Goal: Feedback & Contribution: Contribute content

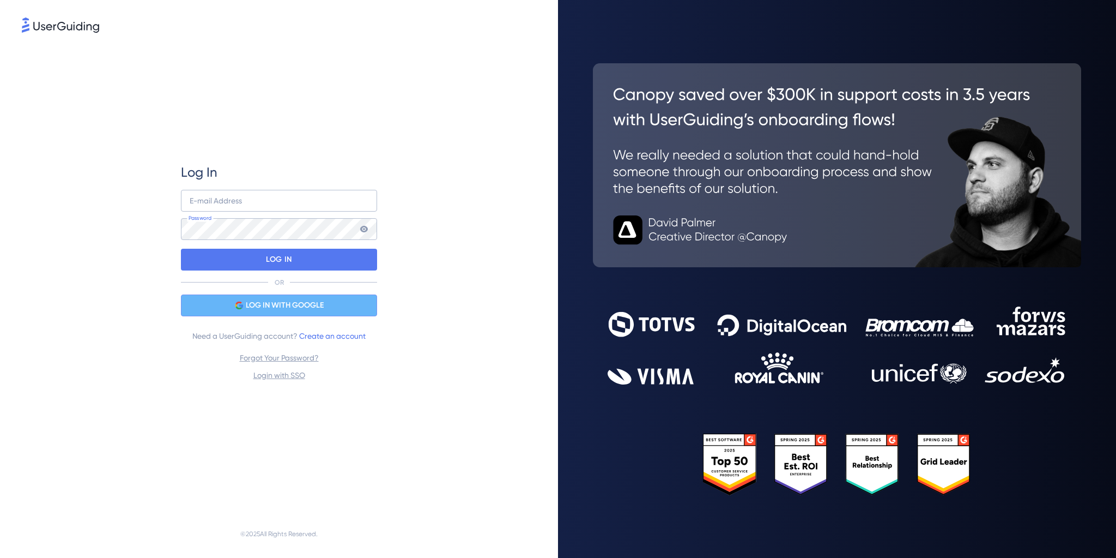
click at [338, 312] on div "LOG IN WITH GOOGLE" at bounding box center [279, 305] width 196 height 22
click at [290, 306] on span "LOG IN WITH GOOGLE" at bounding box center [285, 305] width 78 height 13
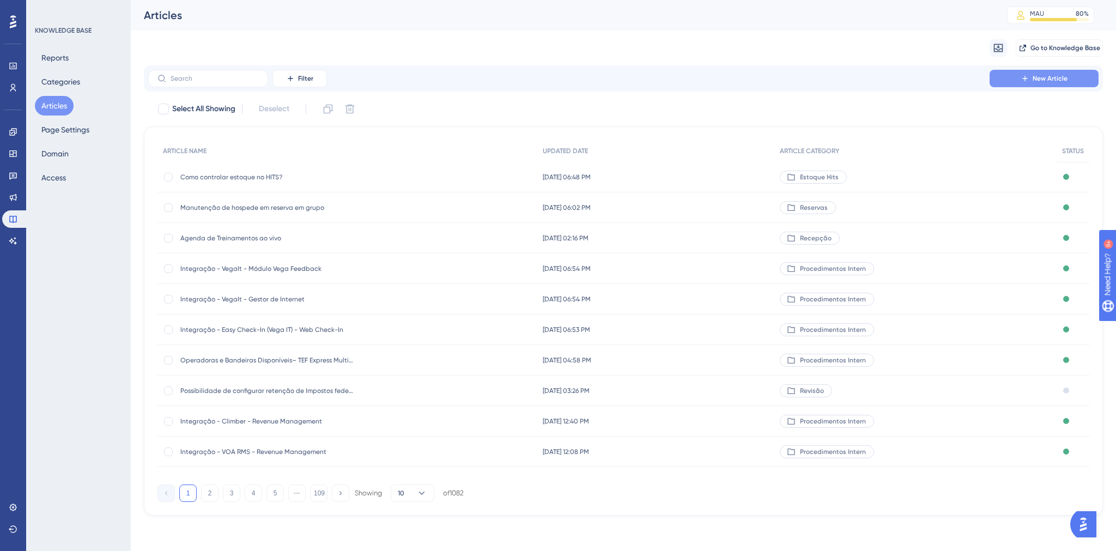
click at [1055, 84] on button "New Article" at bounding box center [1044, 78] width 109 height 17
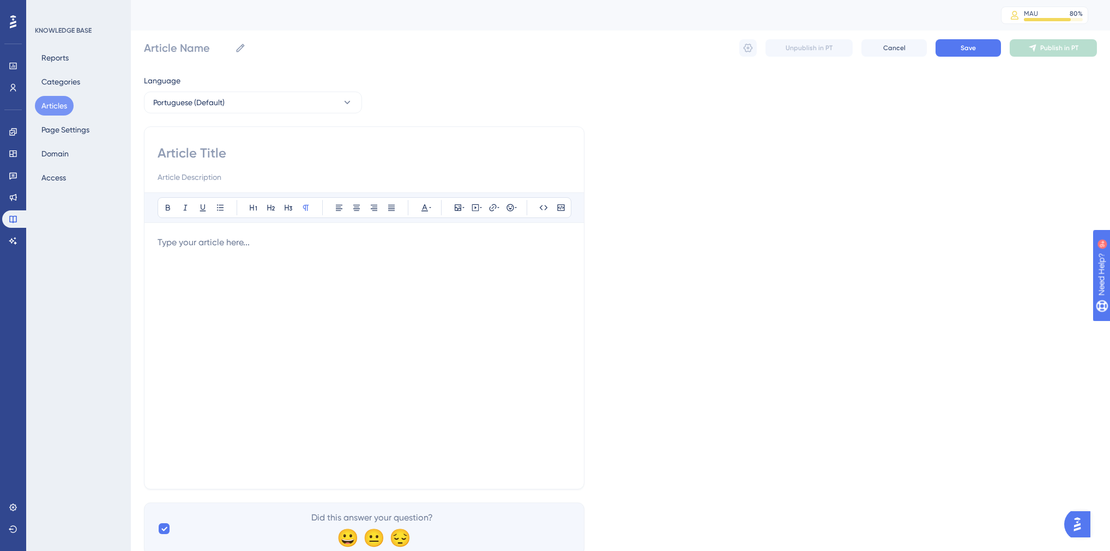
click at [410, 270] on div at bounding box center [364, 356] width 413 height 240
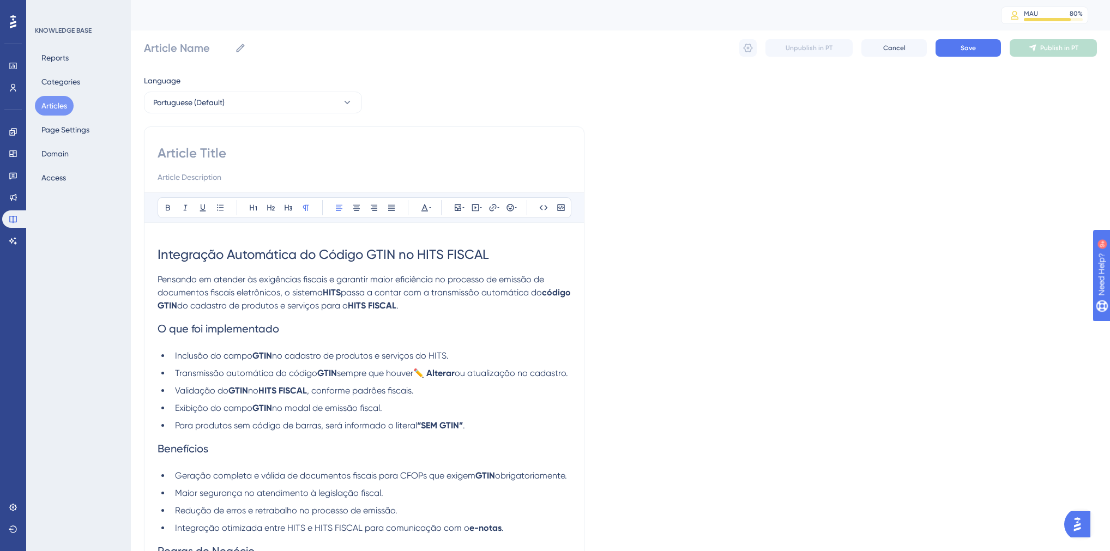
click at [264, 257] on span "Integração Automática do Código GTIN no HITS FISCAL" at bounding box center [323, 254] width 331 height 15
click at [231, 157] on input at bounding box center [364, 152] width 413 height 17
paste input "Integração Automática do Código GTIN no HITS FISCAL"
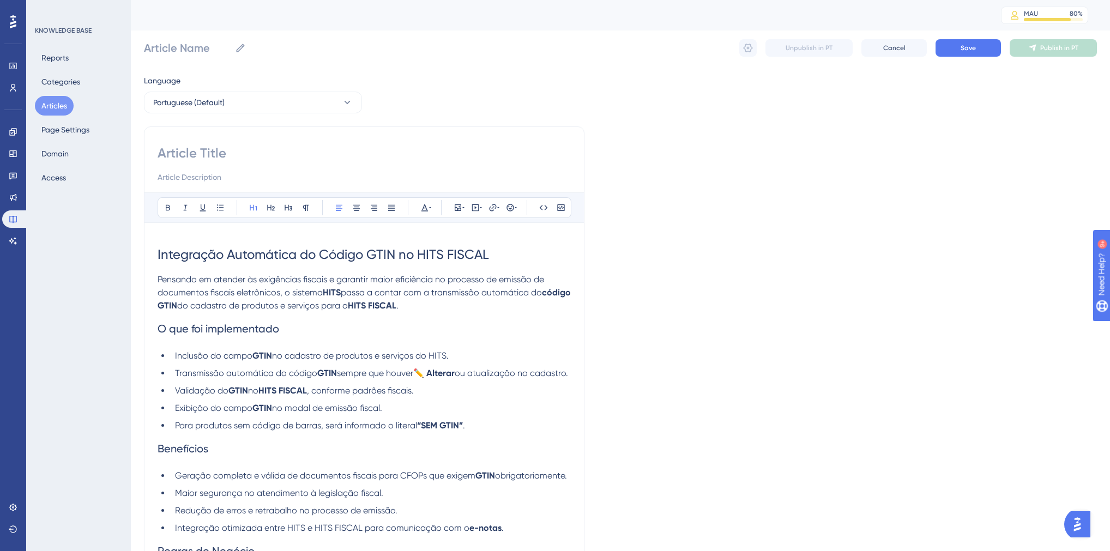
type input "Integração Automática do Código GTIN no HITS FISCAL"
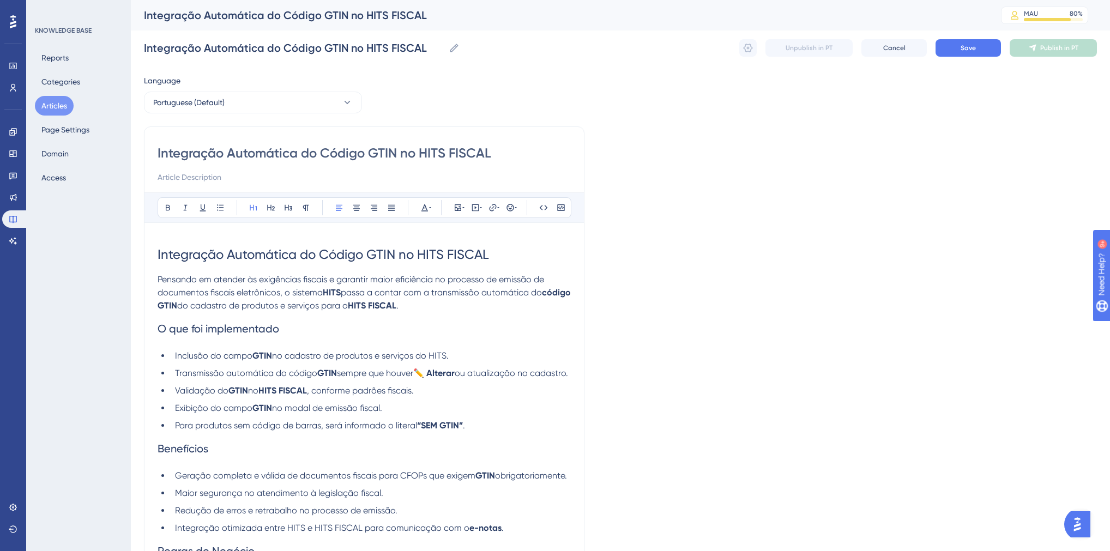
click at [156, 153] on div "Integração Automática do Código GTIN no HITS FISCAL Bold Italic Underline Bulle…" at bounding box center [364, 434] width 440 height 616
click at [160, 153] on input "Integração Automática do Código GTIN no HITS FISCAL" at bounding box center [364, 152] width 413 height 17
paste input "envio do código GTIN para integração fiscal"
type input "Novidade: envio do código GTIN para integração fiscalIntegração Automática do C…"
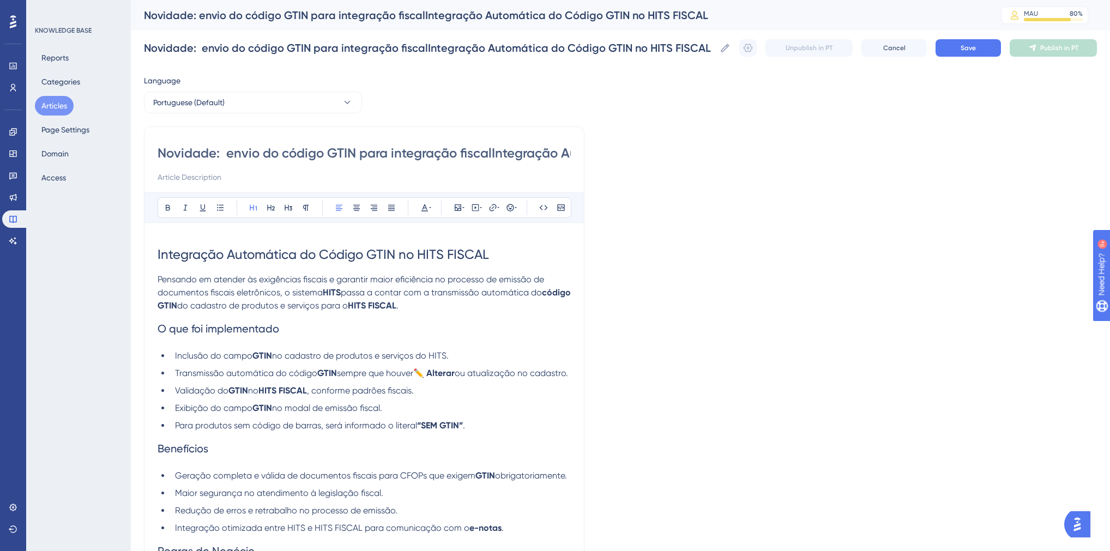
type input "Novidade: envio do código GTIN para integração fiscalntegração Automática do Có…"
type input "Novidade: envio do código GTIN para integração fiscal"
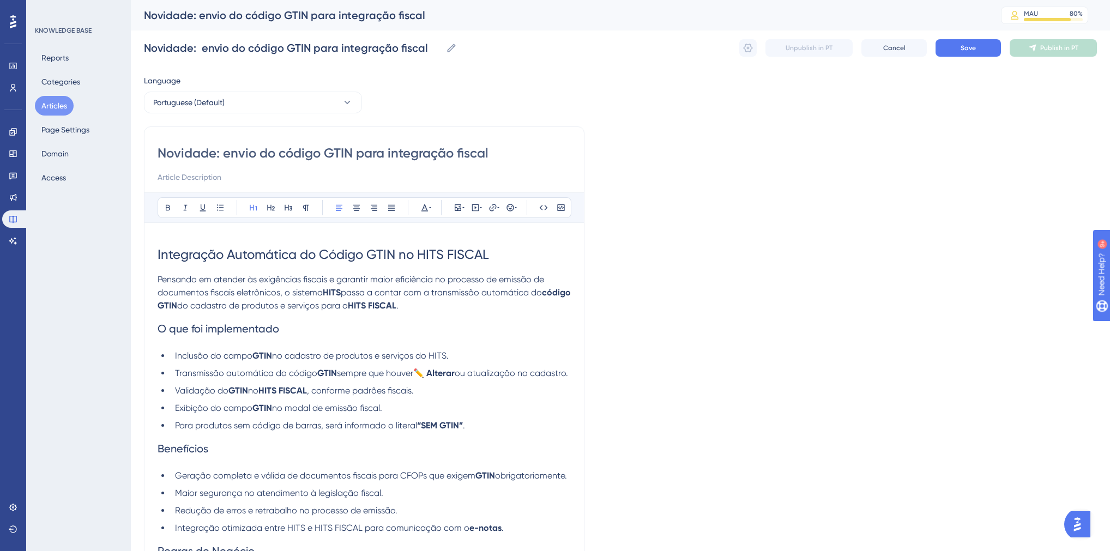
type input "Novidade: Eenvio do código GTIN para integração fiscal"
type input "Novidade: Envio do código GTIN para integração fiscal"
click at [389, 154] on input "Novidade: Envio do código GTIN para integração fiscal" at bounding box center [364, 152] width 413 height 17
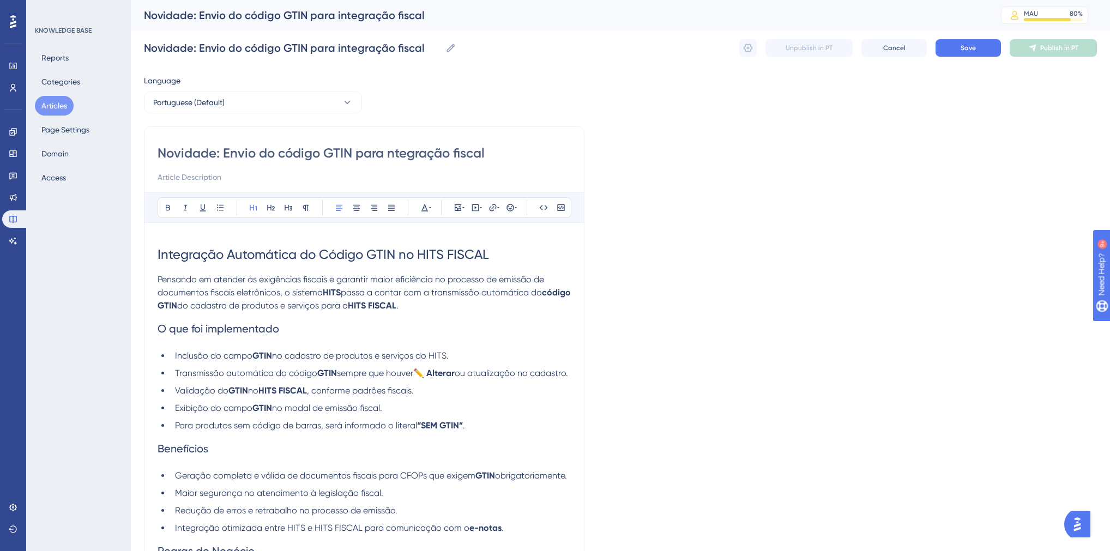
type input "Novidade: Envio do código GTIN para Integração fiscal"
click at [461, 153] on input "Novidade: Envio do código GTIN para Integração fiscal" at bounding box center [364, 152] width 413 height 17
type input "Novidade: Envio do código GTIN para Integração Fiscal"
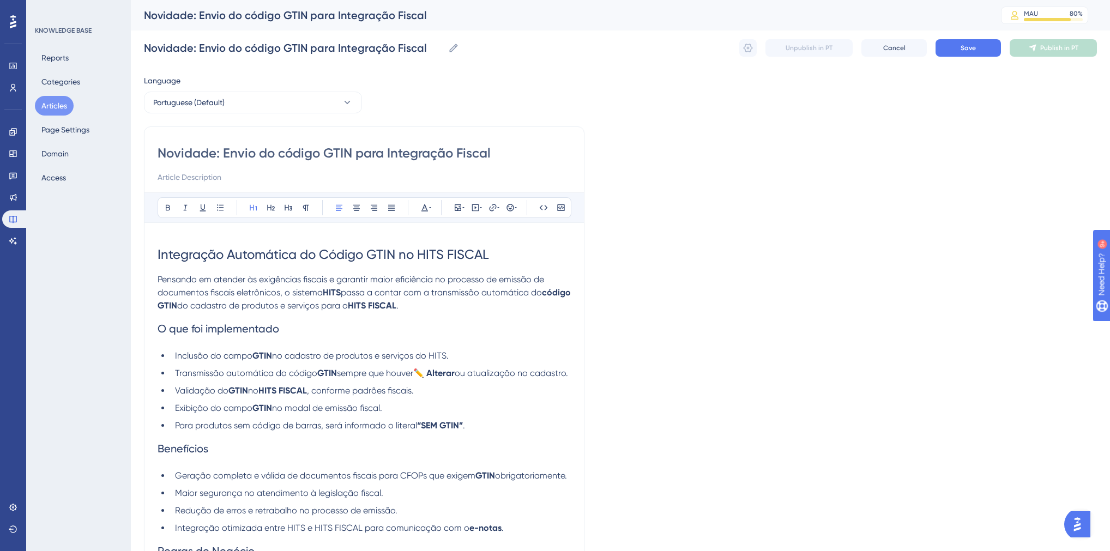
type input "Novidade: Envio do código GTIN para Integração Fiscal"
click at [241, 177] on input at bounding box center [364, 177] width 413 height 13
click at [312, 177] on input "A Sefaz de alguns estados exige que seja enviado o código GTIN de cada produto …" at bounding box center [364, 177] width 413 height 13
click at [499, 179] on input "A Sefaz de alguns estados exige que seja informado o código GTIN de cada produt…" at bounding box center [364, 177] width 413 height 13
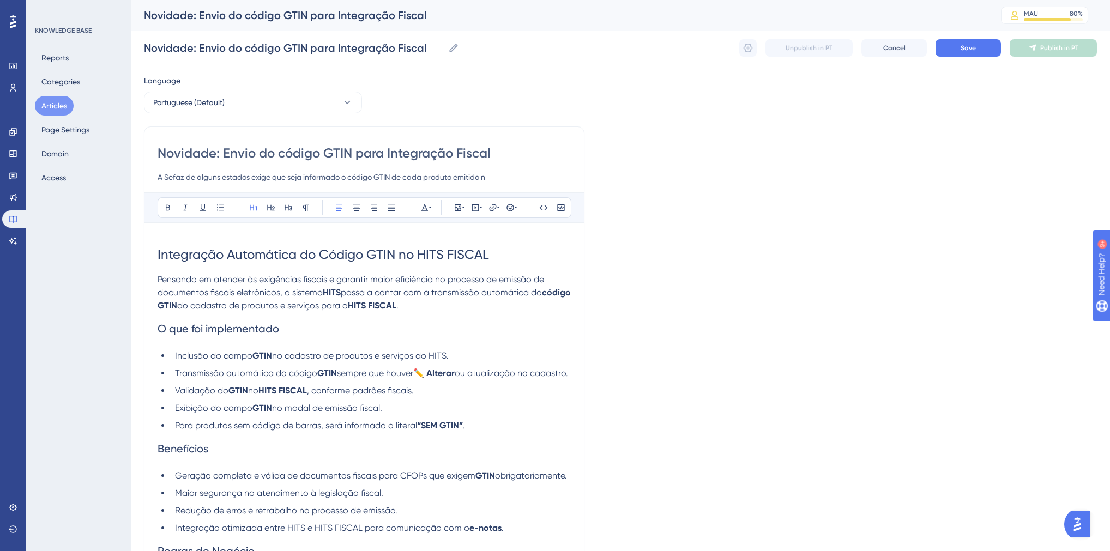
click at [273, 176] on input "A Sefaz de alguns estados exige que seja informado o código GTIN de cada produt…" at bounding box center [364, 177] width 413 height 13
click at [495, 174] on input "A Sefaz de alguns estados exige a obrigatoriedade do código GTIN de cada produt…" at bounding box center [364, 177] width 413 height 13
type input "A Sefaz de alguns estados exige a obrigatoriedade do código GTIN de cada produt…"
click at [307, 257] on span "Integração Automática do Código GTIN no HITS FISCAL" at bounding box center [323, 254] width 331 height 15
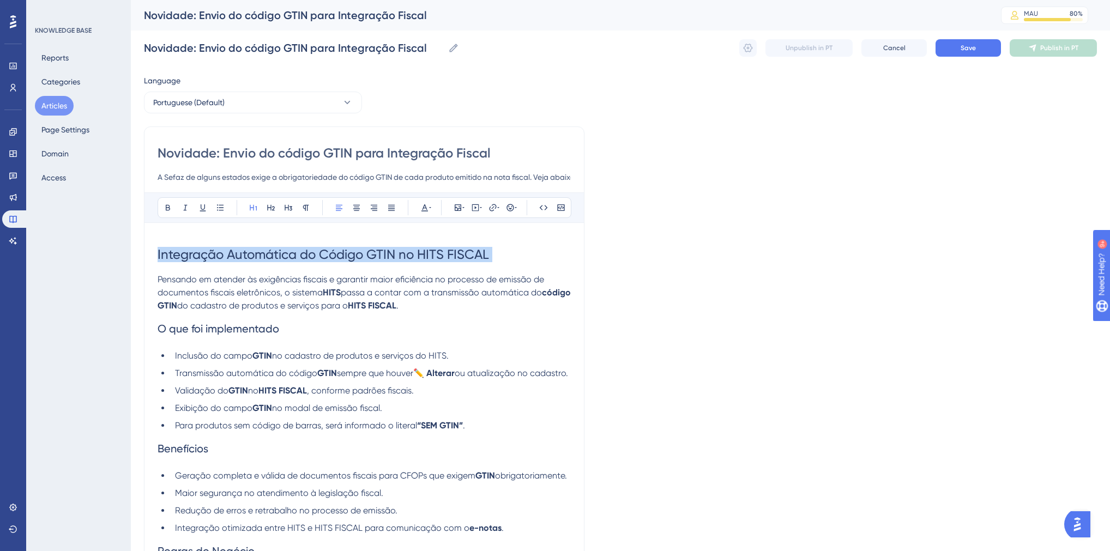
click at [307, 257] on span "Integração Automática do Código GTIN no HITS FISCAL" at bounding box center [323, 254] width 331 height 15
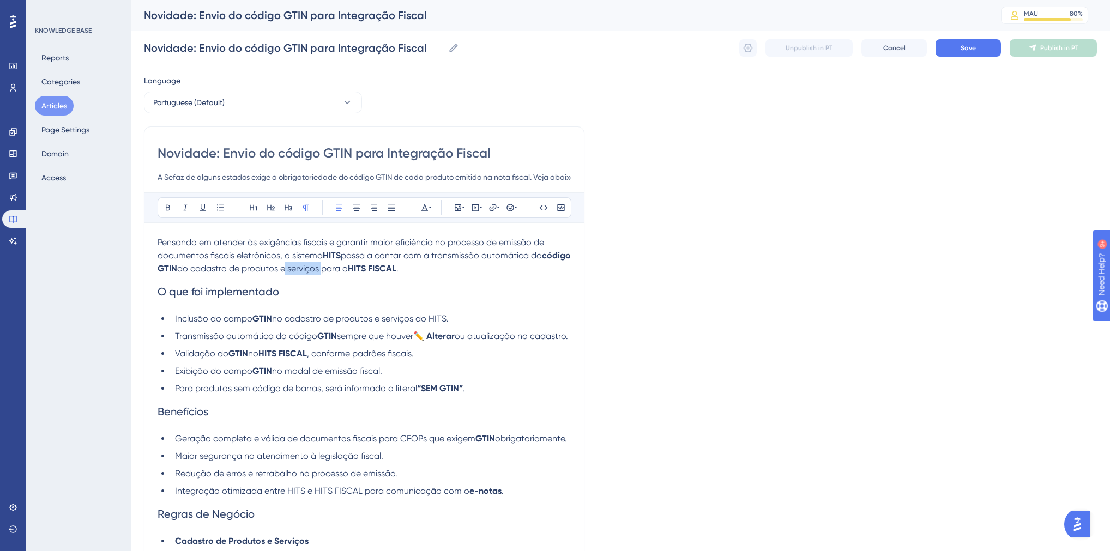
drag, startPoint x: 350, startPoint y: 269, endPoint x: 314, endPoint y: 273, distance: 36.1
click at [314, 273] on span "do cadastro de produtos e serviços para o" at bounding box center [262, 268] width 171 height 10
click at [174, 292] on span "O que foi implementado" at bounding box center [219, 291] width 122 height 13
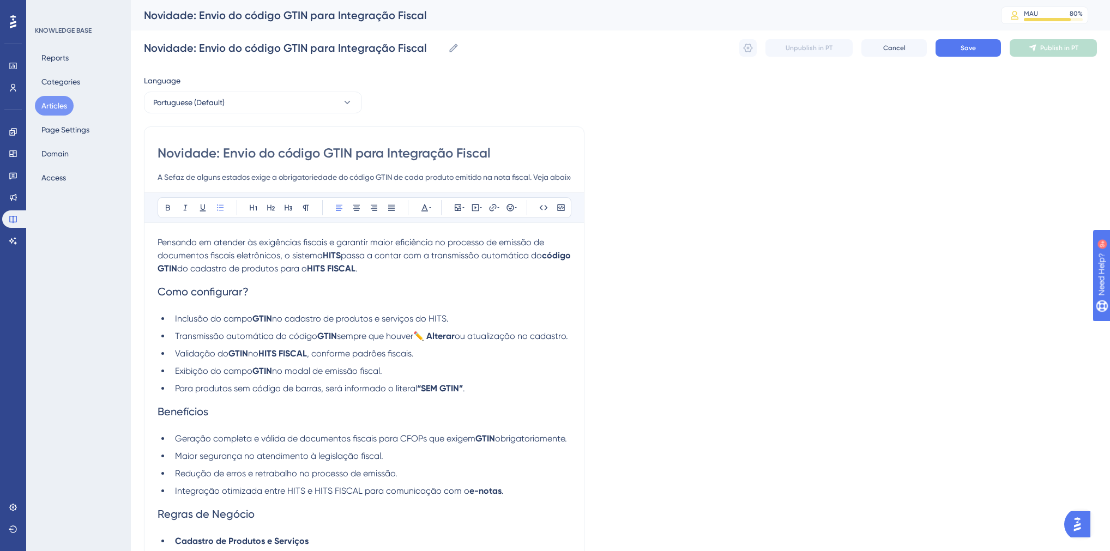
click at [175, 320] on span "Inclusão do campo" at bounding box center [213, 318] width 77 height 10
click at [185, 323] on span "ACesse o menuInclusão do campo" at bounding box center [244, 318] width 139 height 10
click at [242, 294] on span "Como configurar?" at bounding box center [203, 291] width 91 height 13
drag, startPoint x: 255, startPoint y: 292, endPoint x: 160, endPoint y: 294, distance: 94.9
click at [160, 294] on h2 "Como configurar?" at bounding box center [364, 291] width 413 height 33
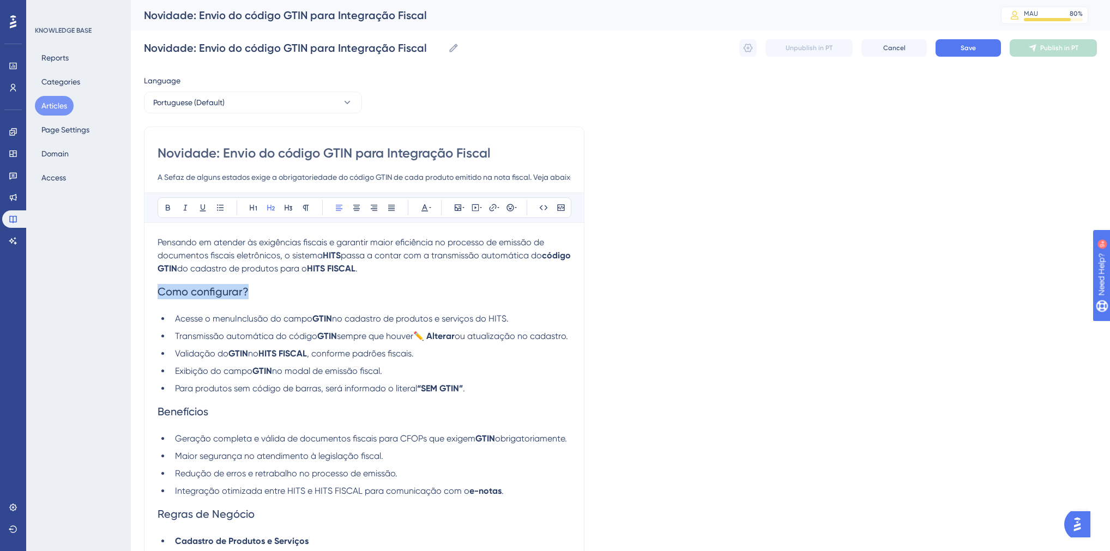
click at [292, 289] on h2 "Como configurar?" at bounding box center [364, 291] width 413 height 33
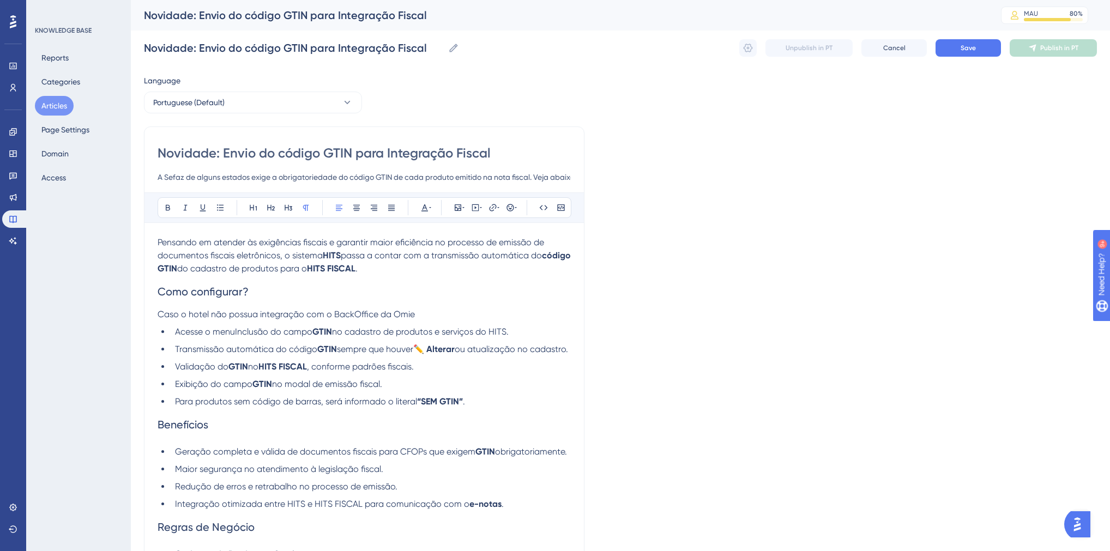
click at [233, 332] on span "Acesse o menuInclusão do campo" at bounding box center [243, 331] width 137 height 10
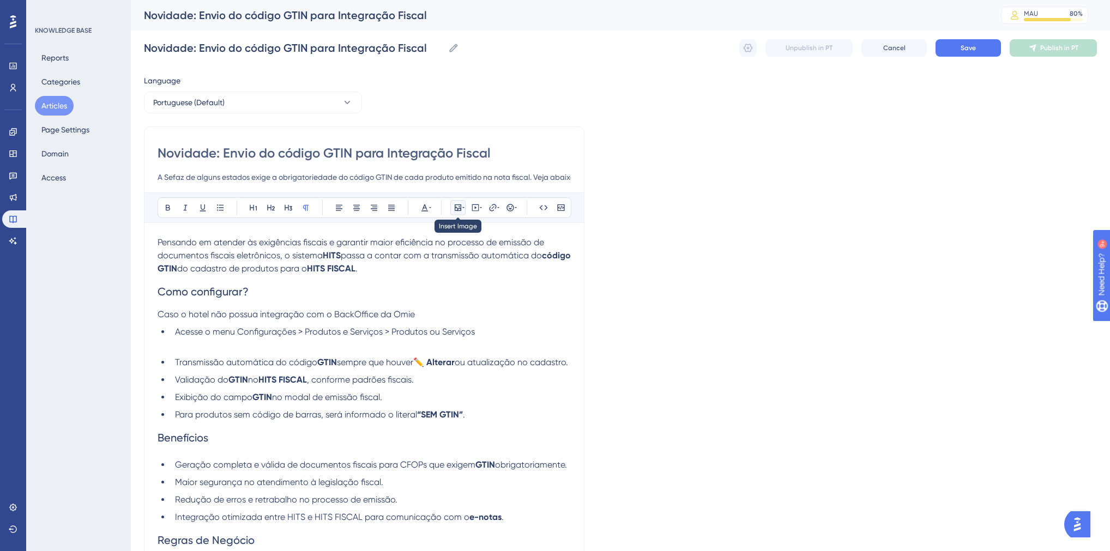
click at [458, 207] on icon at bounding box center [457, 207] width 9 height 9
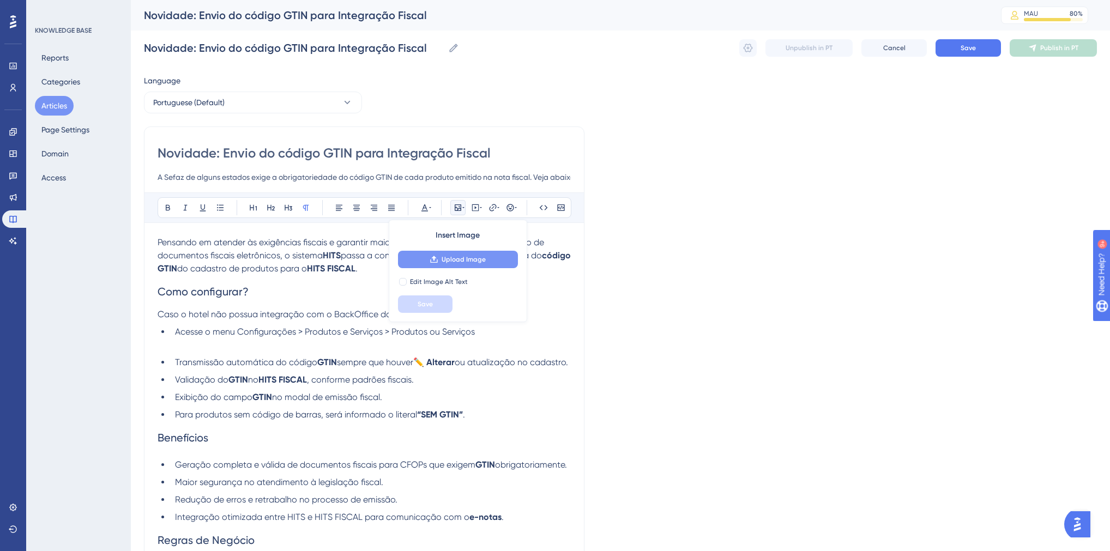
click at [417, 251] on button "Upload Image" at bounding box center [458, 259] width 120 height 17
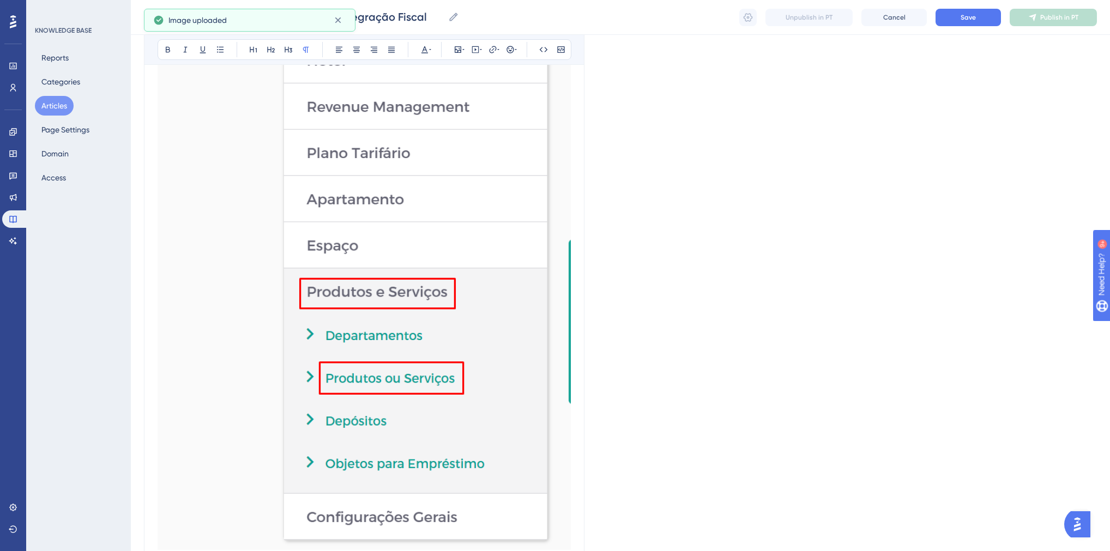
click at [369, 340] on img at bounding box center [364, 246] width 413 height 608
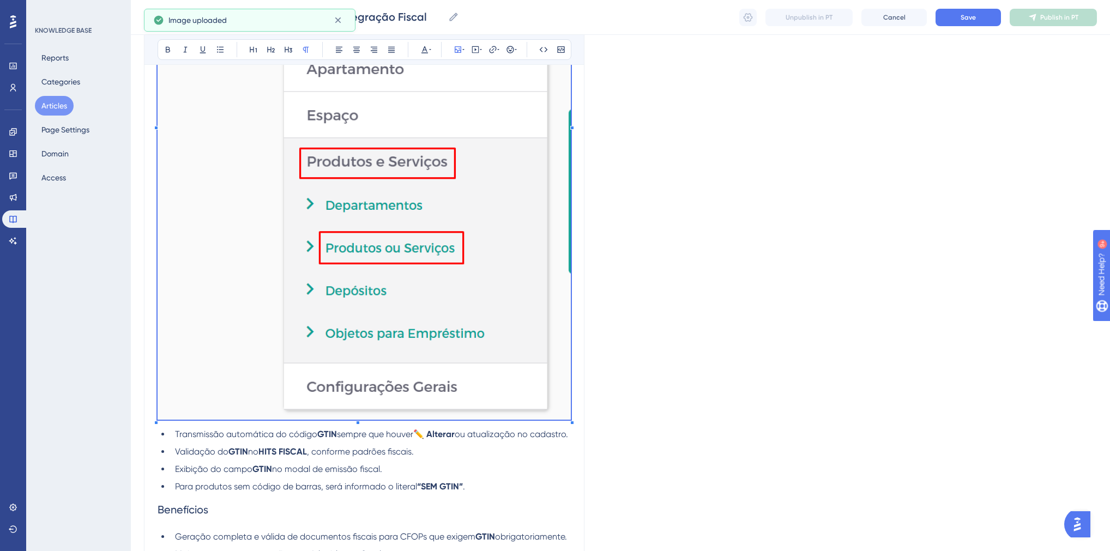
scroll to position [523, 0]
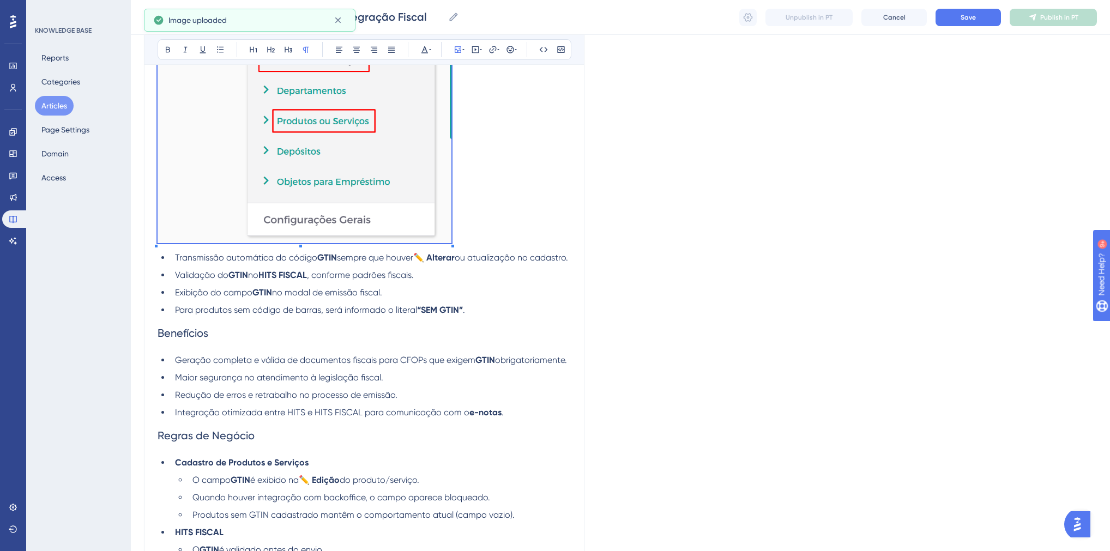
click at [445, 281] on div "Pensando em atender às exigências fiscais e garantir maior eficiência no proces…" at bounding box center [364, 160] width 413 height 905
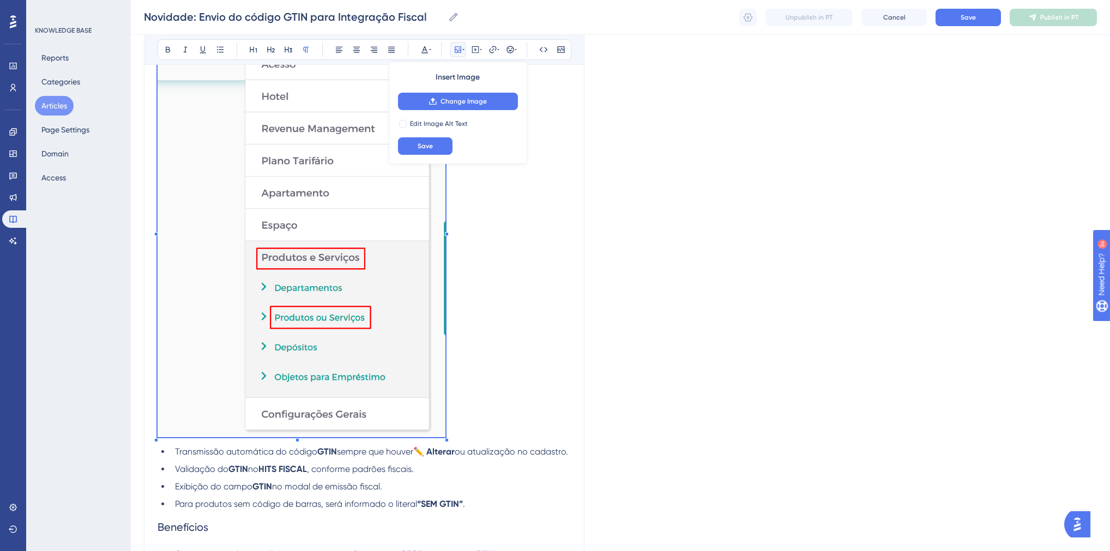
scroll to position [305, 0]
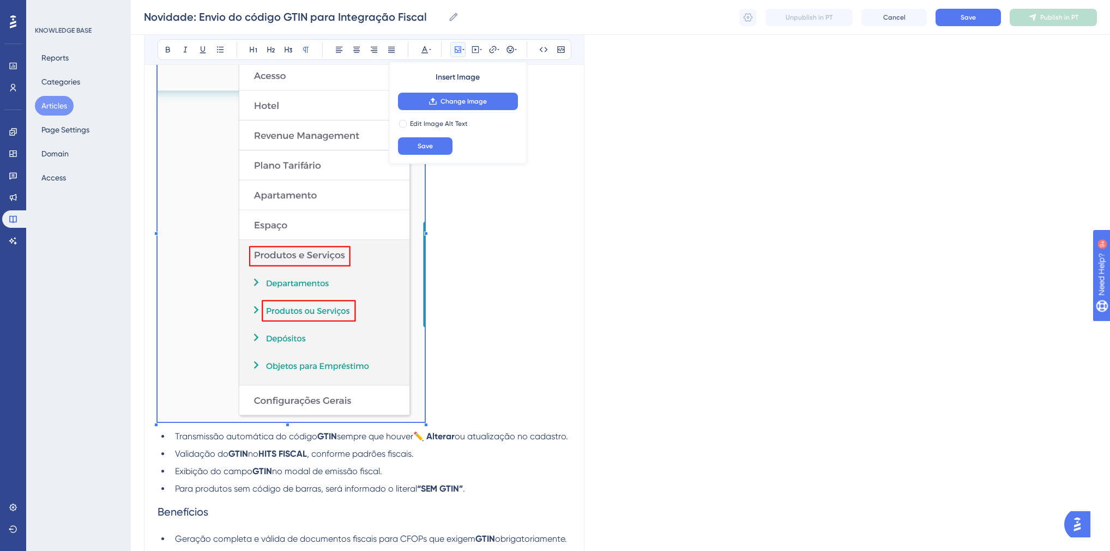
click at [410, 410] on div "Pensando em atender às exigências fiscais e garantir maior eficiência no proces…" at bounding box center [364, 359] width 413 height 866
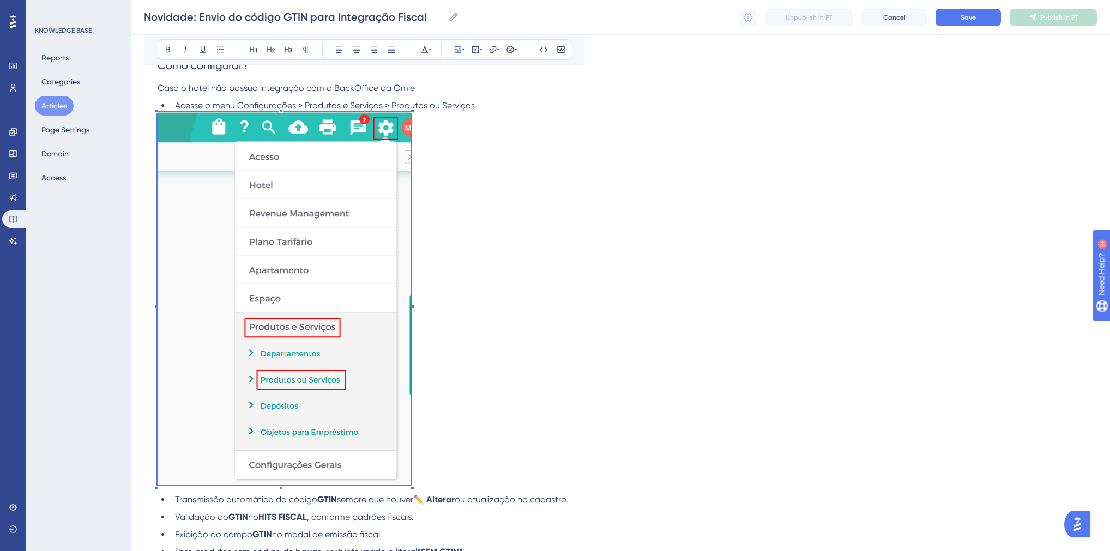
scroll to position [174, 0]
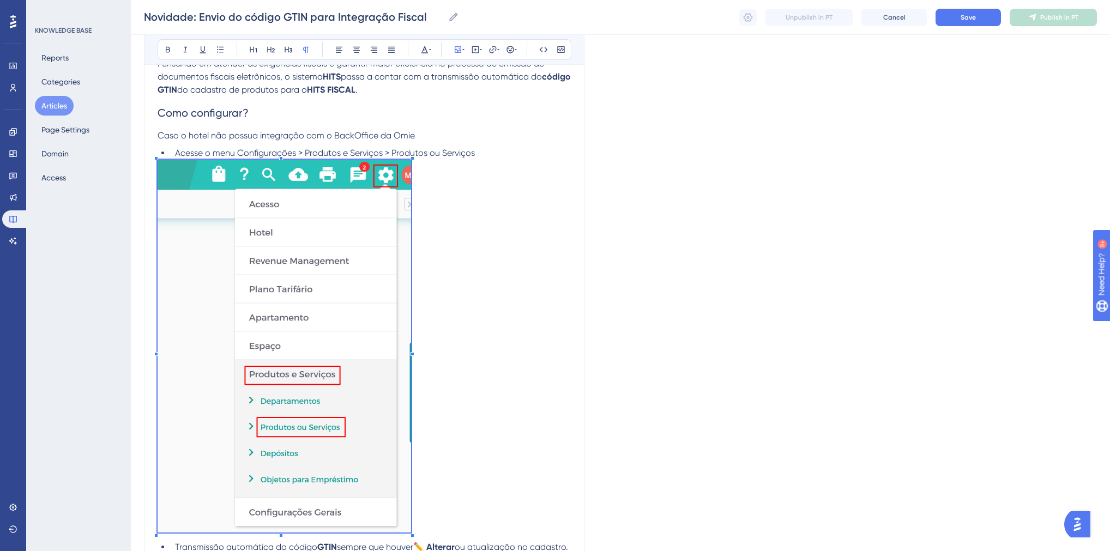
click at [209, 135] on span "Caso o hotel não possua integração com o BackOffice da Omie" at bounding box center [286, 135] width 257 height 10
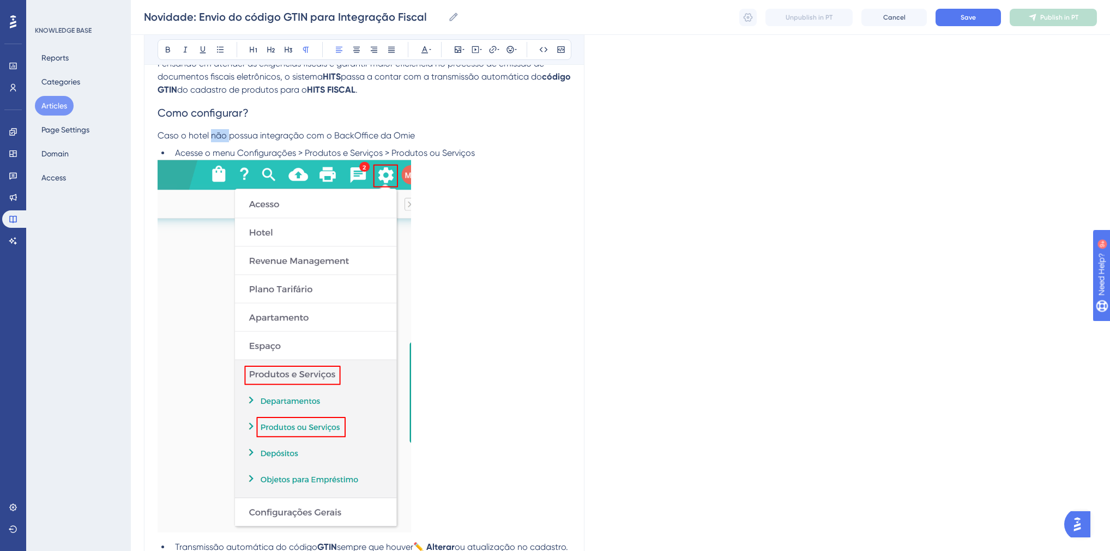
click at [209, 135] on span "Caso o hotel não possua integração com o BackOffice da Omie" at bounding box center [286, 135] width 257 height 10
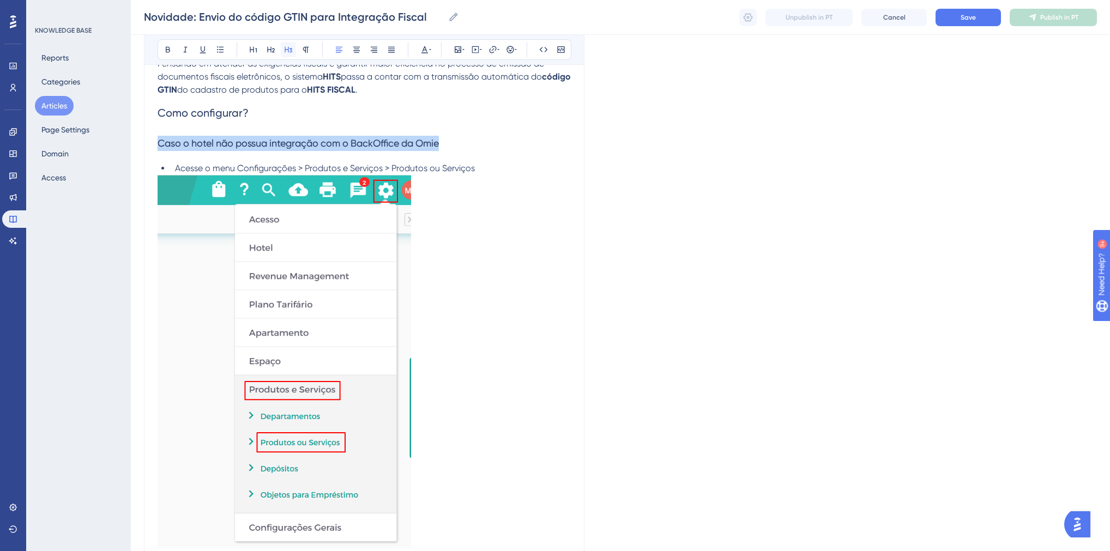
click at [292, 50] on button at bounding box center [288, 49] width 15 height 15
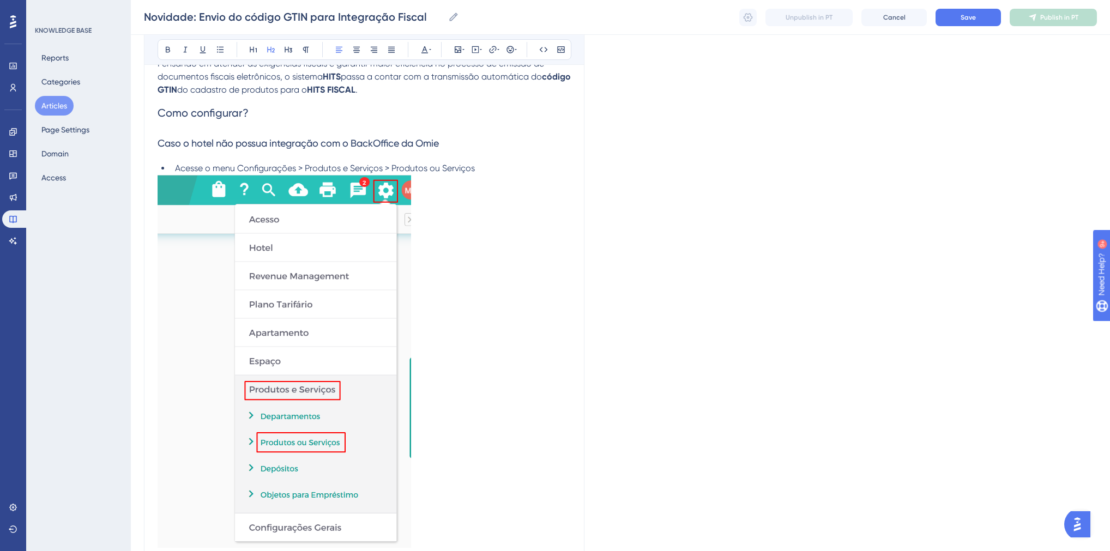
click at [208, 112] on span "Como configurar?" at bounding box center [203, 112] width 91 height 13
click at [259, 133] on h3 "Caso o hotel não possua integração com o BackOffice da Omie" at bounding box center [364, 143] width 413 height 28
click at [253, 127] on h2 "Como configurar?" at bounding box center [364, 112] width 413 height 33
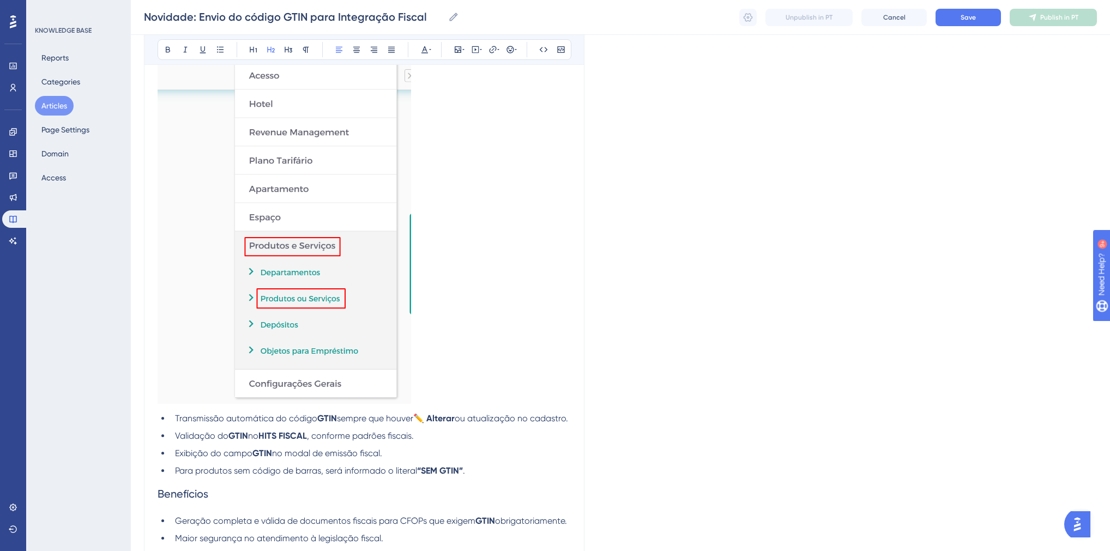
scroll to position [392, 0]
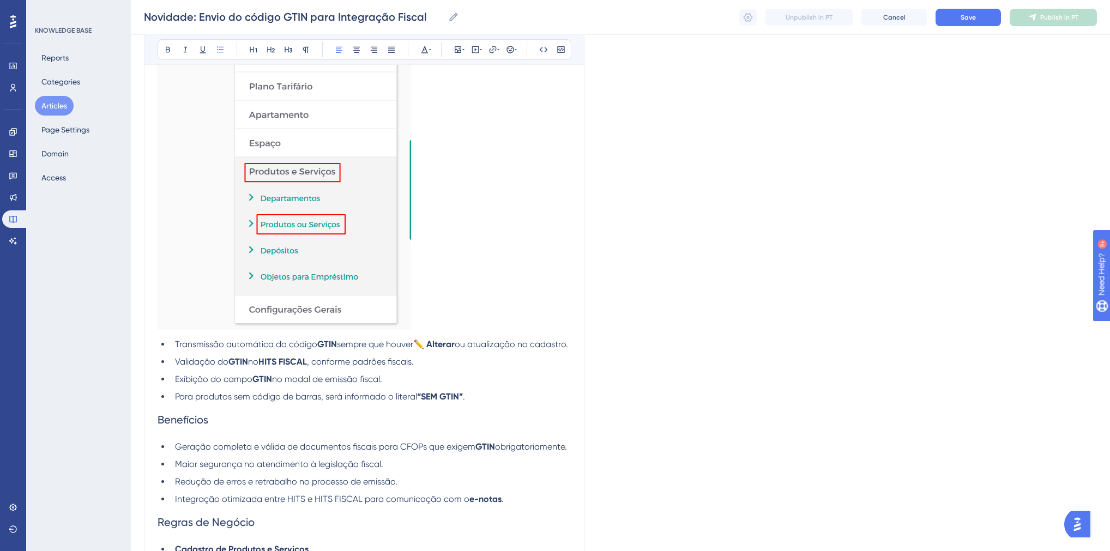
drag, startPoint x: 218, startPoint y: 356, endPoint x: 176, endPoint y: 348, distance: 42.8
click at [176, 348] on li "Transmissão automática do código GTIN sempre que houver ✏️ Alterar ou atualizaç…" at bounding box center [371, 344] width 400 height 13
click at [293, 366] on strong "HITS FISCAL" at bounding box center [282, 361] width 49 height 10
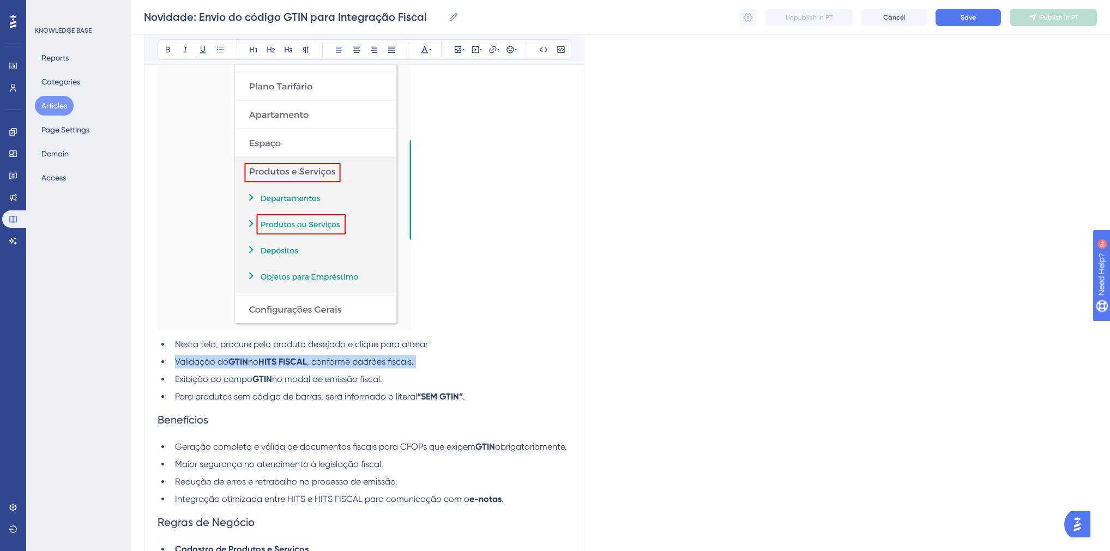
click at [293, 366] on strong "HITS FISCAL" at bounding box center [282, 361] width 49 height 10
click at [484, 362] on span "Dentro do cadastro do produto, acesse o campo EAN e informe o código EAN/GTIN" at bounding box center [342, 361] width 335 height 10
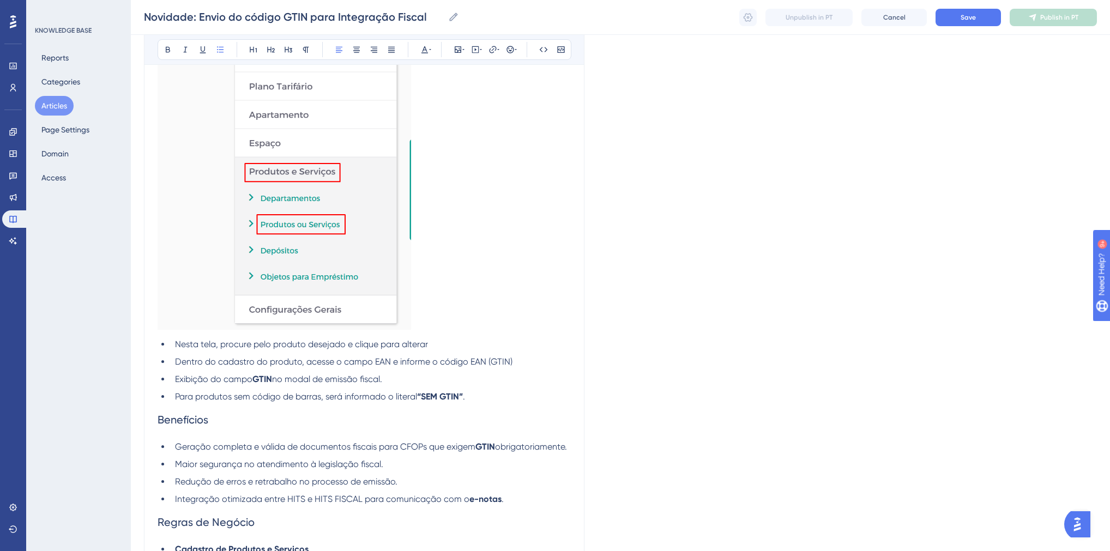
click at [441, 347] on li "Nesta tela, procure pelo produto desejado e clique para alterar" at bounding box center [371, 344] width 400 height 13
click at [543, 362] on li "Dentro do cadastro do produto, acesse o campo EAN e informe o código EAN (GTIN)" at bounding box center [371, 361] width 400 height 13
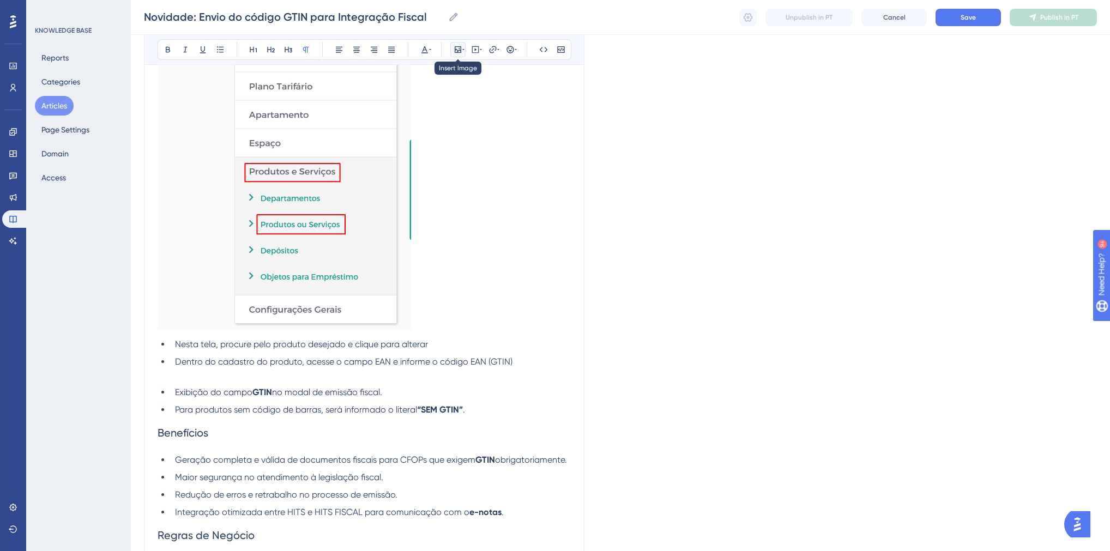
click at [460, 51] on icon at bounding box center [458, 49] width 7 height 7
click at [455, 111] on div "Insert Image Upload Image Edit Image Alt Text Save" at bounding box center [458, 113] width 138 height 102
click at [453, 105] on button "Upload Image" at bounding box center [458, 101] width 120 height 17
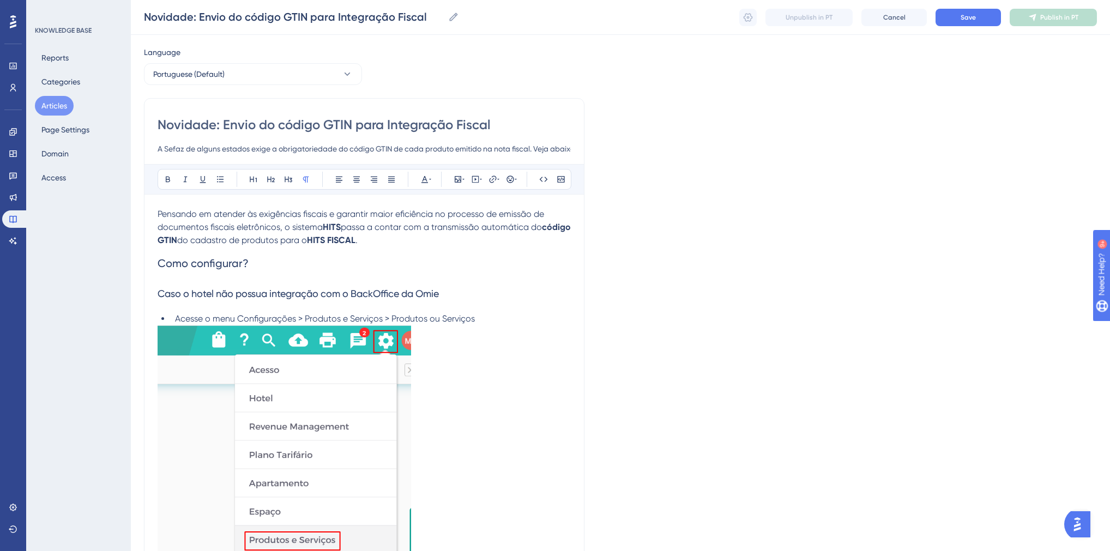
scroll to position [0, 0]
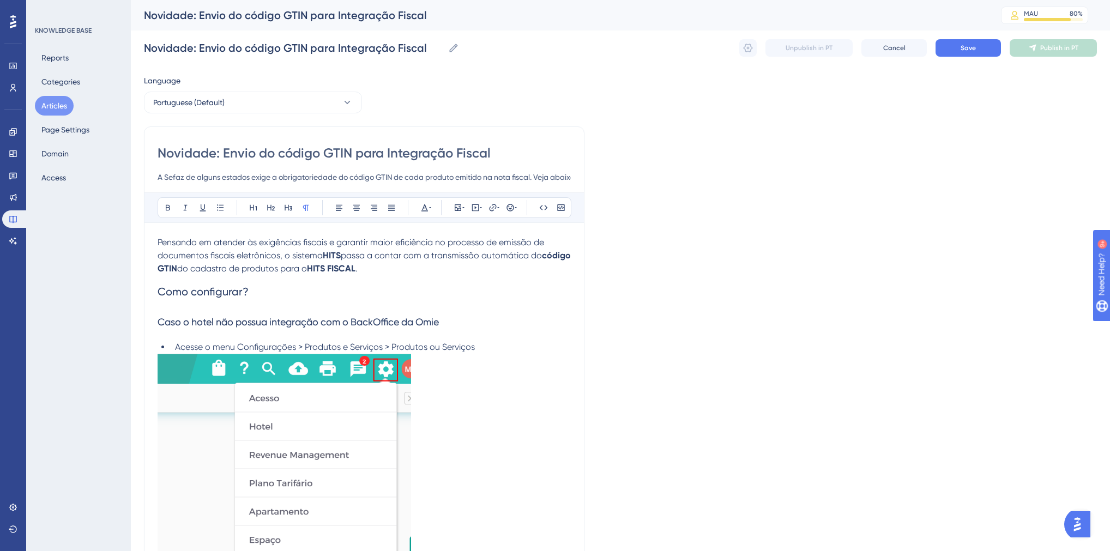
click at [211, 323] on span "Caso o hotel não possua integração com o BackOffice da Omie" at bounding box center [298, 321] width 281 height 11
click at [433, 324] on span "Caso o hotel não possua integração com o BackOffice da Omie" at bounding box center [298, 321] width 281 height 11
drag, startPoint x: 451, startPoint y: 320, endPoint x: 348, endPoint y: 327, distance: 103.8
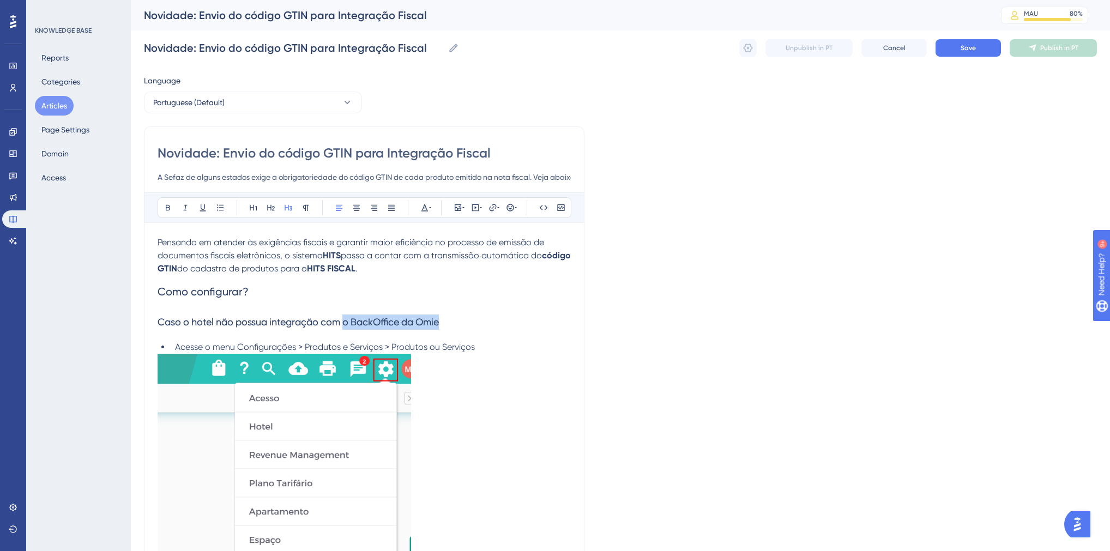
click at [348, 327] on h3 "Caso o hotel não possua integração com o BackOffice da Omie" at bounding box center [364, 322] width 413 height 28
click at [381, 327] on span "Caso o hotel não possua integração com o BackOffice da Omie" at bounding box center [298, 321] width 281 height 11
click at [388, 324] on span "Caso o hotel não possua integração com o BackOffice da Omie" at bounding box center [298, 321] width 281 height 11
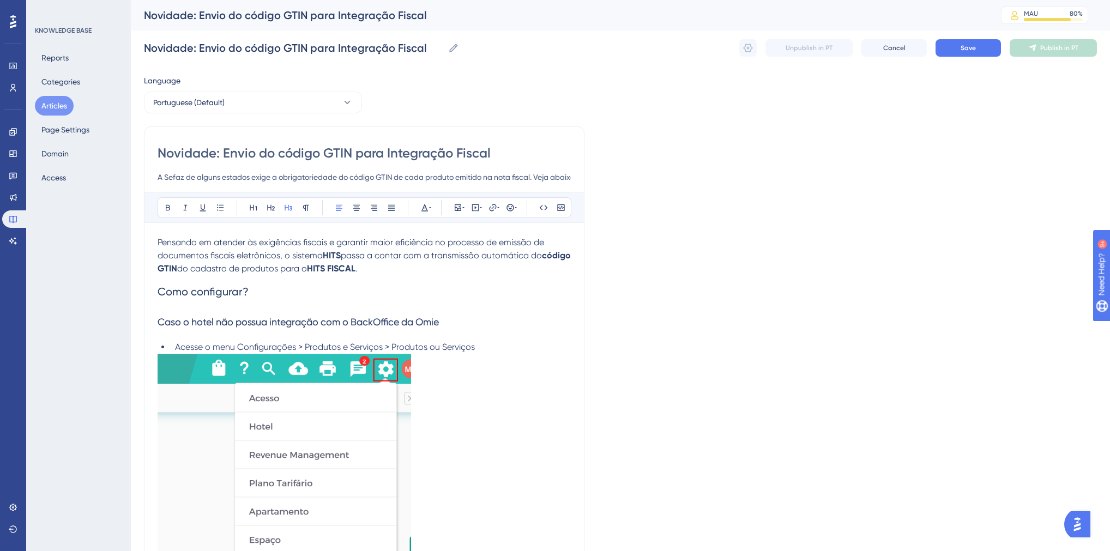
click at [438, 321] on span "Caso o hotel não possua integração com o BackOffice da Omie" at bounding box center [298, 321] width 281 height 11
drag, startPoint x: 444, startPoint y: 321, endPoint x: 407, endPoint y: 324, distance: 37.7
click at [407, 324] on span "Caso o hotel não possua integração com o BackOffice da Omie" at bounding box center [298, 321] width 281 height 11
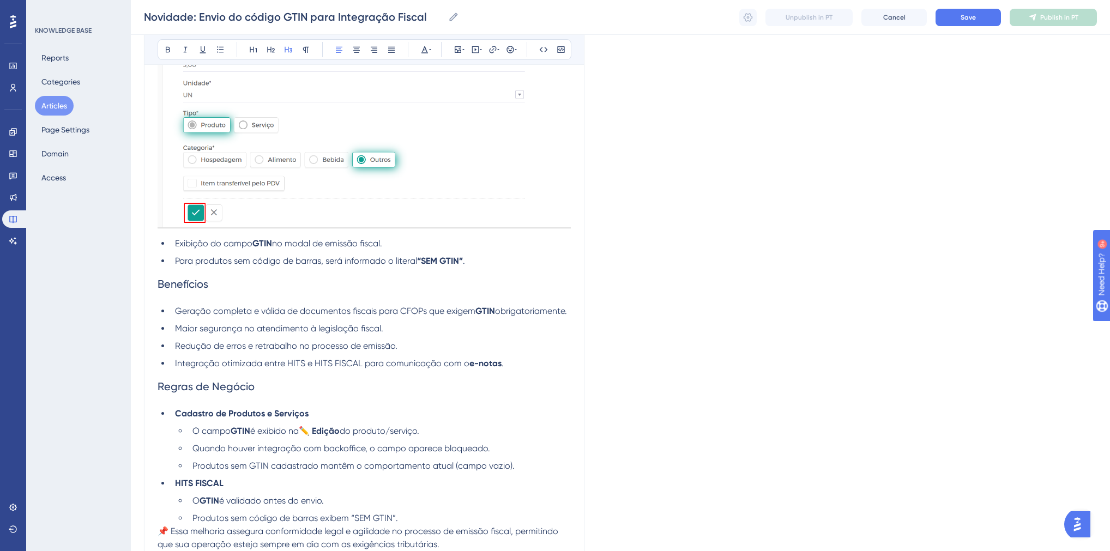
scroll to position [916, 0]
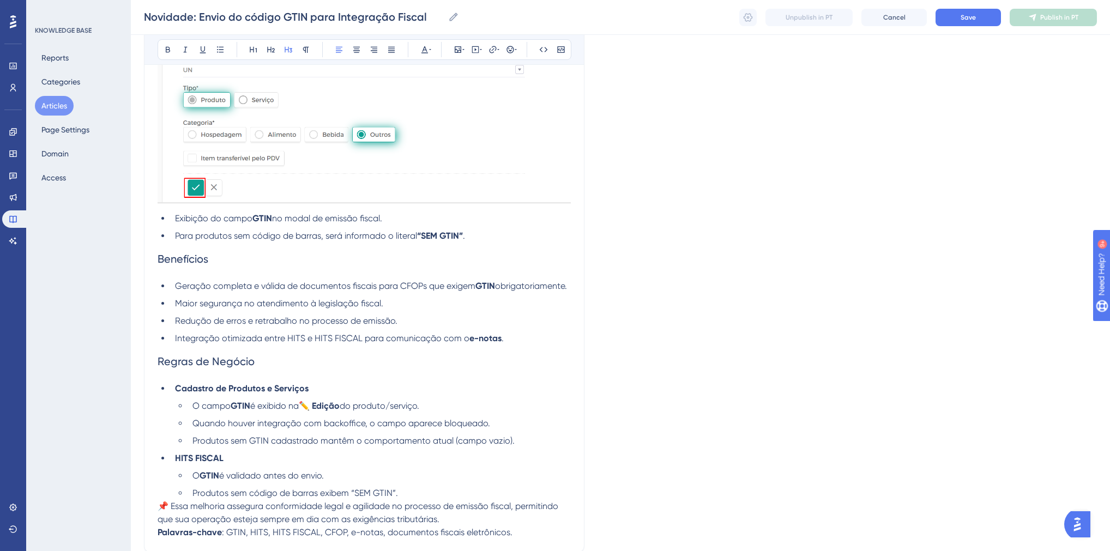
click at [181, 259] on span "Benefícios" at bounding box center [183, 258] width 51 height 13
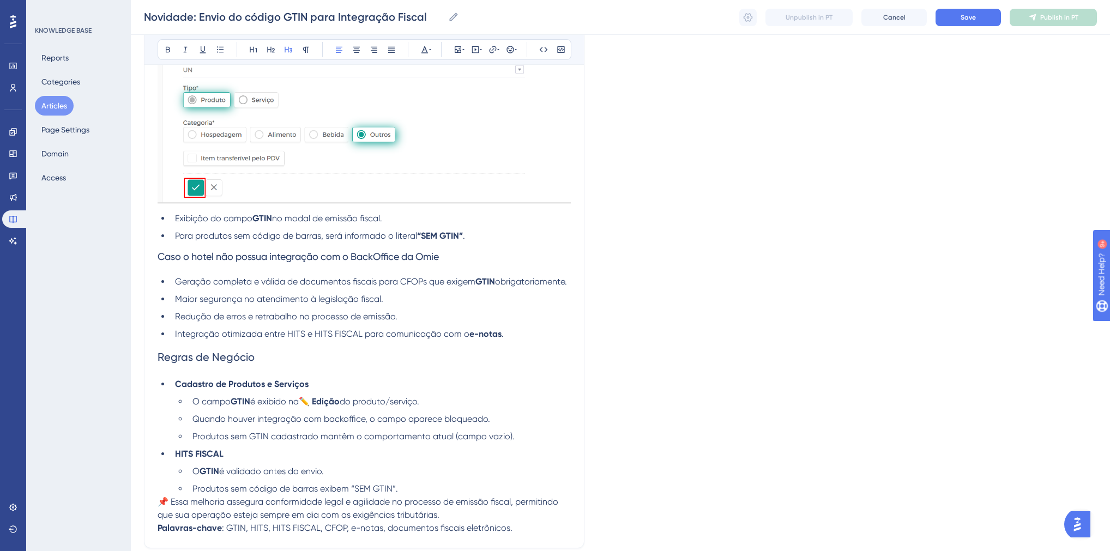
click at [219, 261] on span "Caso o hotel não possua integração com o BackOffice da Omie" at bounding box center [298, 256] width 281 height 11
click at [225, 259] on span "Caso o hotel não possua integração com o BackOffice da Omie" at bounding box center [298, 256] width 281 height 11
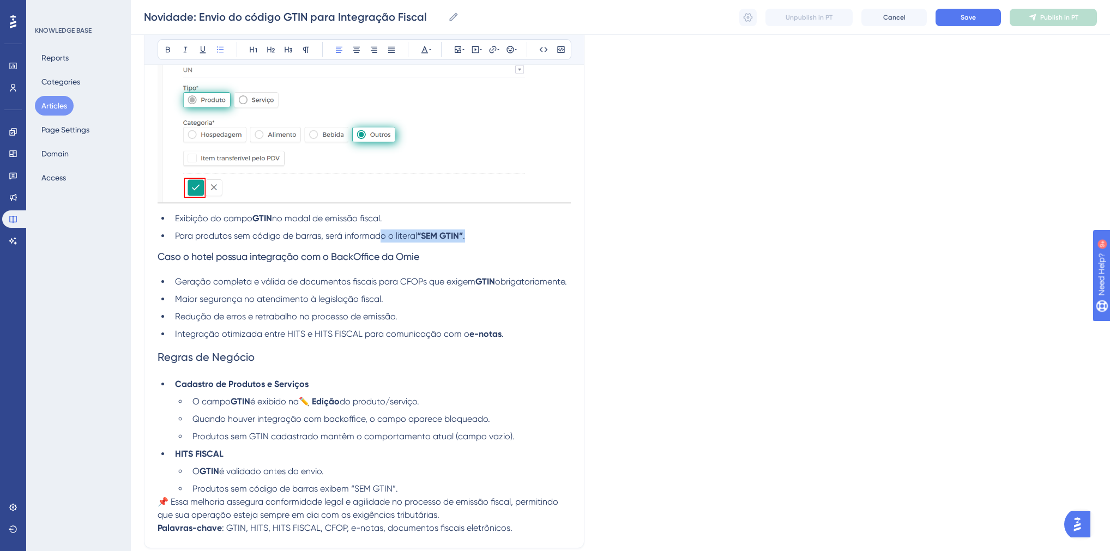
drag, startPoint x: 476, startPoint y: 231, endPoint x: 352, endPoint y: 235, distance: 123.8
click at [352, 235] on li "Para produtos sem código de barras, será informado o literal “SEM GTIN” ." at bounding box center [371, 235] width 400 height 13
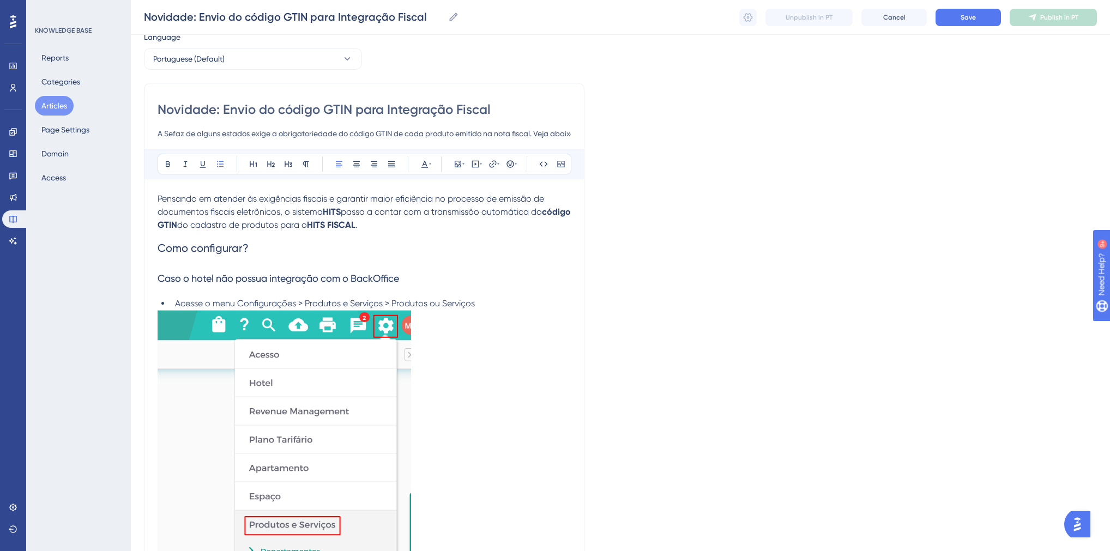
scroll to position [0, 0]
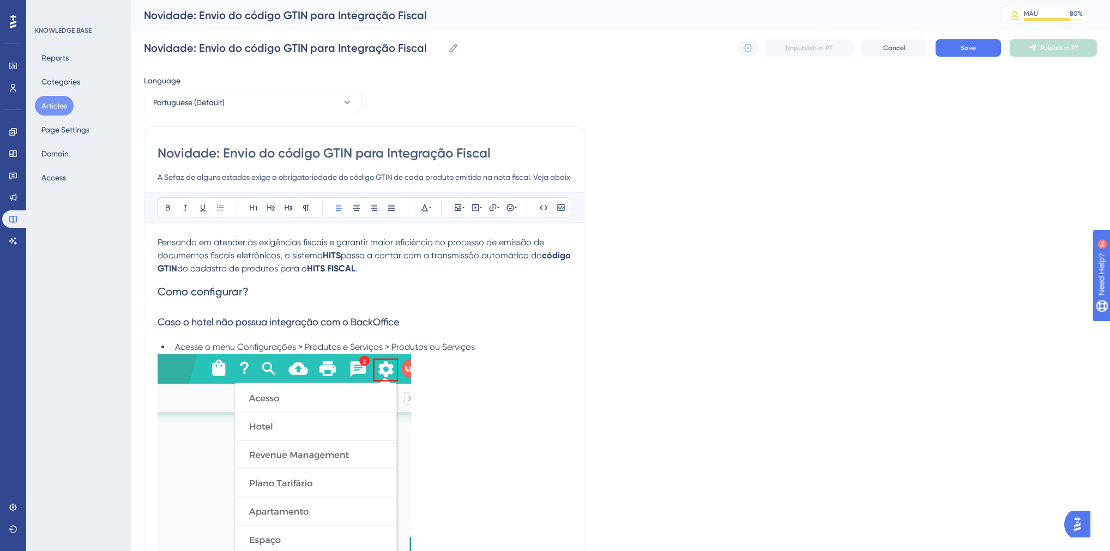
click at [414, 269] on p "Pensando em atender às exigências fiscais e garantir maior eficiência no proces…" at bounding box center [364, 255] width 413 height 39
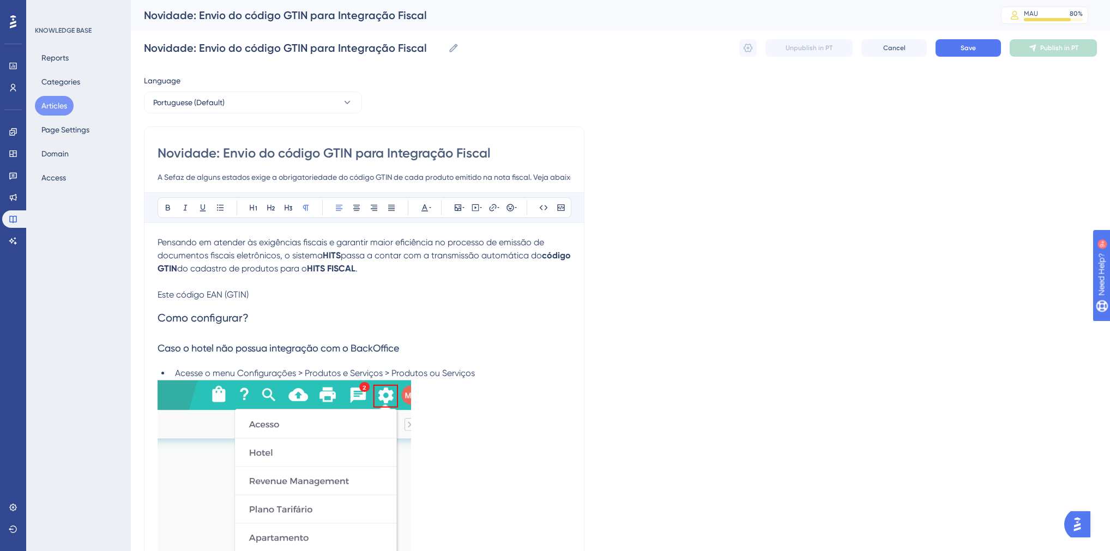
click at [324, 155] on input "Novidade: Envio do código GTIN para Integração Fiscal" at bounding box center [364, 152] width 413 height 17
type input "Novidade: Envio do código EAN (GTIN para Integração Fiscal"
type input "Novidade: Envio do código EAN (GTIN) para Integração Fiscal"
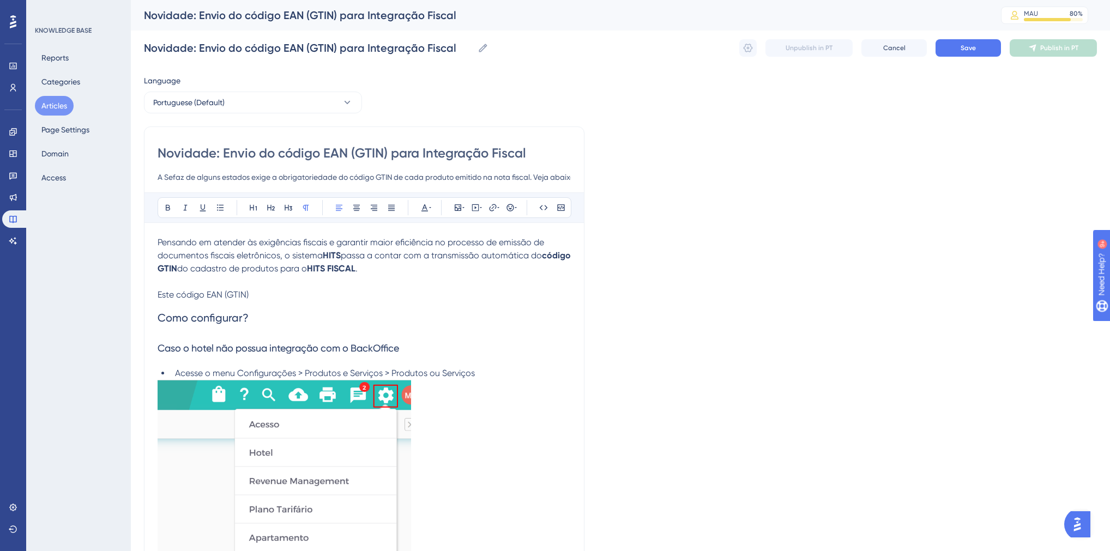
type input "Novidade: Envio do código EAN (GTIN) para Integração Fiscal"
click at [379, 177] on input "A Sefaz de alguns estados exige a obrigatoriedade do código GTIN de cada produt…" at bounding box center [364, 177] width 413 height 13
type input "A Sefaz de alguns estados exige a obrigatoriedade do código EAN (GTIN) de cada …"
click at [264, 297] on p "Este código EAN (GTIN)" at bounding box center [364, 294] width 413 height 13
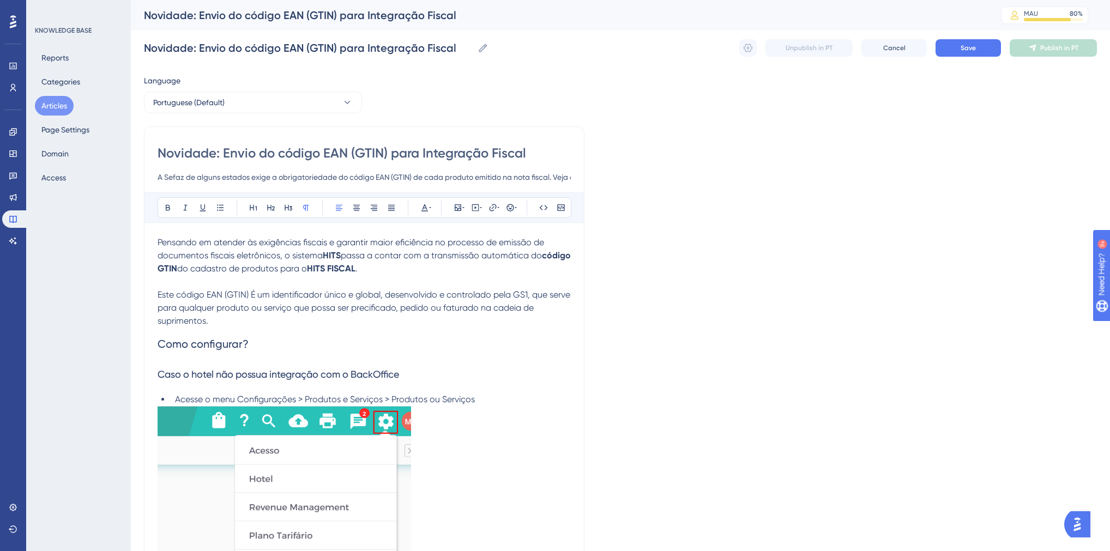
drag, startPoint x: 225, startPoint y: 326, endPoint x: 155, endPoint y: 297, distance: 75.9
click at [245, 319] on p "Este código EAN (GTIN) É um identificador único e global, desenvolvido e contro…" at bounding box center [364, 307] width 413 height 39
click at [254, 294] on span "Este código EAN (GTIN) É um identificador único e global, desenvolvido e contro…" at bounding box center [365, 307] width 415 height 37
drag, startPoint x: 531, startPoint y: 295, endPoint x: 386, endPoint y: 297, distance: 145.0
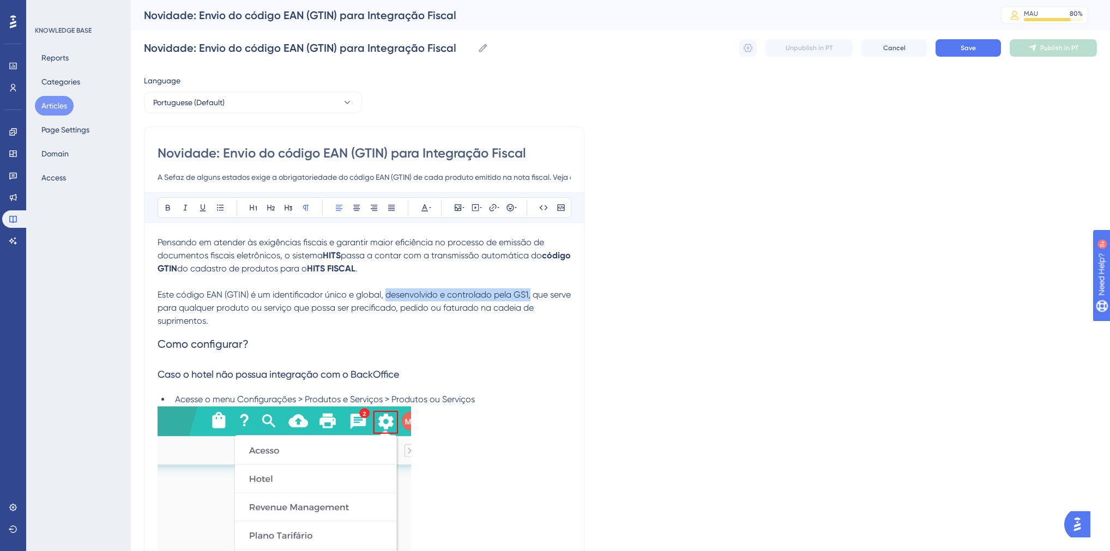
click at [386, 297] on span "Este código EAN (GTIN) é um identificador único e global, desenvolvido e contro…" at bounding box center [365, 307] width 415 height 37
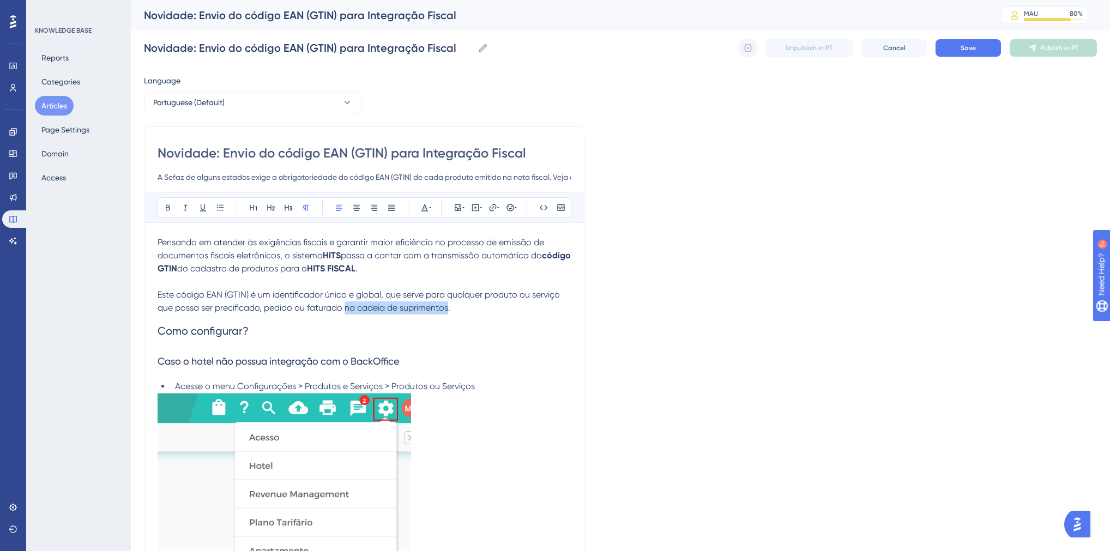
drag, startPoint x: 447, startPoint y: 310, endPoint x: 346, endPoint y: 313, distance: 101.4
click at [346, 313] on p "Este código EAN (GTIN) é um identificador único e global, que serve para qualqu…" at bounding box center [364, 301] width 413 height 26
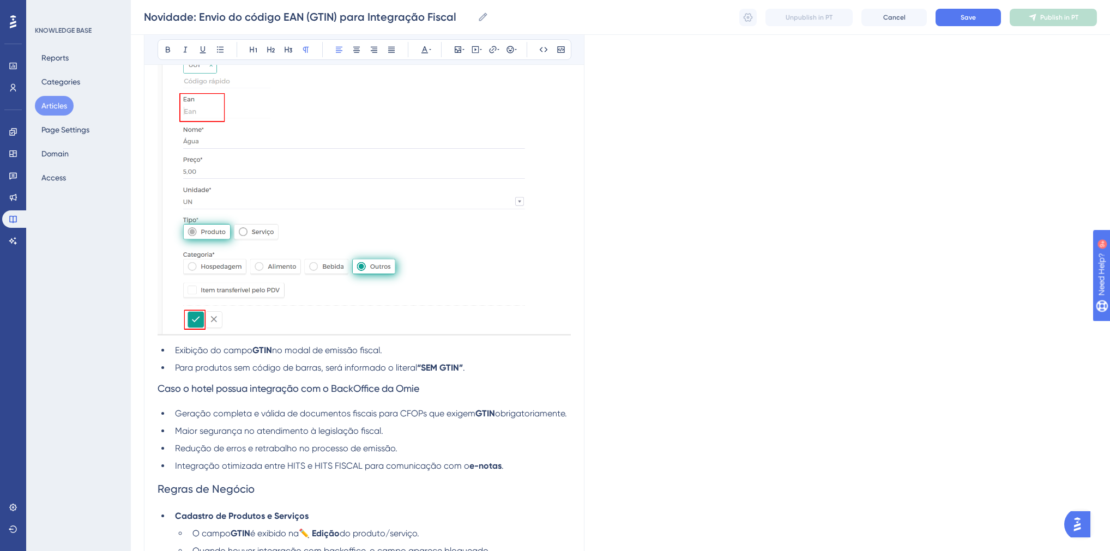
scroll to position [828, 0]
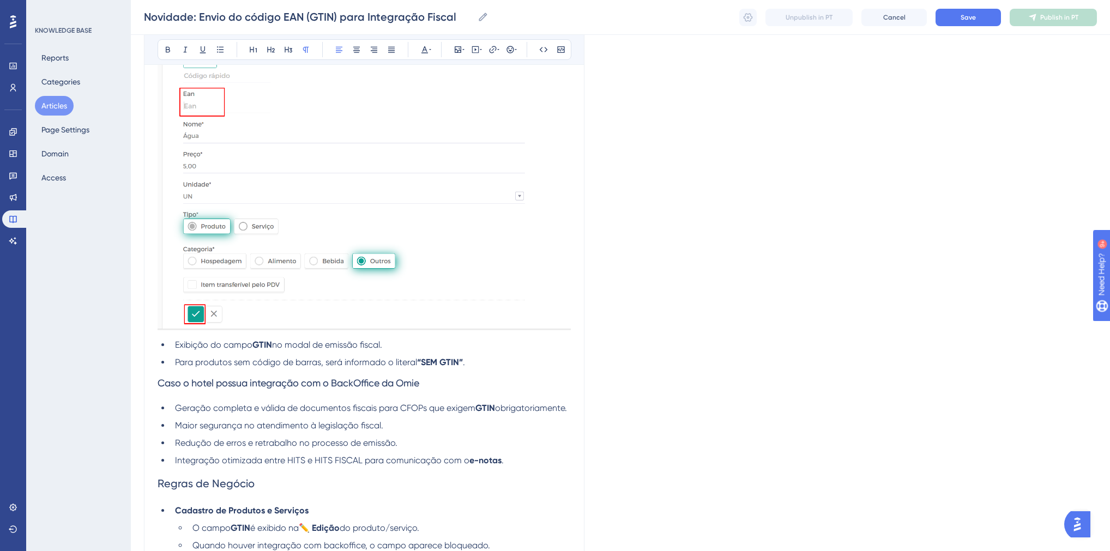
click at [305, 347] on span "no modal de emissão fiscal." at bounding box center [327, 345] width 110 height 10
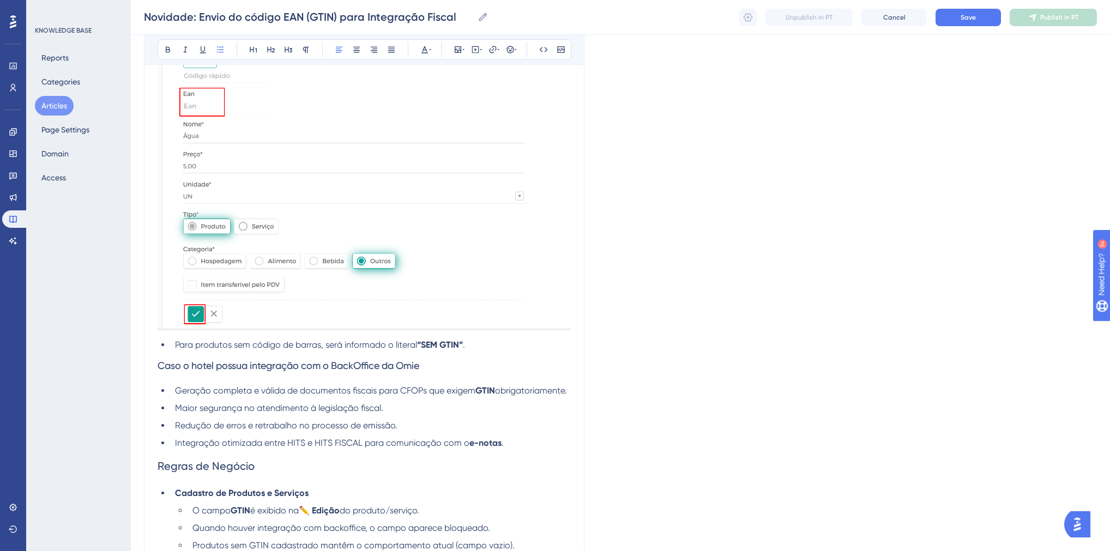
drag, startPoint x: 240, startPoint y: 404, endPoint x: 177, endPoint y: 392, distance: 64.9
click at [177, 392] on li "Geração completa e válida de documentos fiscais para CFOPs que exigem GTIN obri…" at bounding box center [371, 390] width 400 height 13
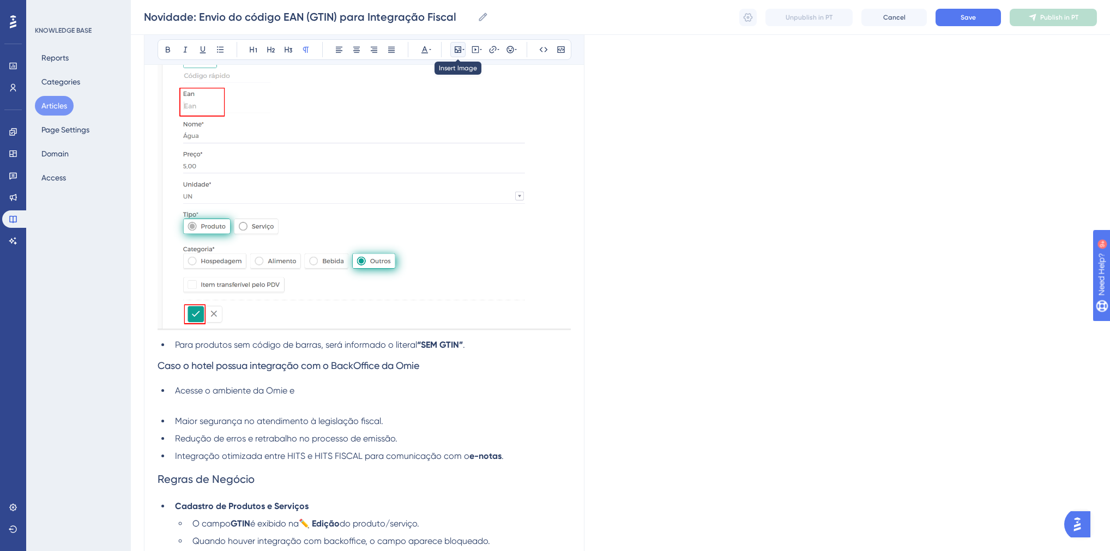
click at [459, 42] on button at bounding box center [457, 49] width 15 height 15
click at [444, 97] on span "Upload Image" at bounding box center [463, 101] width 44 height 9
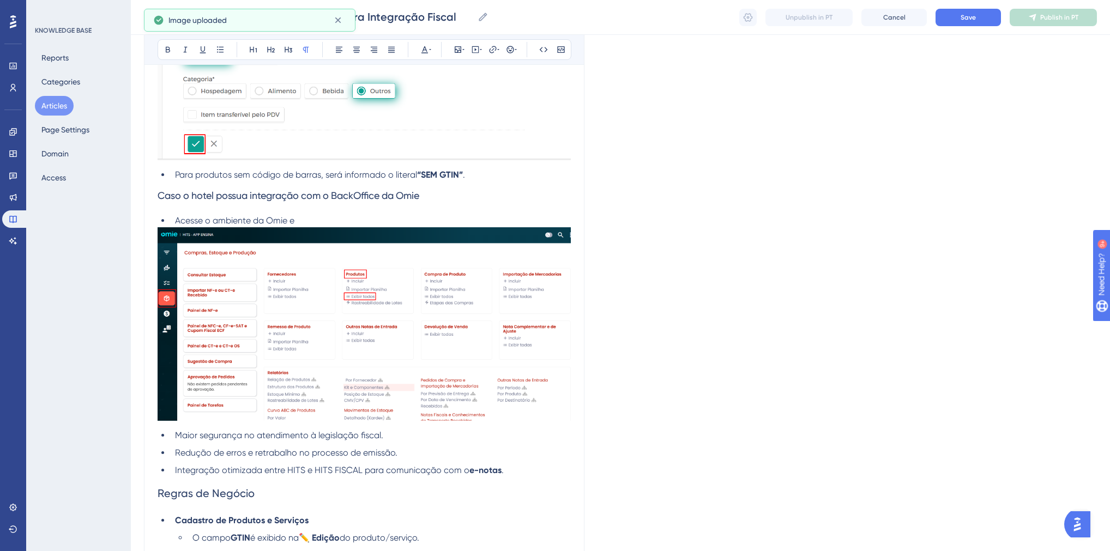
scroll to position [1046, 0]
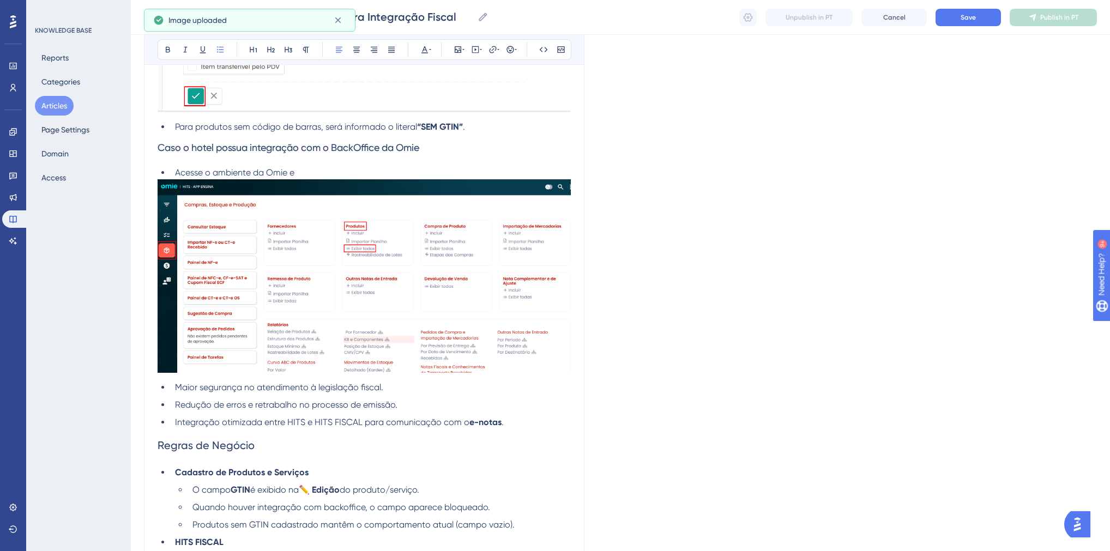
click at [406, 391] on li "Maior segurança no atendimento à legislação fiscal." at bounding box center [371, 387] width 400 height 13
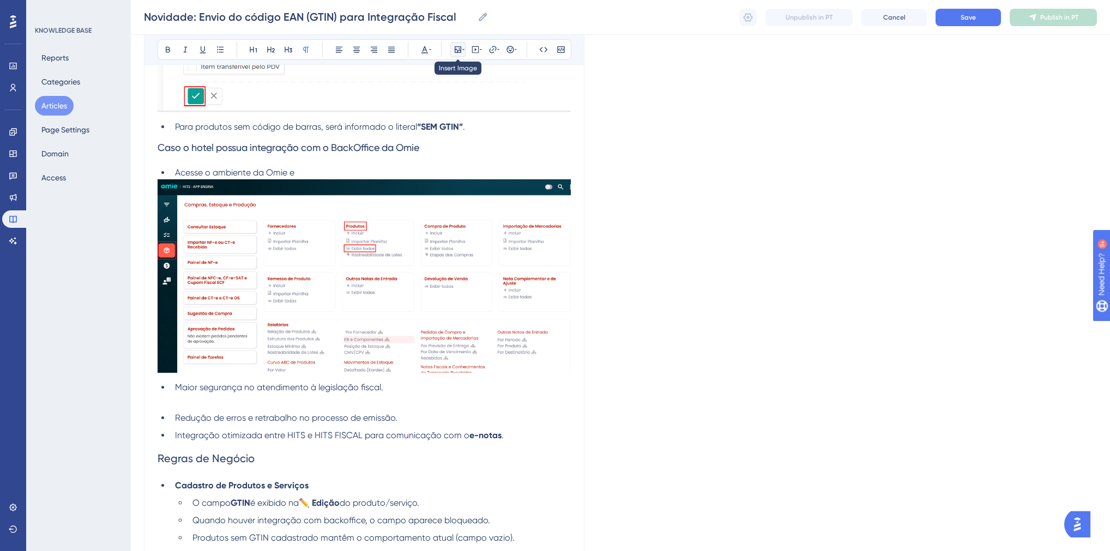
click at [452, 53] on button at bounding box center [457, 49] width 15 height 15
click at [443, 110] on div "Insert Image Upload Image Edit Image Alt Text Save" at bounding box center [458, 113] width 138 height 102
click at [441, 103] on span "Upload Image" at bounding box center [463, 101] width 44 height 9
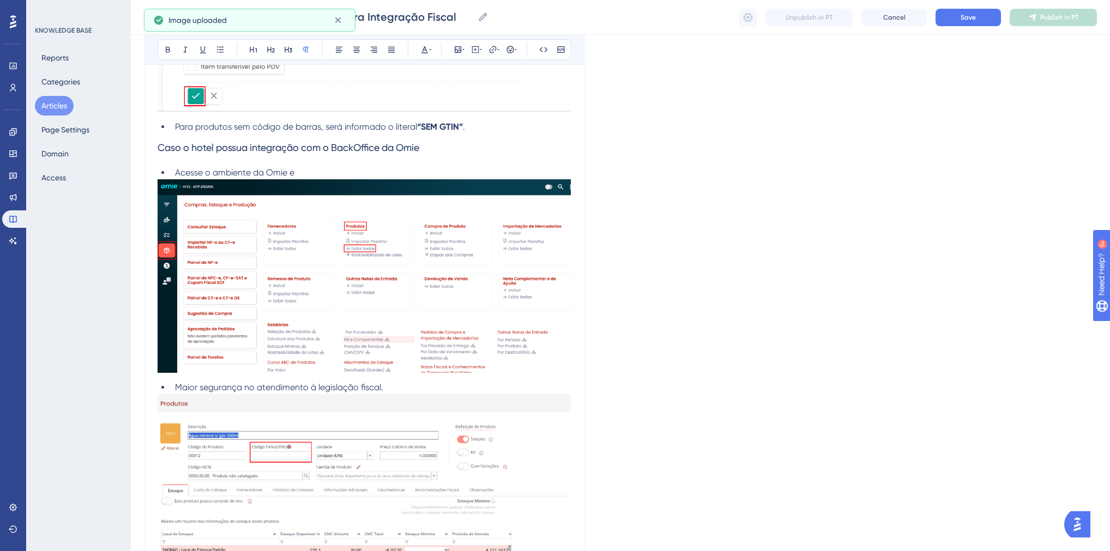
click at [199, 390] on span "Maior segurança no atendimento à legislação fiscal." at bounding box center [279, 387] width 208 height 10
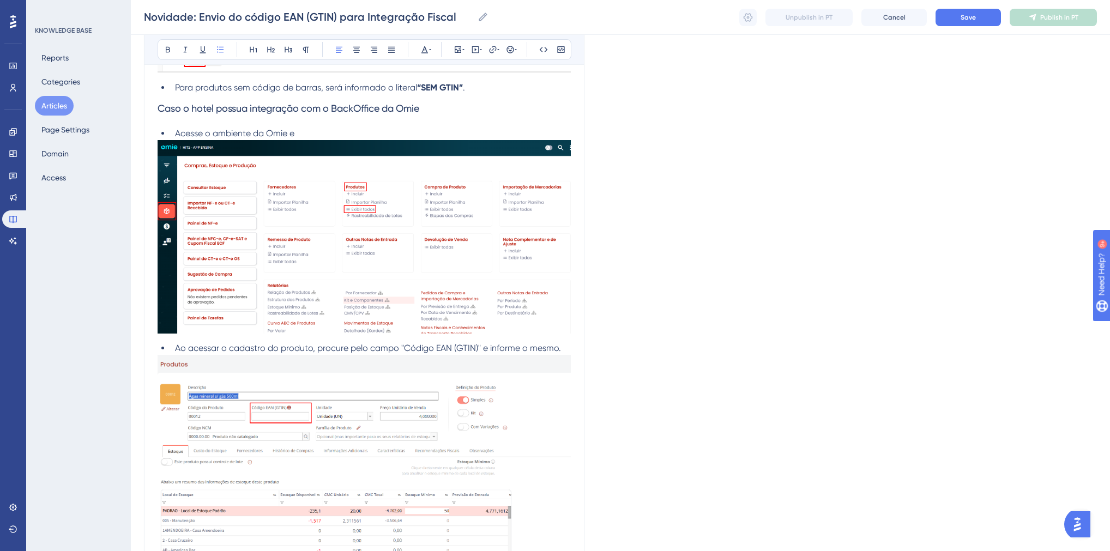
scroll to position [1264, 0]
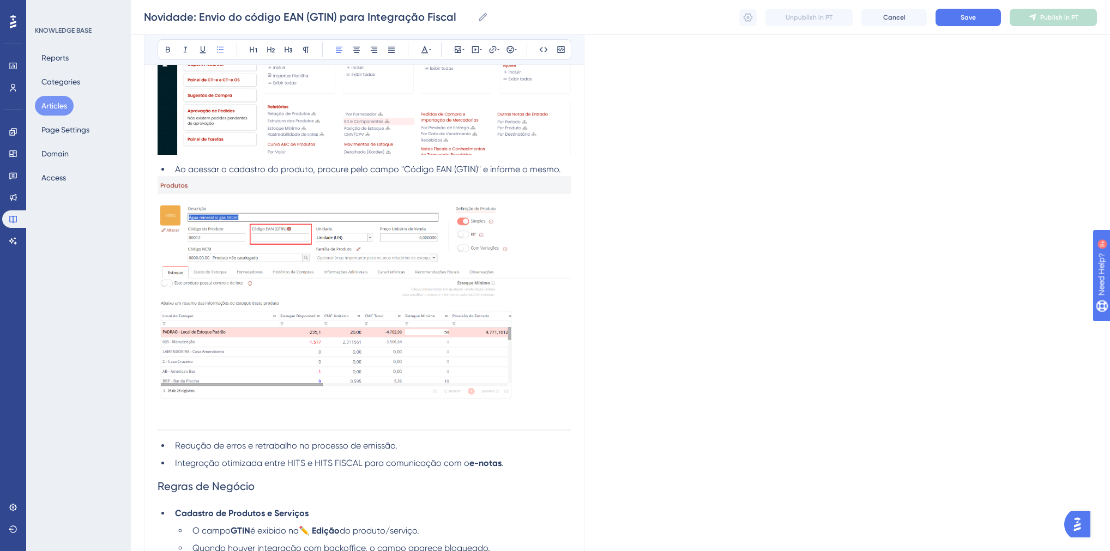
click at [210, 443] on span "Redução de erros e retrabalho no processo de emissão." at bounding box center [286, 445] width 222 height 10
click at [382, 446] on span "Após isso, as atualizações do produto serão enviaadas para o HITS" at bounding box center [309, 445] width 269 height 10
click at [462, 449] on li "Após isso, as atualizações do produto serão enviadas para o HITS" at bounding box center [371, 445] width 400 height 13
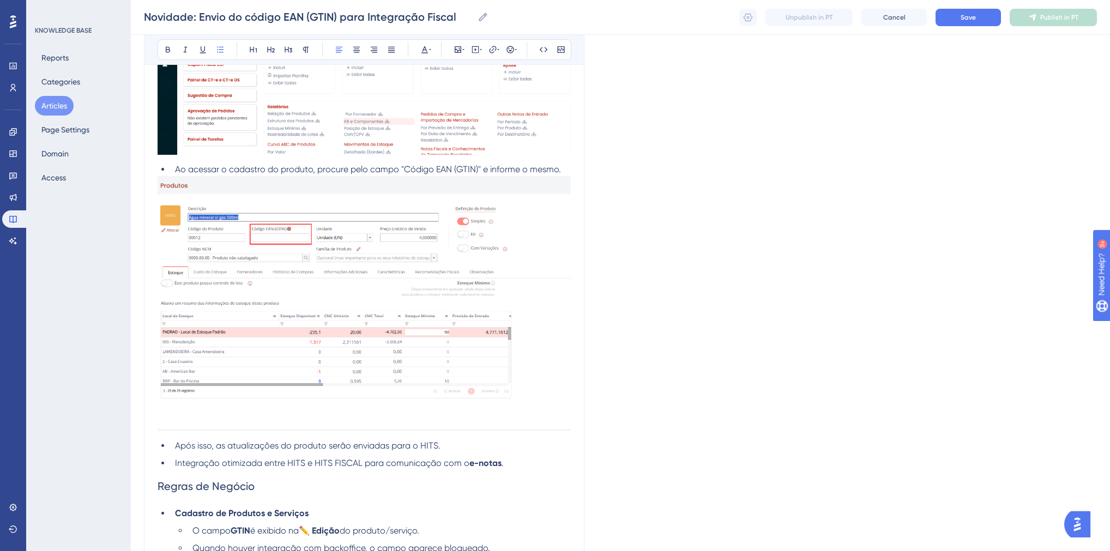
click at [279, 464] on span "Integração otimizada entre HITS e HITS FISCAL para comunicação com o" at bounding box center [322, 463] width 294 height 10
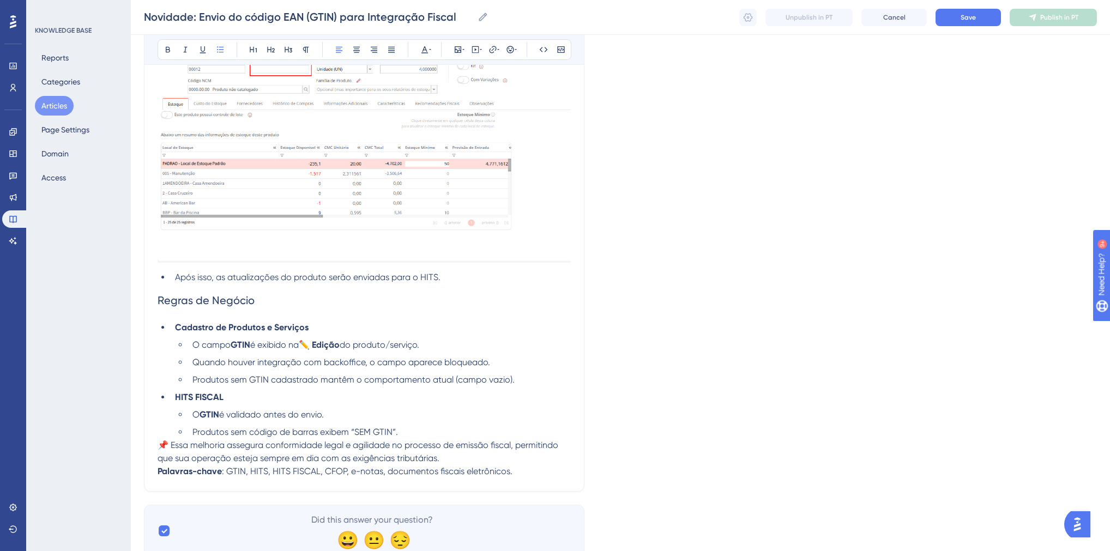
scroll to position [1439, 0]
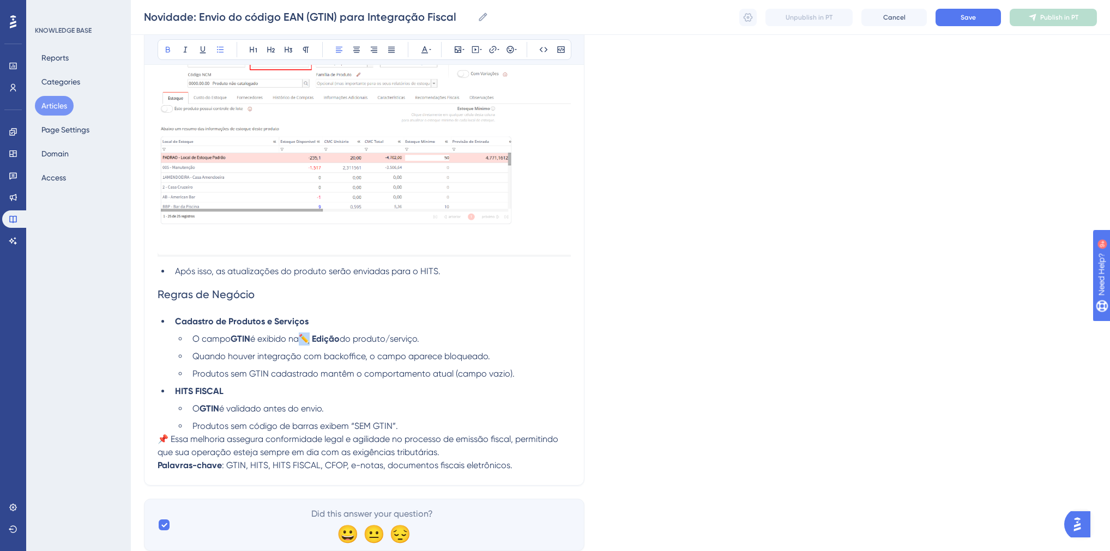
drag, startPoint x: 316, startPoint y: 342, endPoint x: 307, endPoint y: 342, distance: 8.7
click at [307, 342] on strong "✏️ Edição" at bounding box center [319, 339] width 41 height 10
copy strong "✏️"
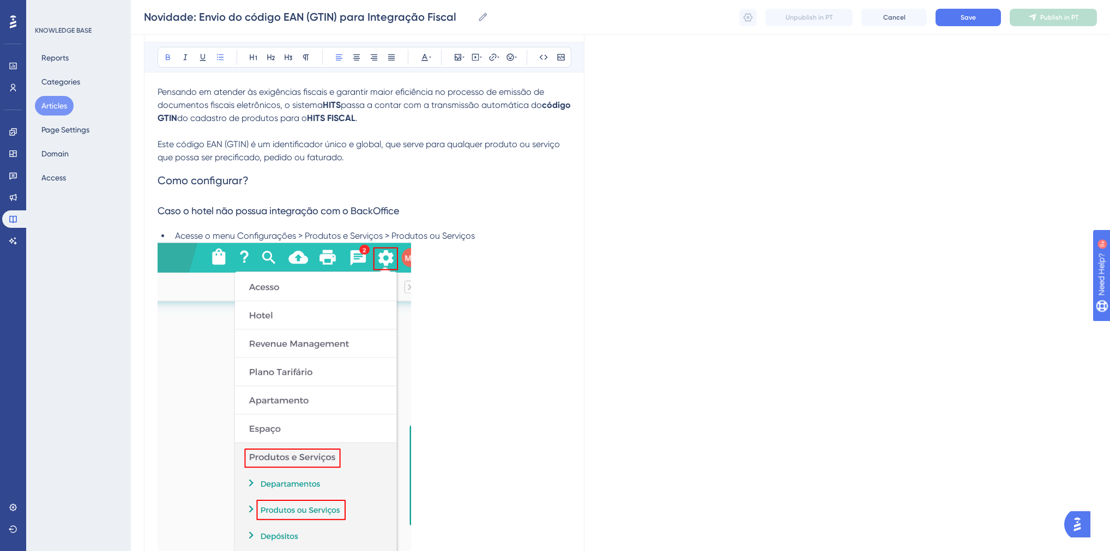
scroll to position [44, 0]
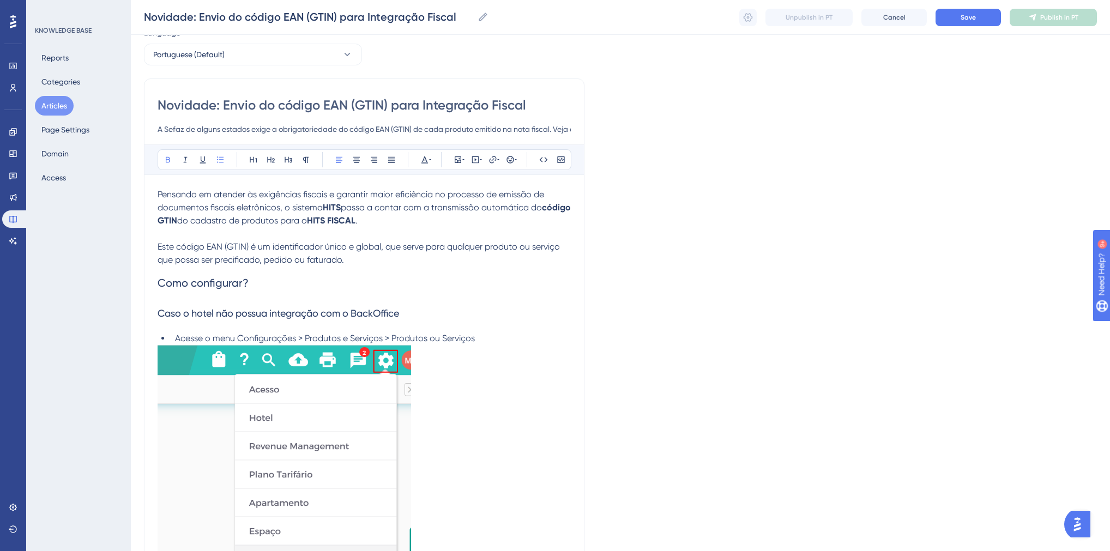
click at [484, 338] on li "Acesse o menu Configurações > Produtos e Serviços > Produtos ou Serviços" at bounding box center [371, 338] width 400 height 13
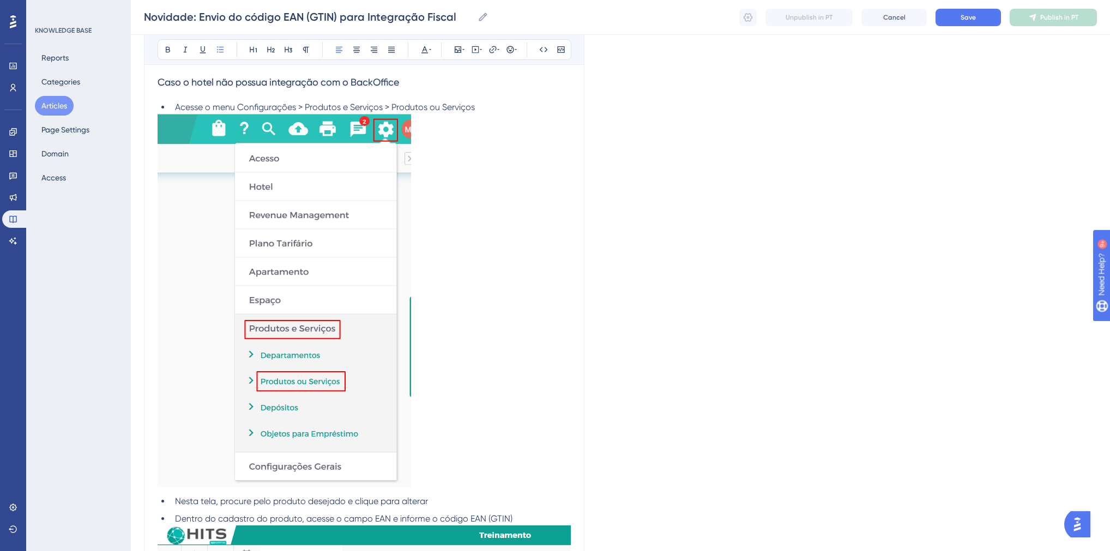
scroll to position [349, 0]
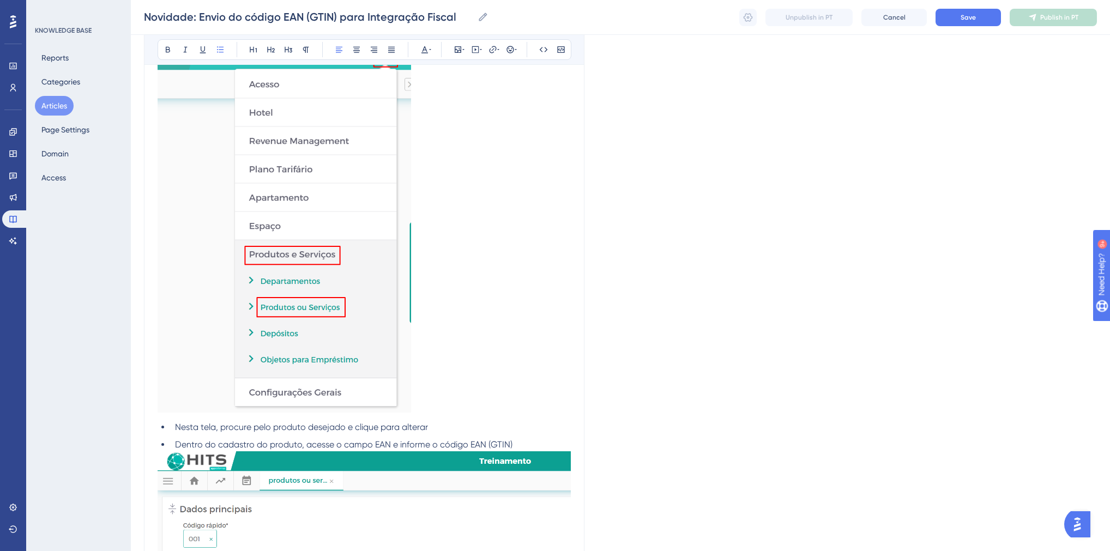
click at [443, 426] on li "Nesta tela, procure pelo produto desejado e clique para alterar" at bounding box center [371, 427] width 400 height 13
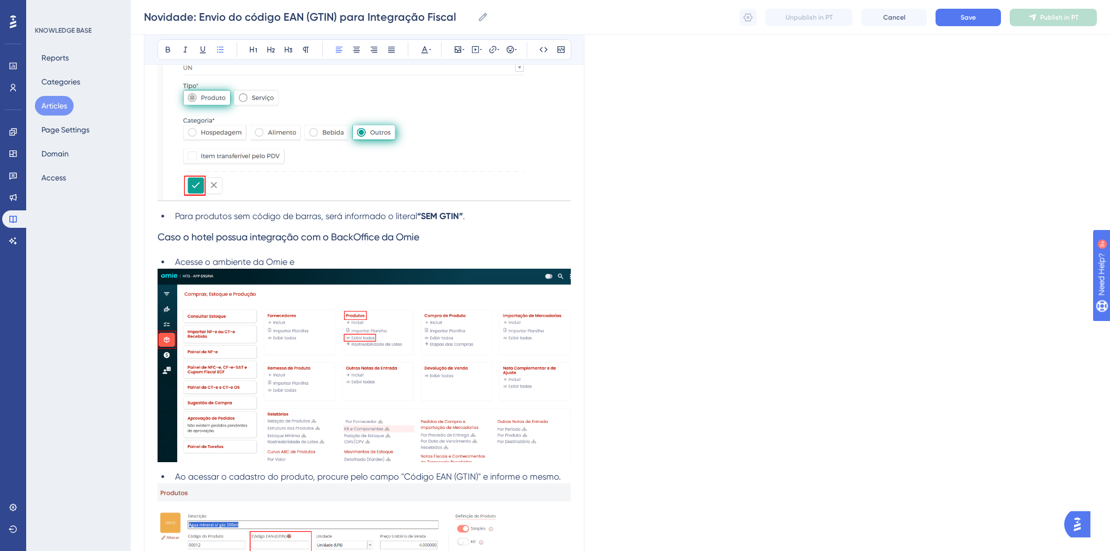
scroll to position [1046, 0]
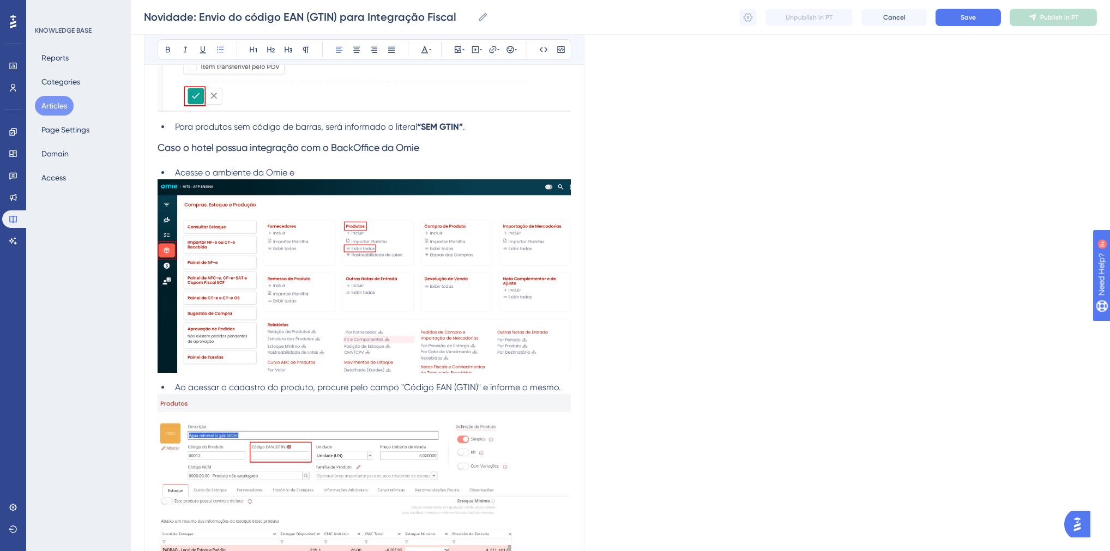
click at [306, 176] on li "Acesse o ambiente da Omie e" at bounding box center [371, 172] width 400 height 13
click at [176, 391] on span "Ao acessar o cadastro do produto, procure pelo campo "Código EAN (GTIN)" e info…" at bounding box center [368, 387] width 386 height 10
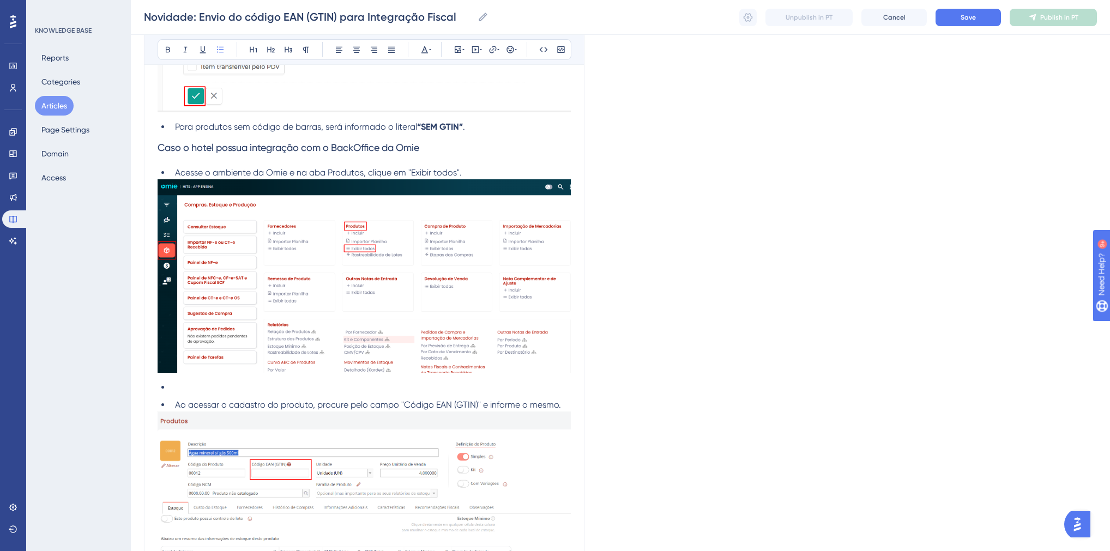
click at [177, 386] on li at bounding box center [371, 387] width 400 height 13
click at [196, 390] on p at bounding box center [364, 383] width 413 height 13
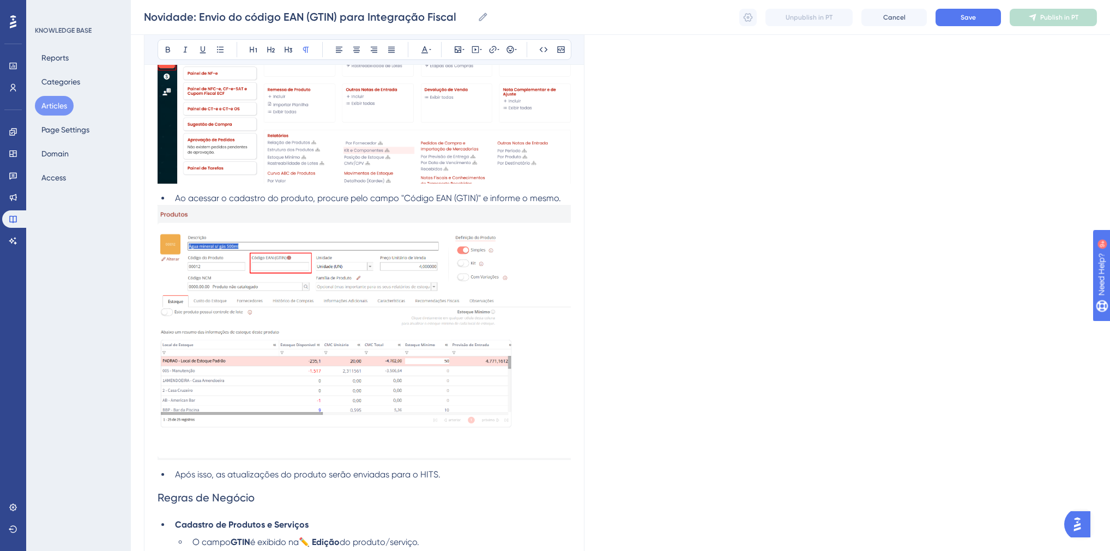
scroll to position [1264, 0]
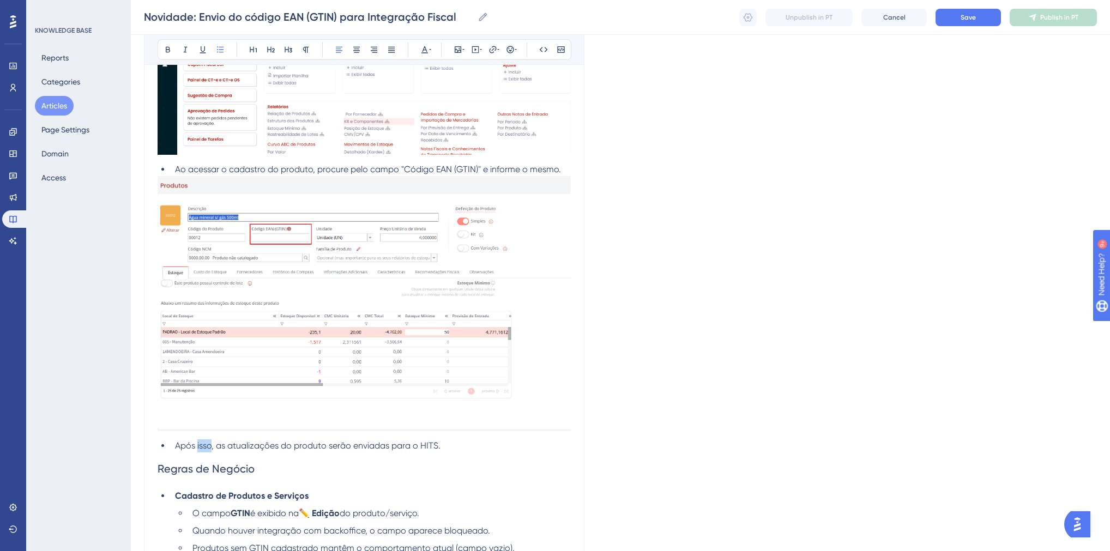
drag, startPoint x: 210, startPoint y: 447, endPoint x: 197, endPoint y: 449, distance: 13.3
click at [197, 449] on span "Após isso, as atualizações do produto serão enviadas para o HITS." at bounding box center [307, 445] width 265 height 10
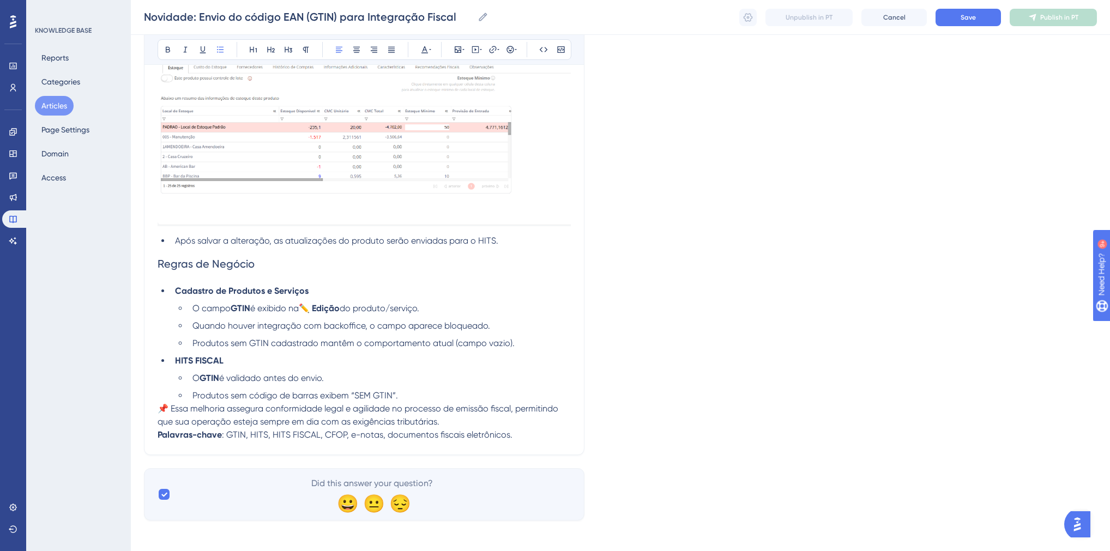
scroll to position [1477, 0]
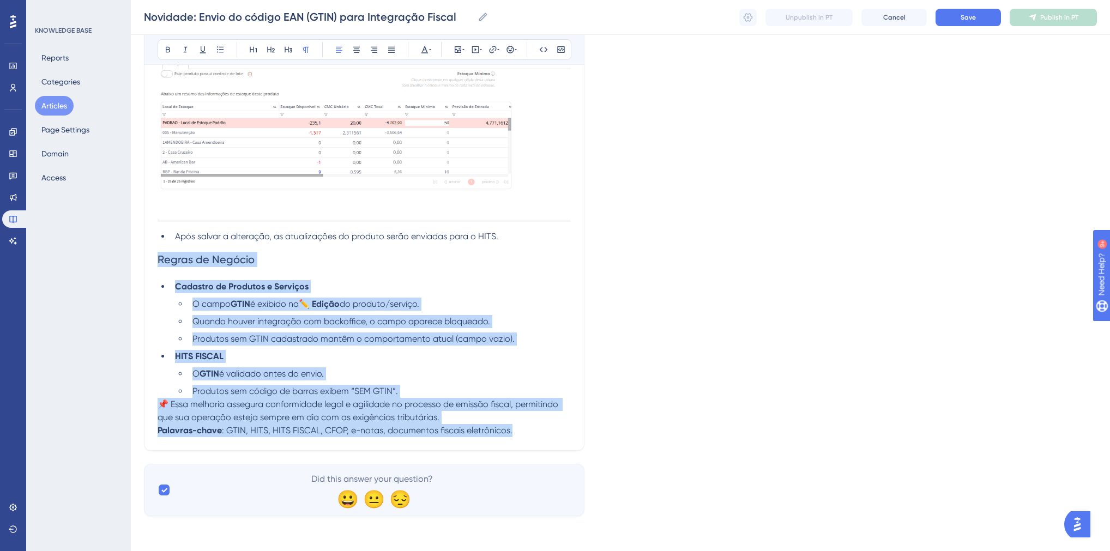
drag, startPoint x: 519, startPoint y: 434, endPoint x: 142, endPoint y: 260, distance: 415.8
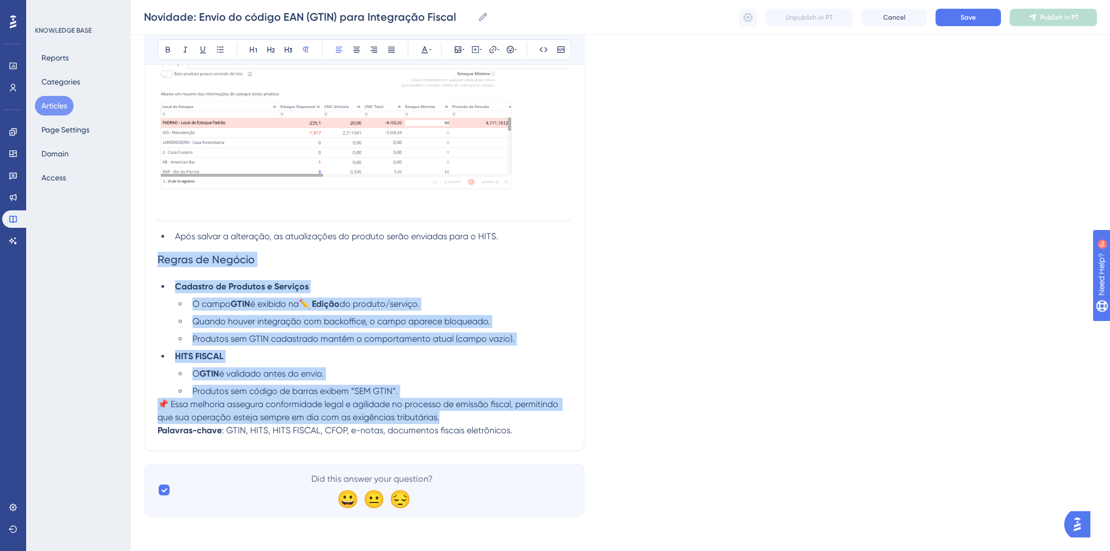
drag, startPoint x: 446, startPoint y: 417, endPoint x: 160, endPoint y: 256, distance: 328.8
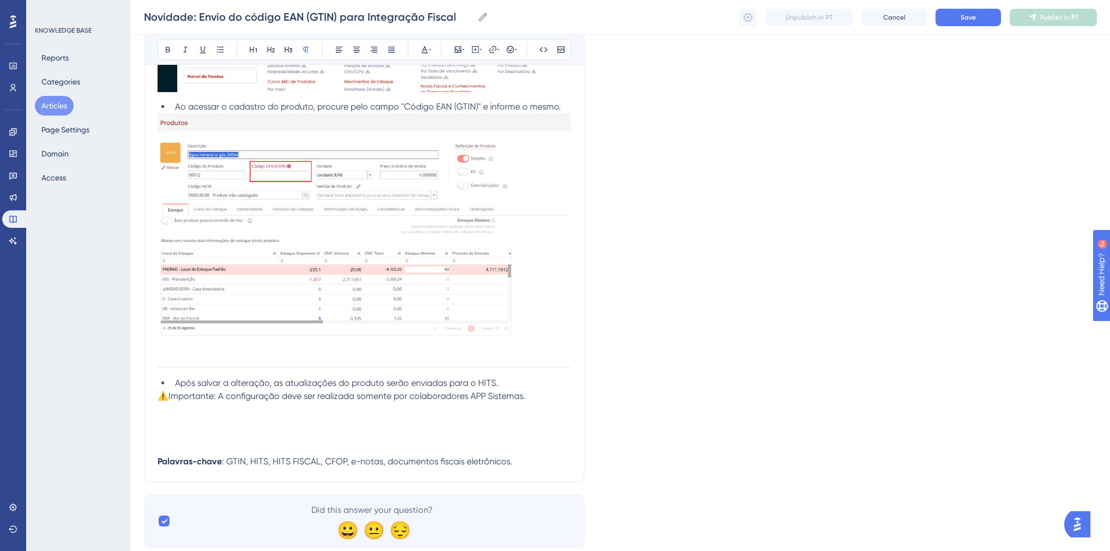
scroll to position [1360, 0]
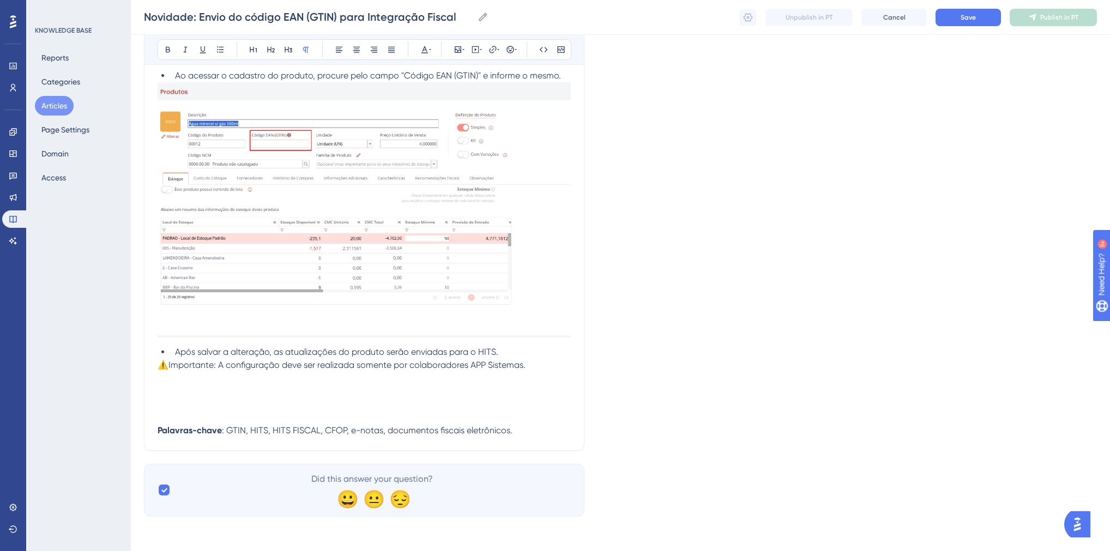
click at [159, 365] on span "⚠️Importante: A configuração deve ser realizada somente por colaboradores APP S…" at bounding box center [342, 365] width 368 height 10
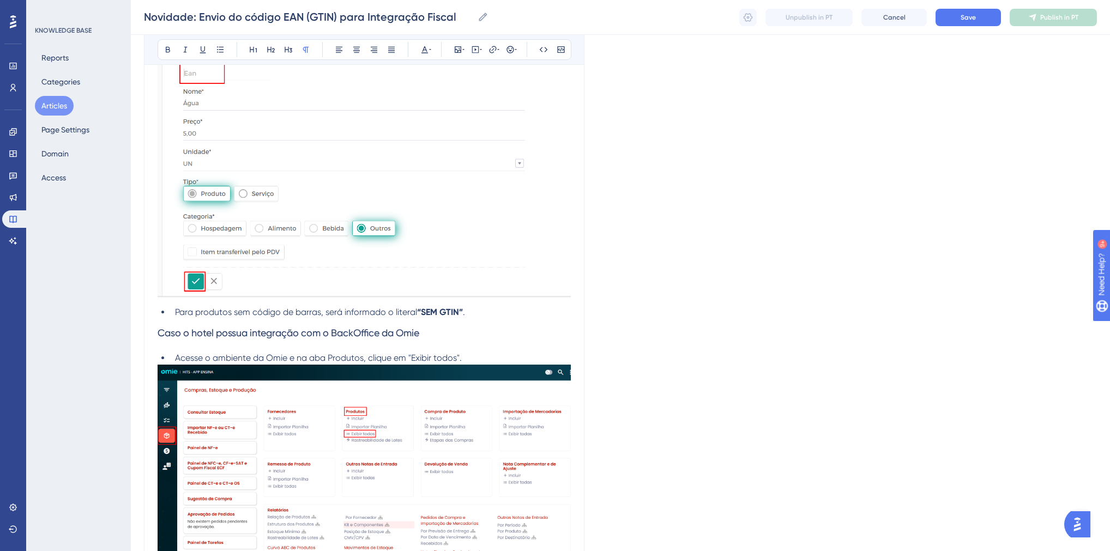
scroll to position [863, 0]
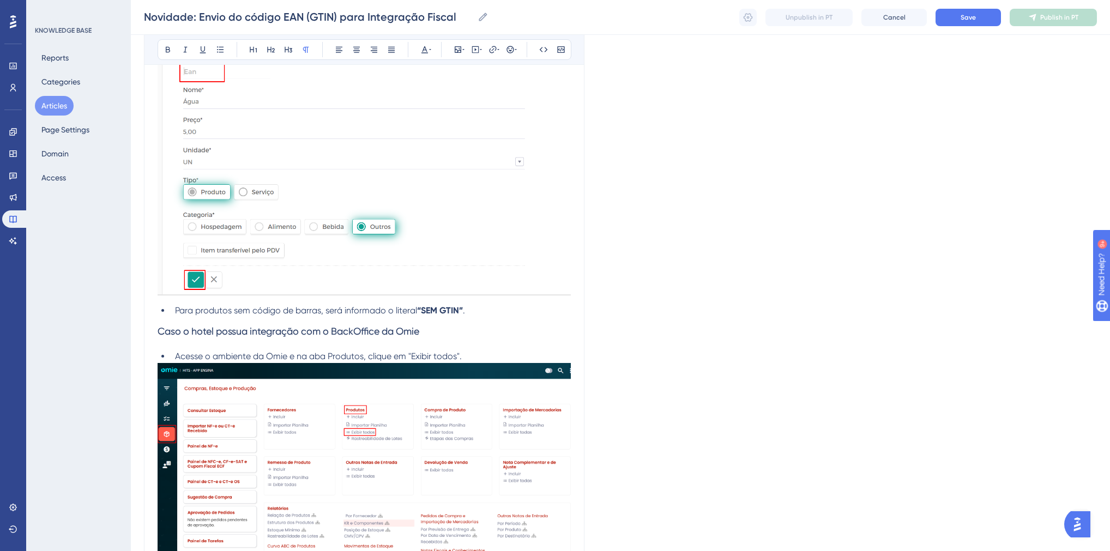
click at [270, 314] on span "Para produtos sem código de barras, será informado o literal" at bounding box center [296, 310] width 242 height 10
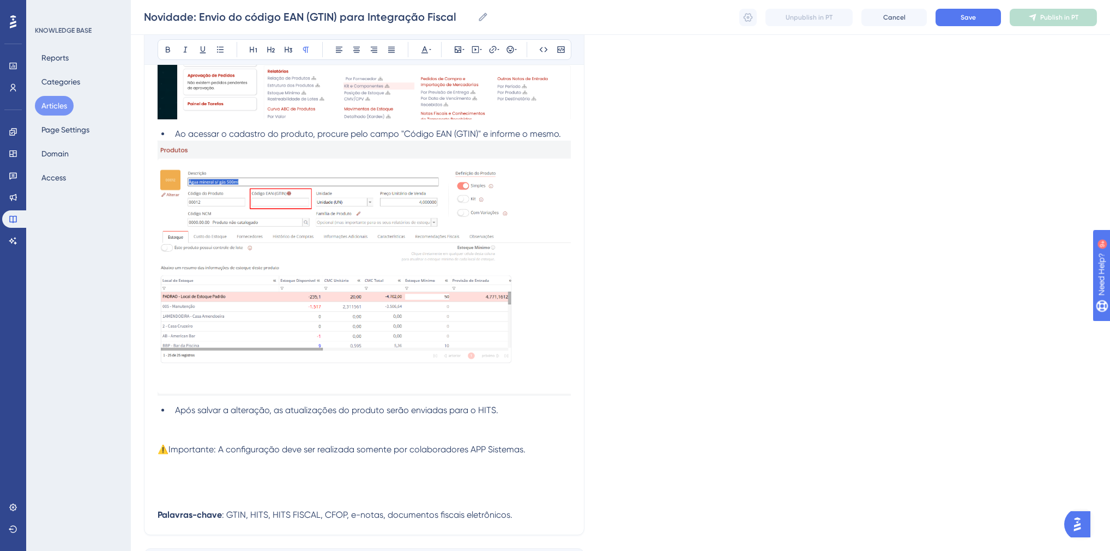
scroll to position [1381, 0]
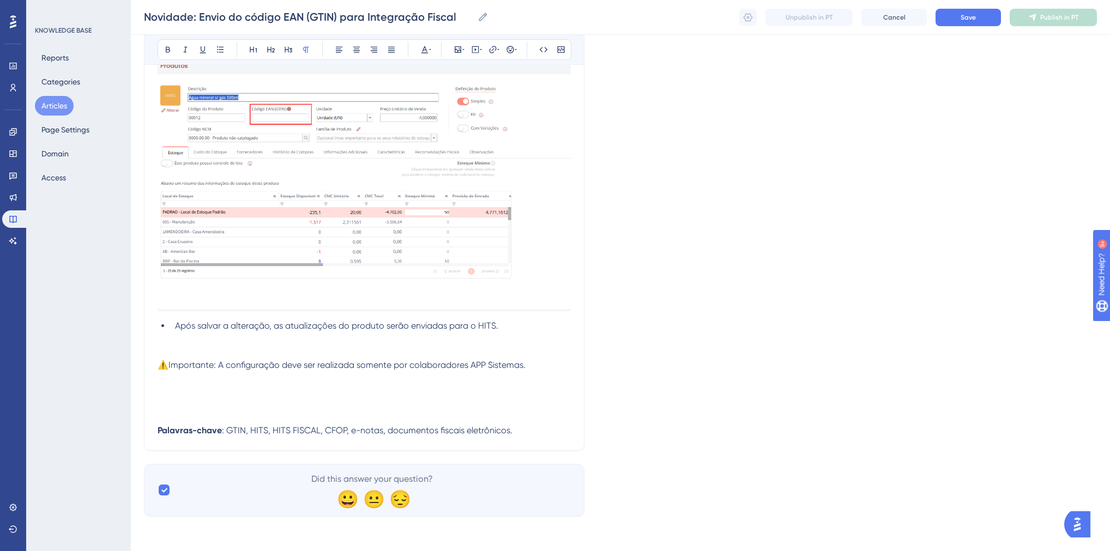
click at [228, 383] on p at bounding box center [364, 398] width 413 height 52
drag, startPoint x: 215, startPoint y: 365, endPoint x: 168, endPoint y: 364, distance: 46.3
click at [168, 364] on span "⚠️Importante: A configuração deve ser realizada somente por colaboradores APP S…" at bounding box center [342, 365] width 368 height 10
click at [240, 359] on p "⚠️Importante: A configuração deve ser realizada somente por colaboradores APP S…" at bounding box center [364, 365] width 413 height 13
drag, startPoint x: 216, startPoint y: 367, endPoint x: 170, endPoint y: 368, distance: 46.3
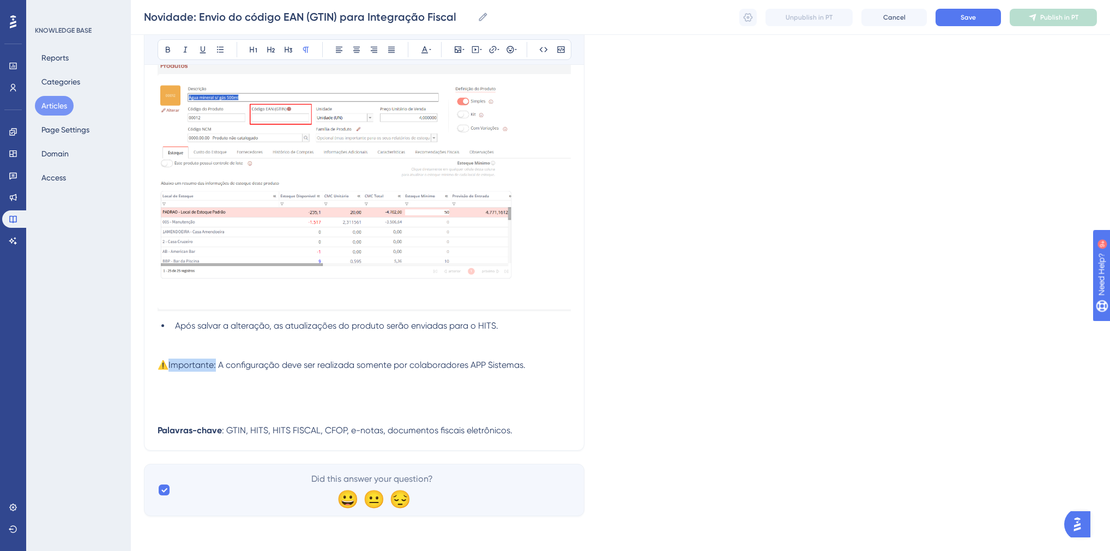
click at [170, 368] on span "⚠️Importante: A configuração deve ser realizada somente por colaboradores APP S…" at bounding box center [342, 365] width 368 height 10
drag, startPoint x: 222, startPoint y: 365, endPoint x: 525, endPoint y: 368, distance: 303.1
click at [524, 368] on span "A configuração deve ser realizada somente por colaboradores APP Sistemas." at bounding box center [369, 365] width 307 height 10
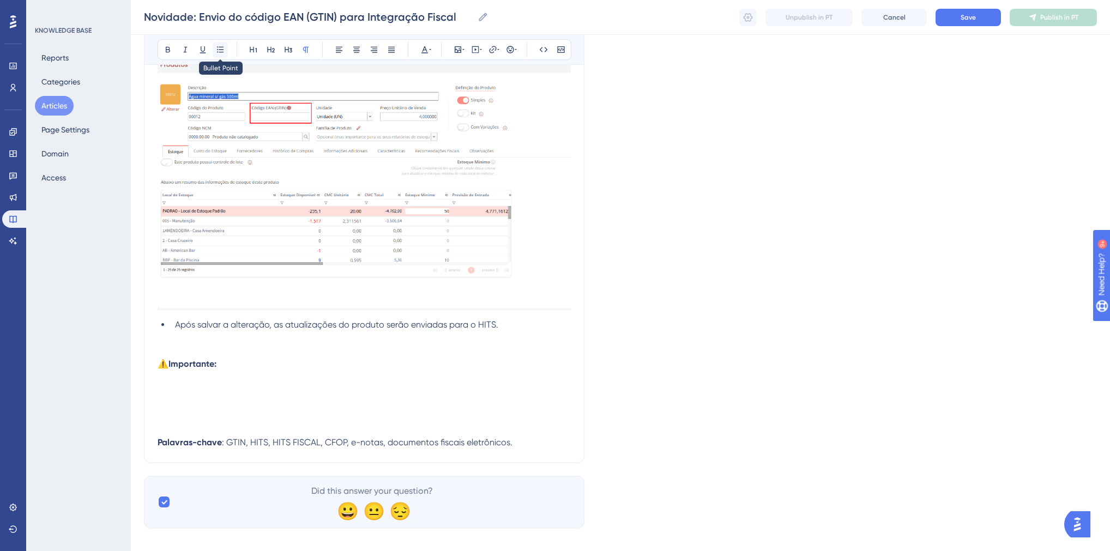
click at [216, 50] on icon at bounding box center [220, 49] width 9 height 9
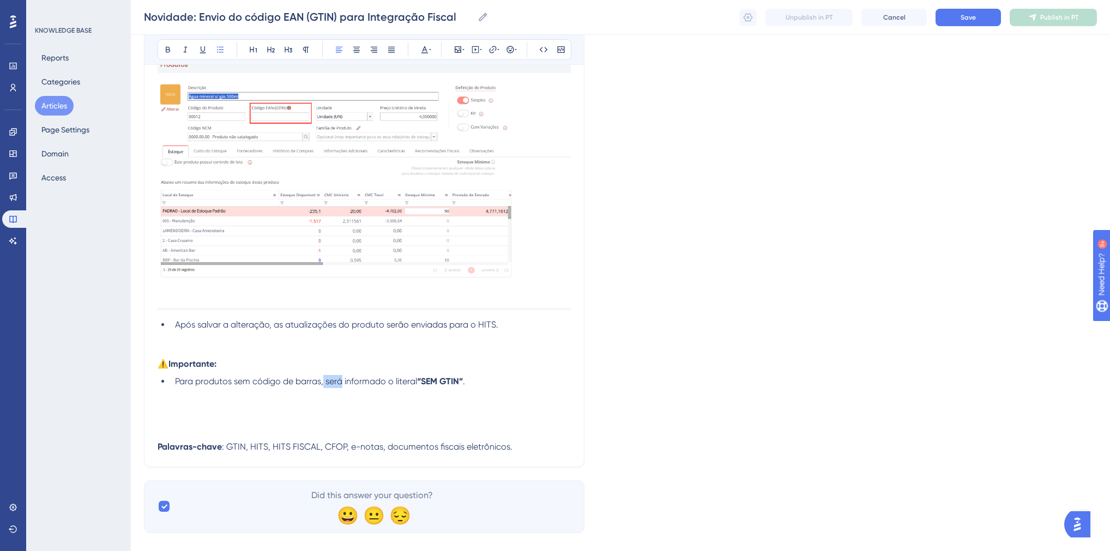
drag, startPoint x: 324, startPoint y: 384, endPoint x: 342, endPoint y: 386, distance: 18.7
click at [342, 386] on span "Para produtos sem código de barras, será informado o literal" at bounding box center [296, 381] width 242 height 10
drag, startPoint x: 432, startPoint y: 385, endPoint x: 406, endPoint y: 386, distance: 25.6
click at [406, 386] on span "Para produtos sem código de barras, deve ser informado o literal" at bounding box center [304, 381] width 258 height 10
click at [461, 386] on li "Para produtos sem código de barras, deve ser informado “SEM GTIN” ." at bounding box center [371, 381] width 400 height 13
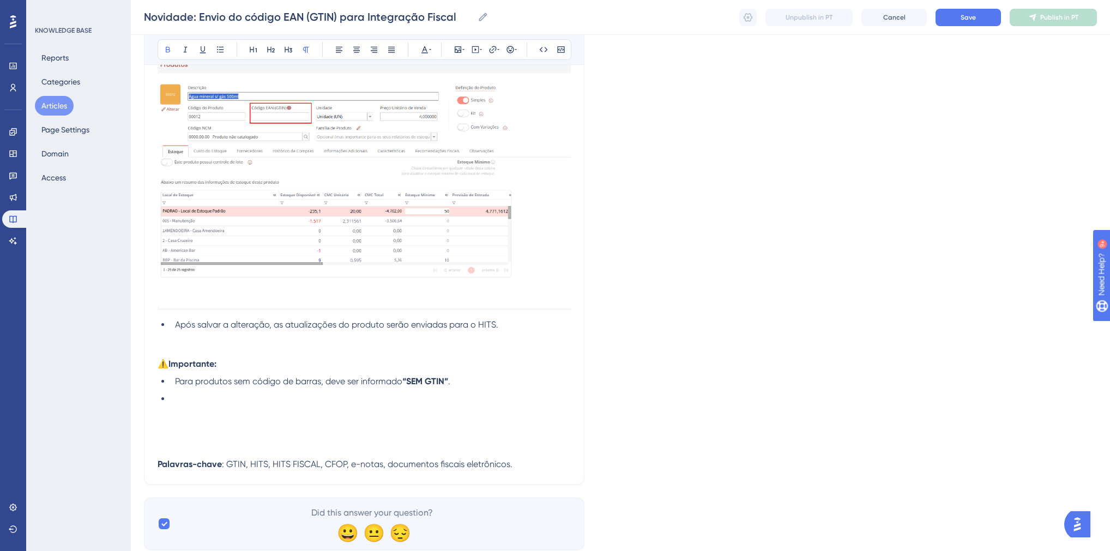
click at [201, 360] on strong "Importante:" at bounding box center [192, 364] width 48 height 10
click at [201, 352] on p at bounding box center [364, 350] width 413 height 13
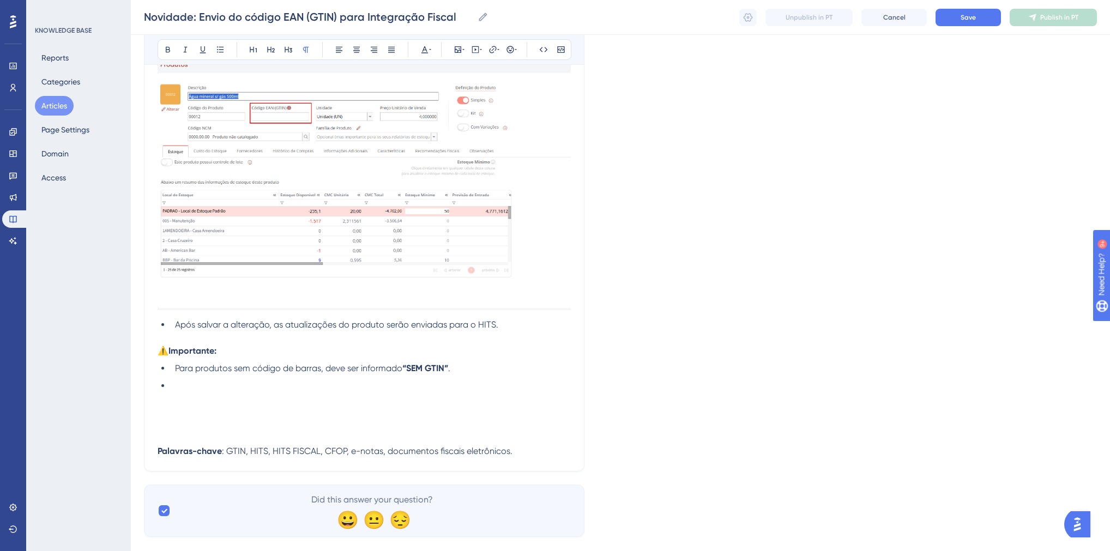
click at [269, 382] on li at bounding box center [371, 385] width 400 height 13
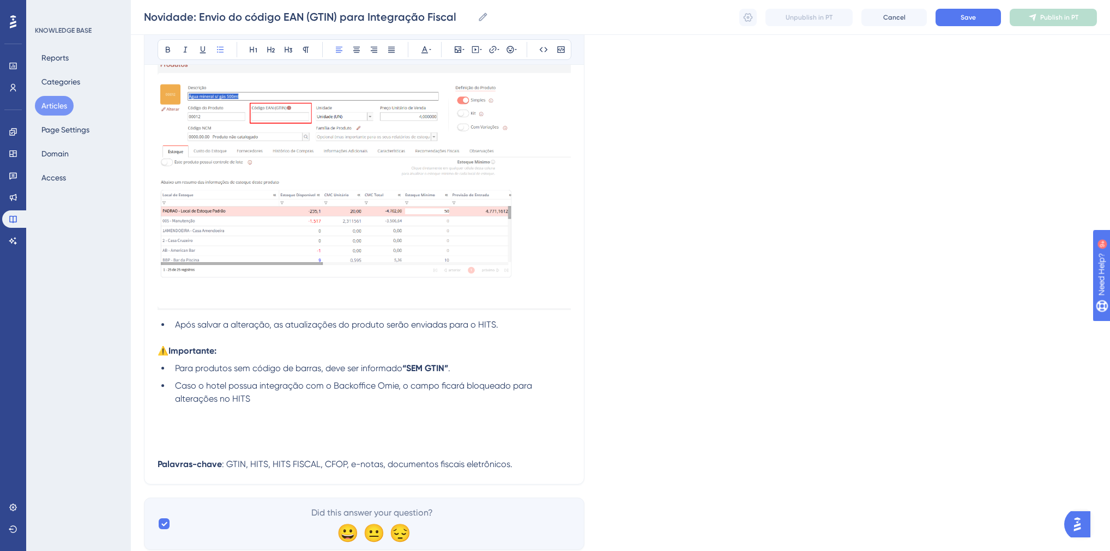
click at [208, 427] on p at bounding box center [364, 432] width 413 height 52
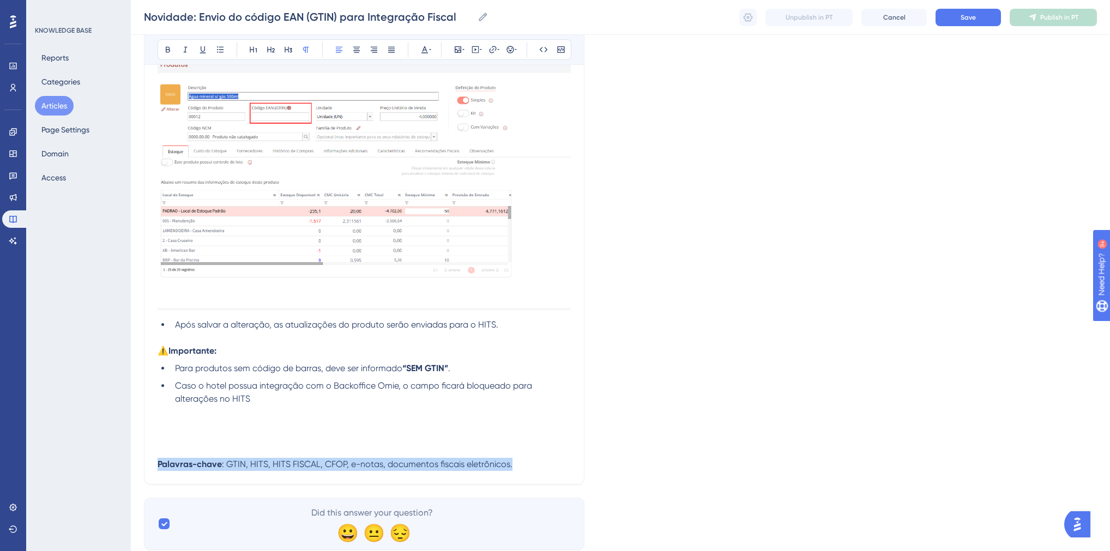
drag, startPoint x: 522, startPoint y: 464, endPoint x: 152, endPoint y: 461, distance: 370.6
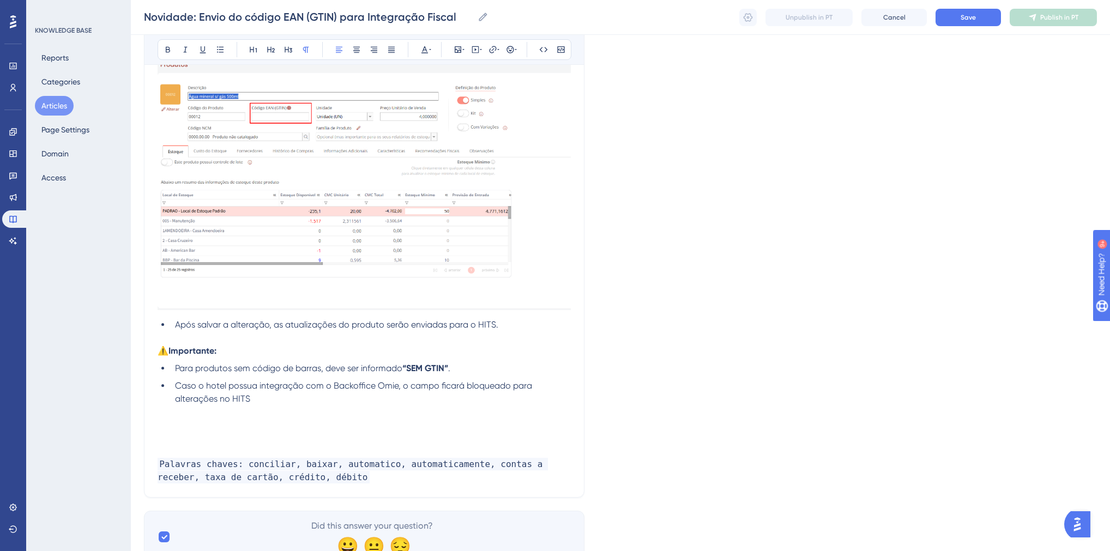
click at [209, 454] on p at bounding box center [364, 432] width 413 height 52
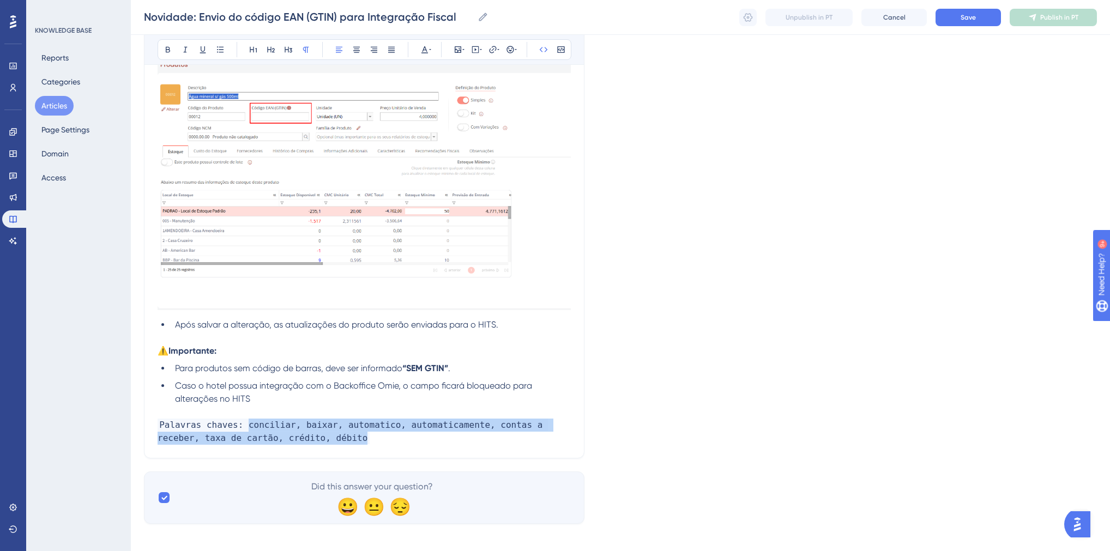
drag, startPoint x: 283, startPoint y: 438, endPoint x: 241, endPoint y: 431, distance: 42.7
click at [241, 431] on p "Palavras chaves: conciliar, baixar, automatico, automaticamente, contas a receb…" at bounding box center [364, 432] width 413 height 26
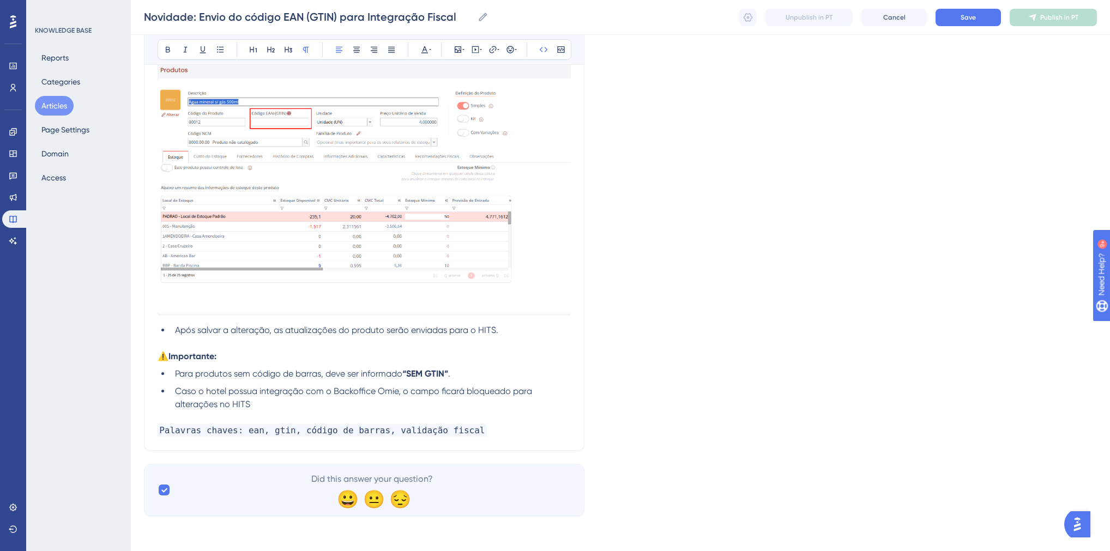
click at [970, 14] on span "Save" at bounding box center [967, 17] width 15 height 9
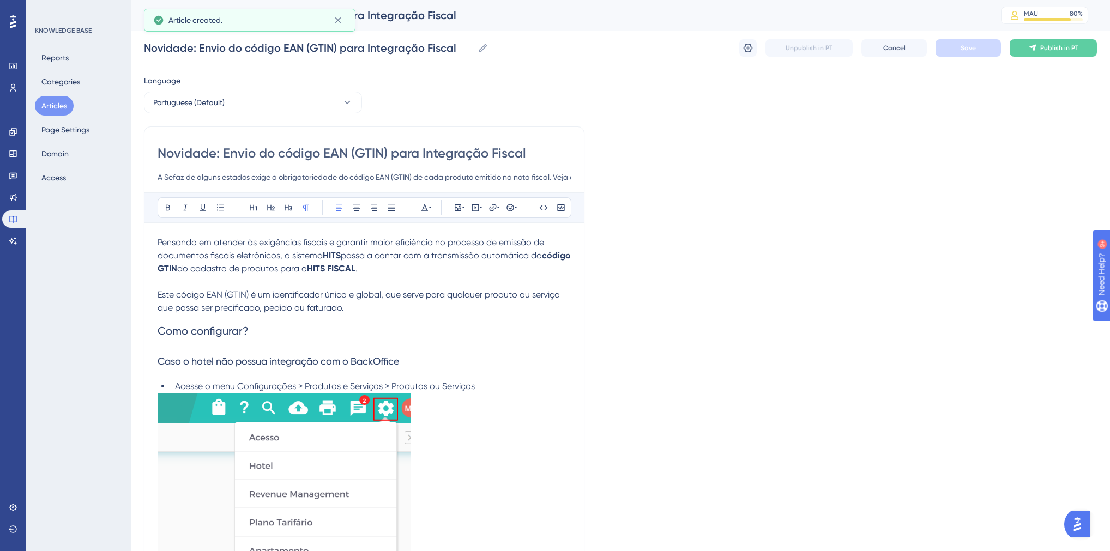
click at [57, 109] on button "Articles" at bounding box center [54, 106] width 39 height 20
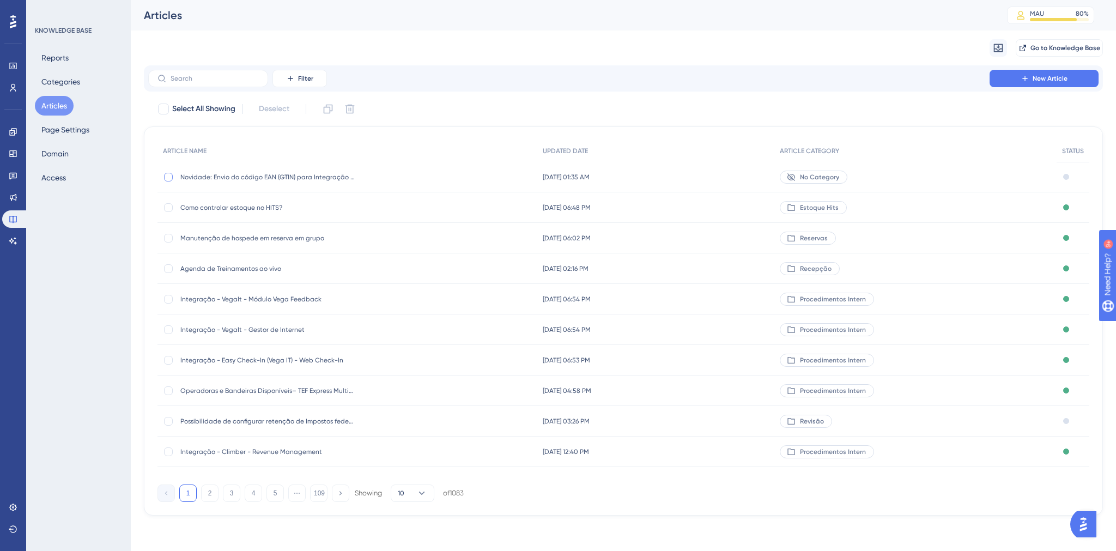
click at [171, 176] on div at bounding box center [168, 177] width 9 height 9
checkbox input "true"
click at [275, 177] on span "Novidade: Envio do código EAN (GTIN) para Integração Fiscal" at bounding box center [267, 177] width 174 height 9
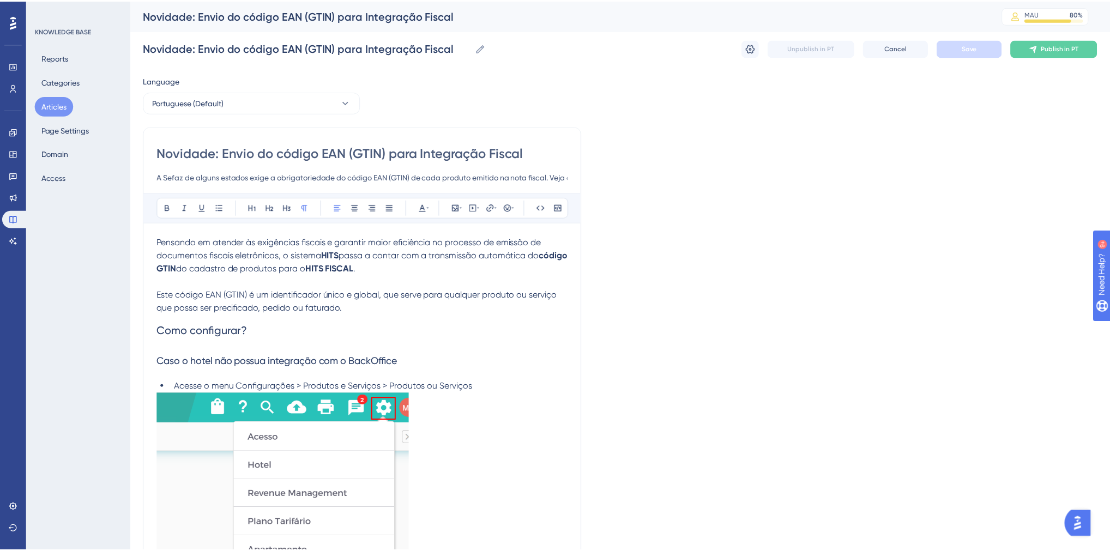
scroll to position [116, 0]
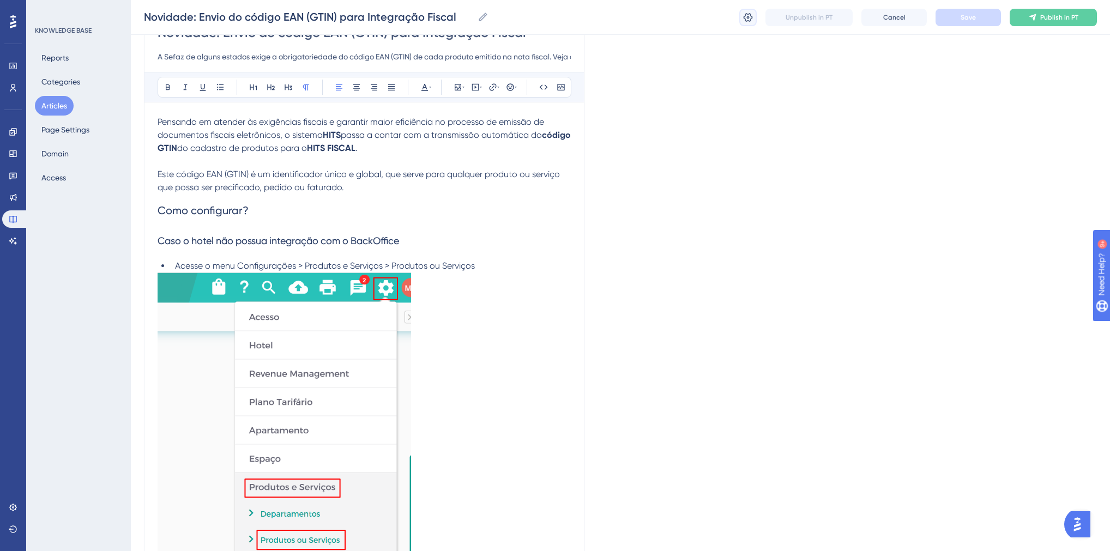
click at [750, 15] on icon at bounding box center [747, 17] width 9 height 9
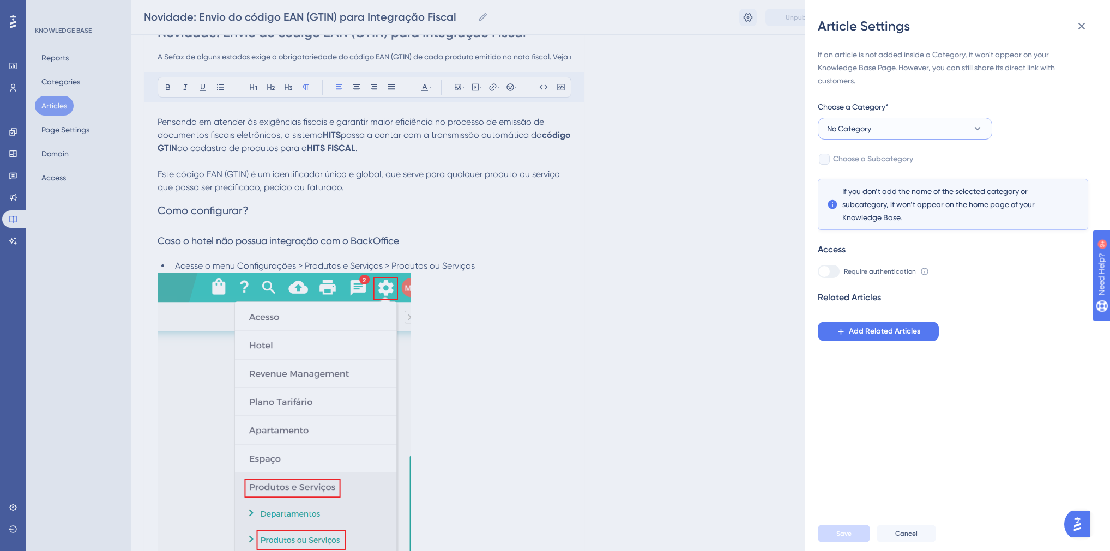
click at [873, 134] on button "No Category" at bounding box center [905, 129] width 174 height 22
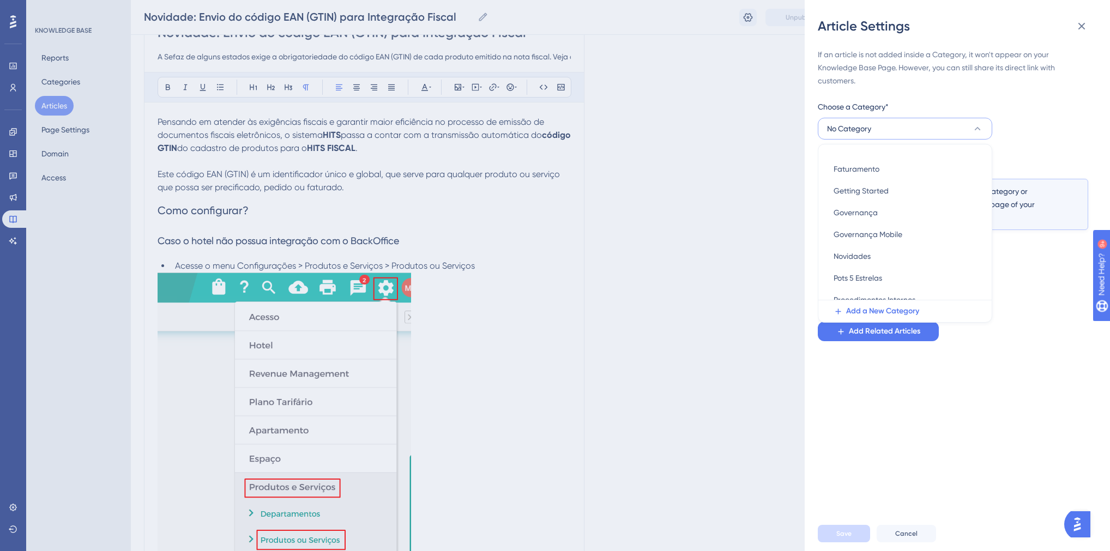
scroll to position [287, 0]
click at [856, 294] on span "Revisão" at bounding box center [846, 289] width 27 height 13
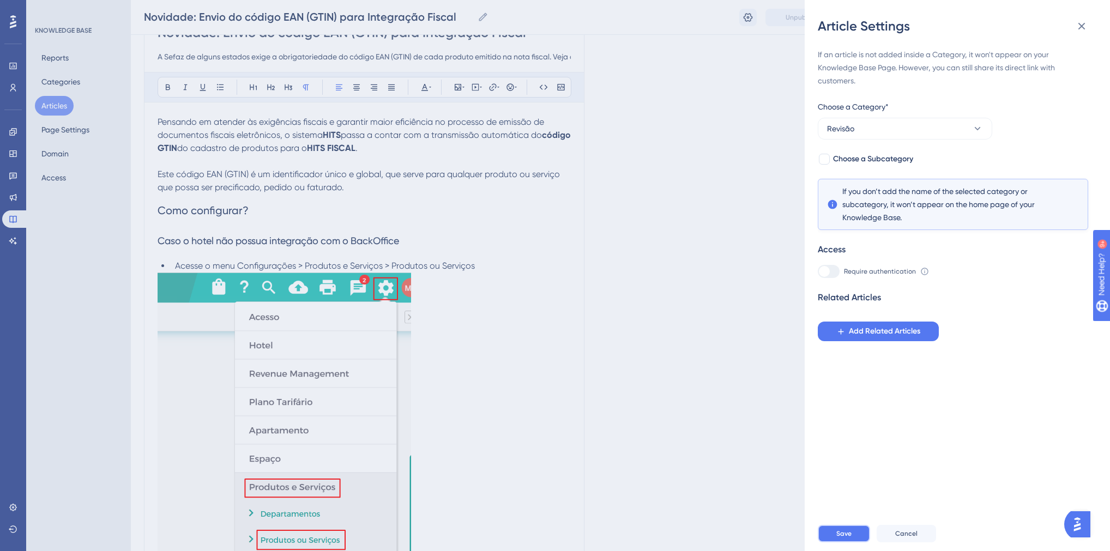
click at [851, 536] on button "Save" at bounding box center [844, 533] width 52 height 17
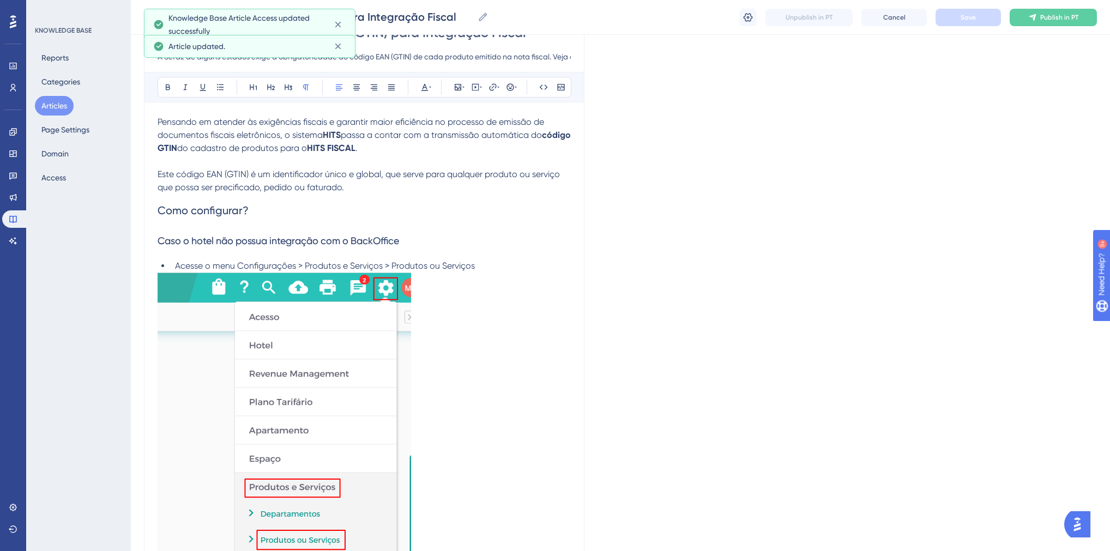
click at [50, 108] on button "Articles" at bounding box center [54, 106] width 39 height 20
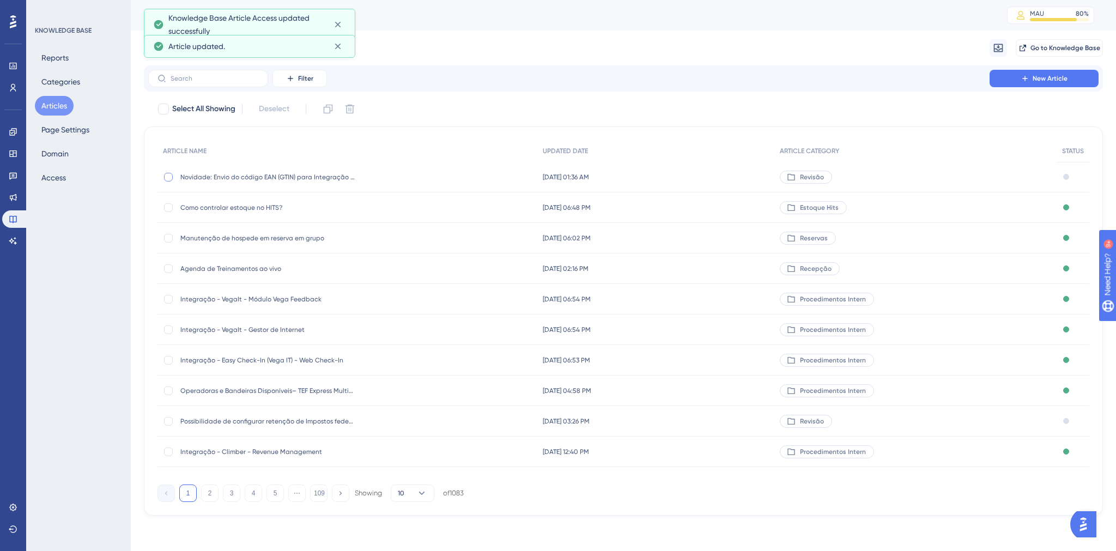
click at [171, 177] on div at bounding box center [168, 177] width 9 height 9
click at [331, 104] on icon at bounding box center [328, 109] width 11 height 11
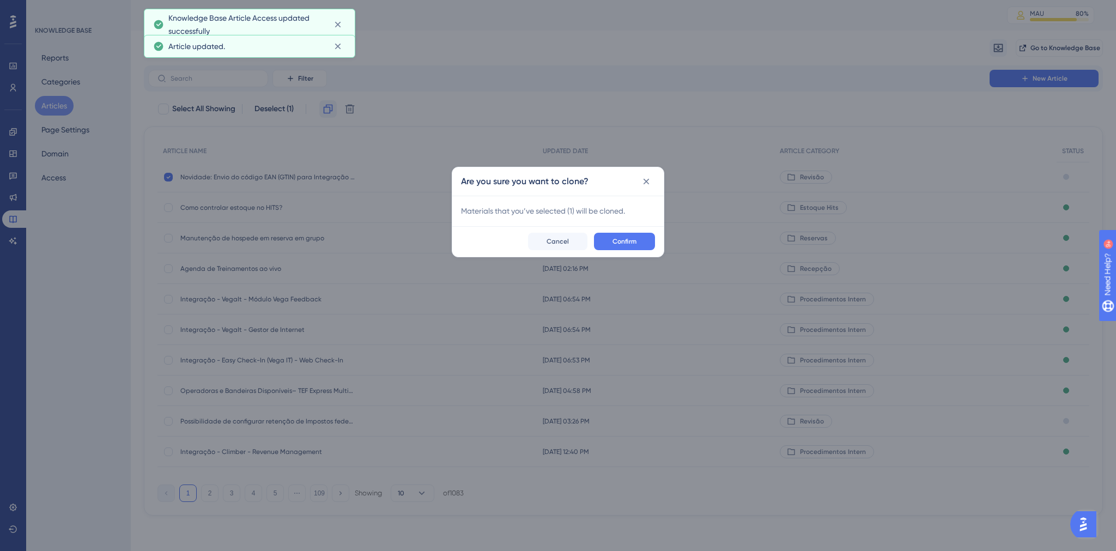
checkbox input "false"
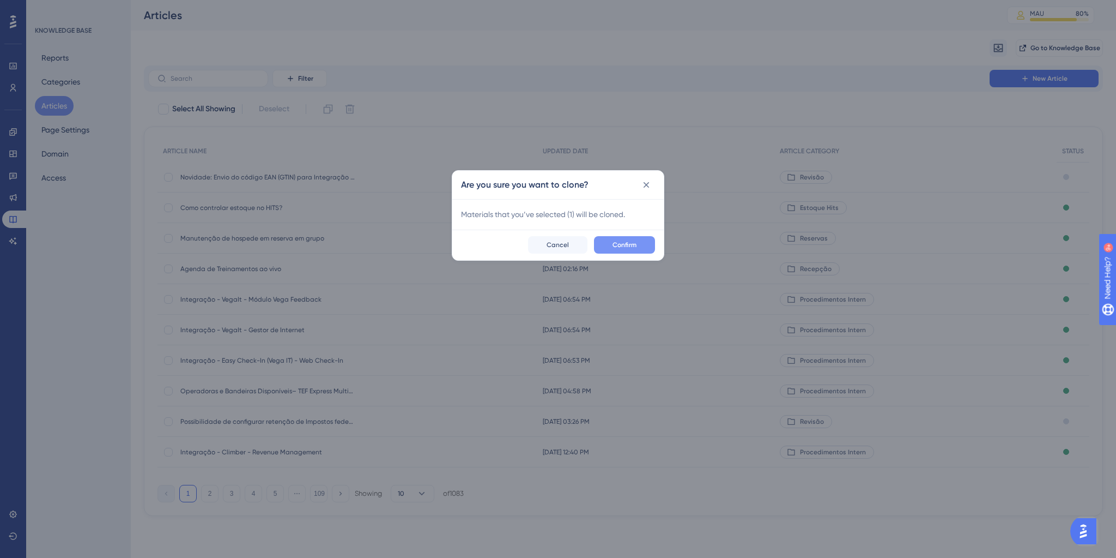
click at [621, 249] on span "Confirm" at bounding box center [625, 244] width 24 height 9
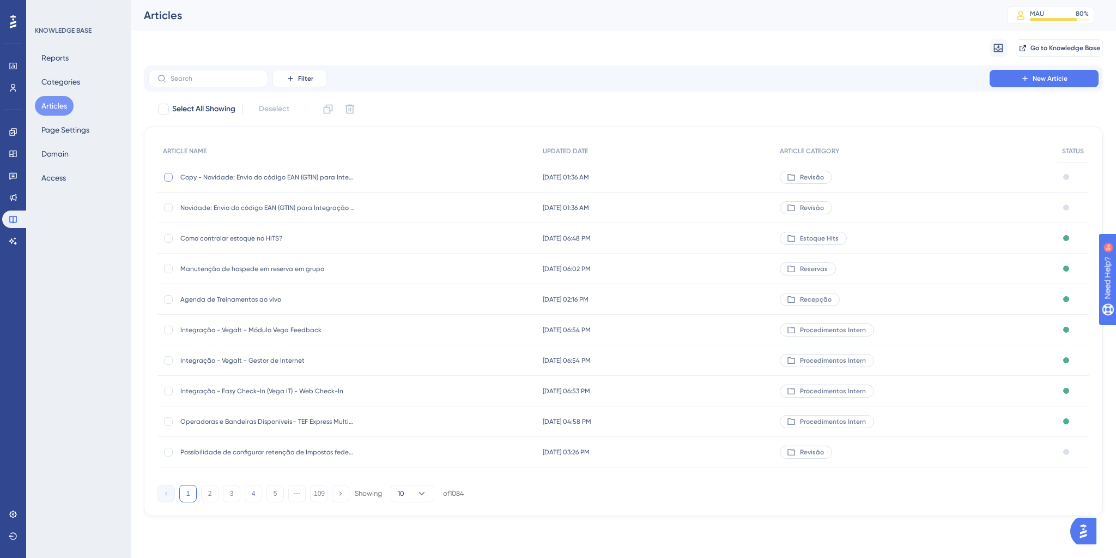
click at [170, 180] on div at bounding box center [168, 177] width 9 height 9
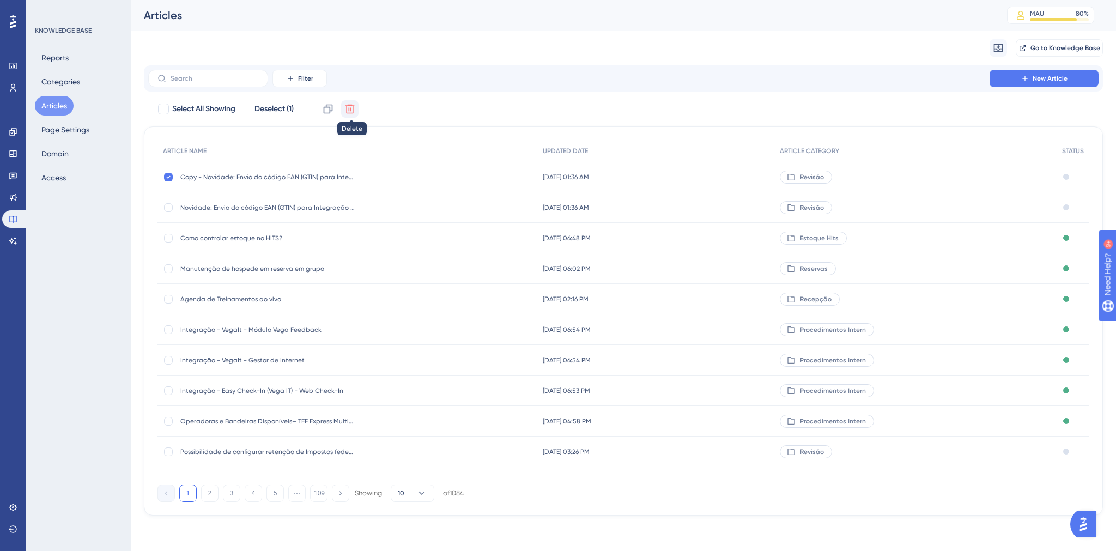
click at [349, 113] on icon at bounding box center [350, 109] width 9 height 9
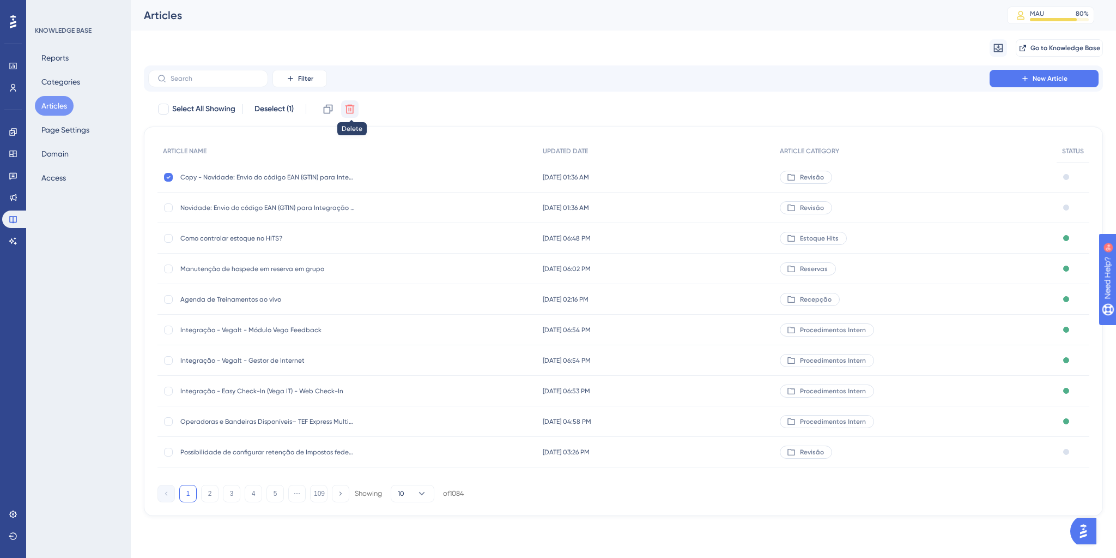
checkbox input "false"
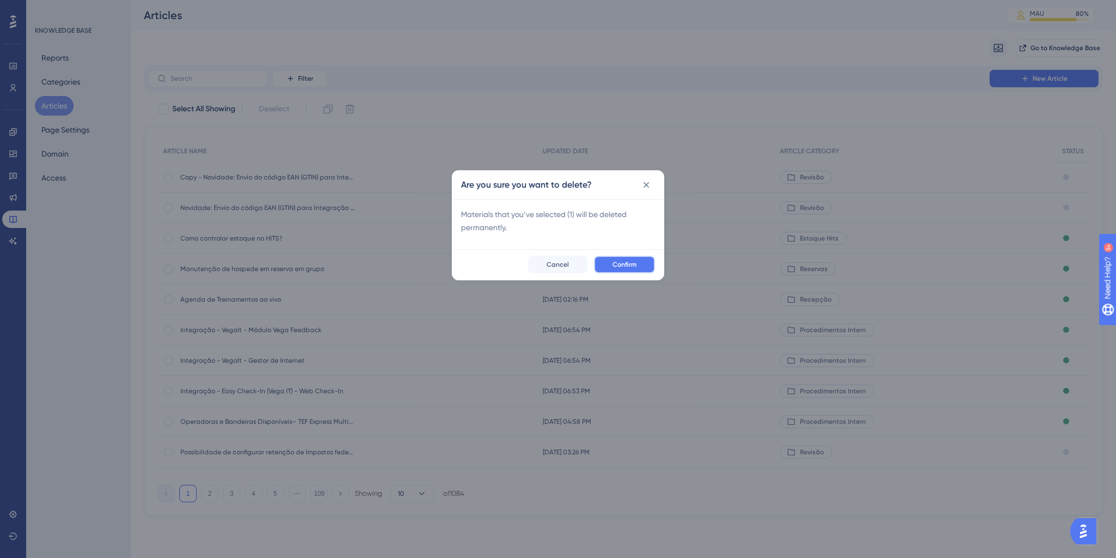
click at [626, 262] on span "Confirm" at bounding box center [625, 264] width 24 height 9
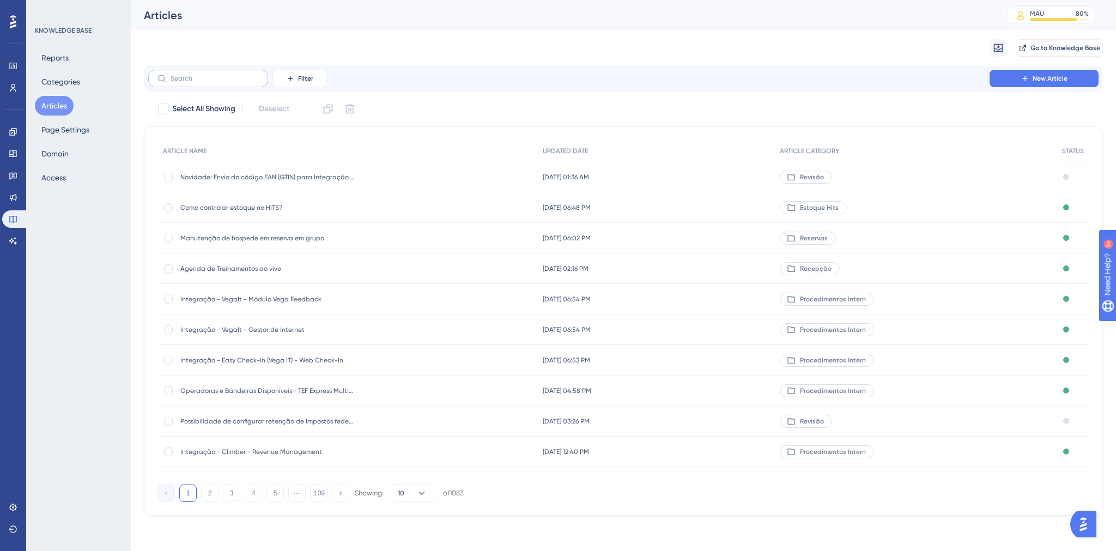
click at [166, 79] on icon at bounding box center [162, 78] width 9 height 9
click at [171, 79] on input "text" at bounding box center [215, 79] width 88 height 8
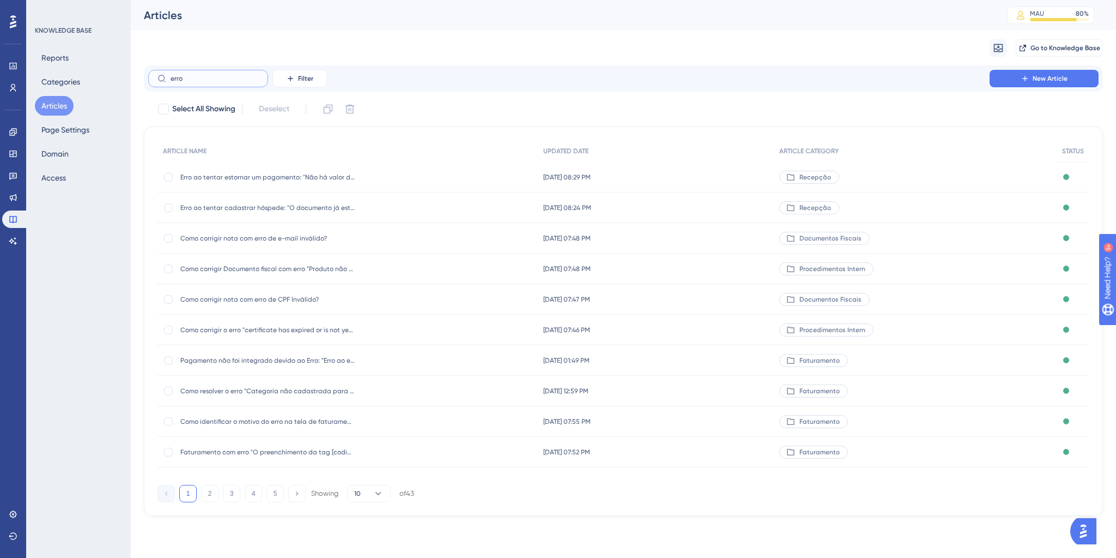
type input "erro '"
checkbox input "true"
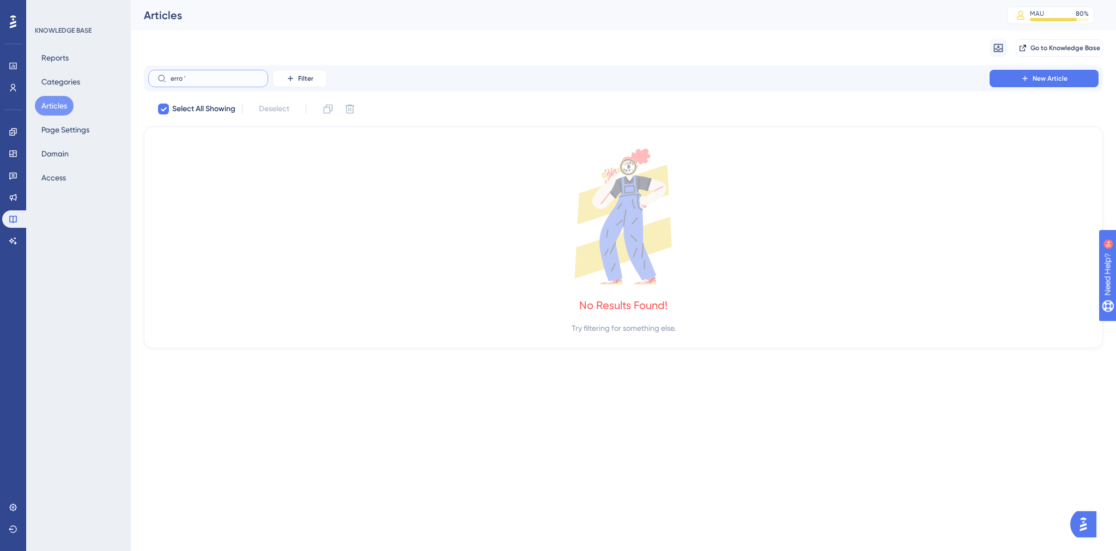
type input "erro"
checkbox input "false"
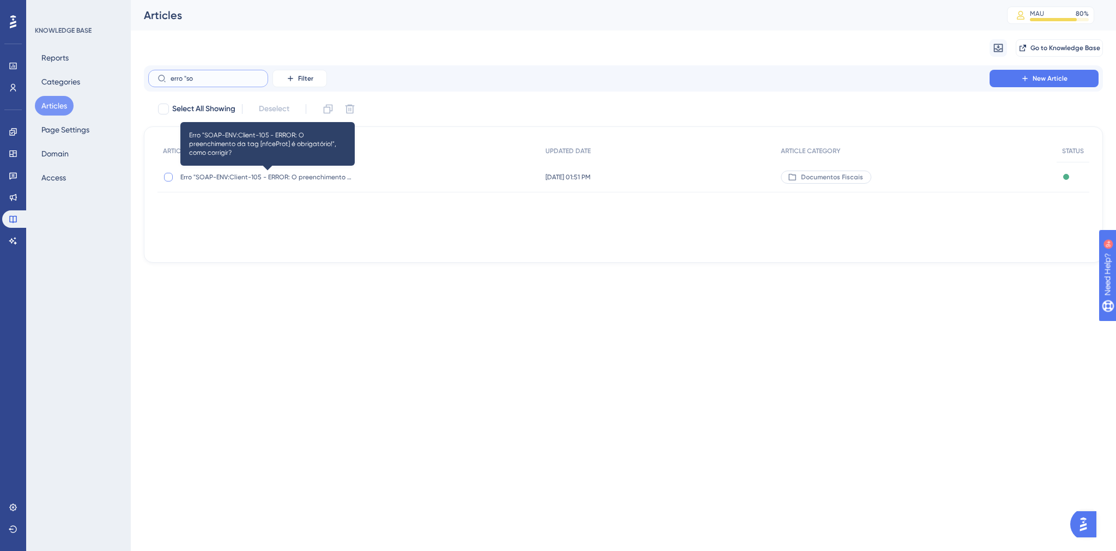
type input "erro "so"
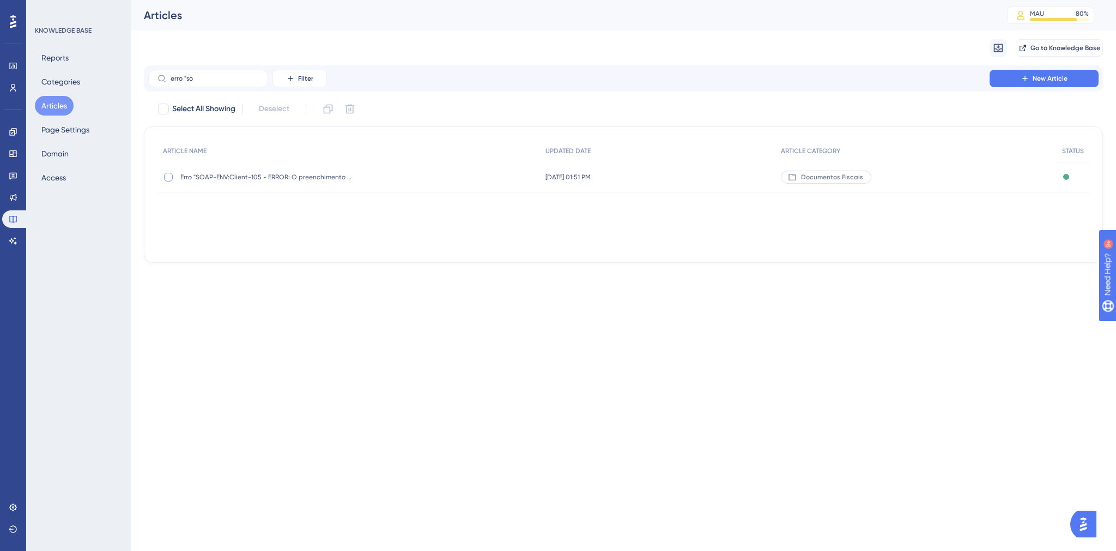
click at [166, 176] on div at bounding box center [168, 177] width 9 height 9
checkbox input "true"
click at [334, 107] on icon at bounding box center [328, 109] width 11 height 11
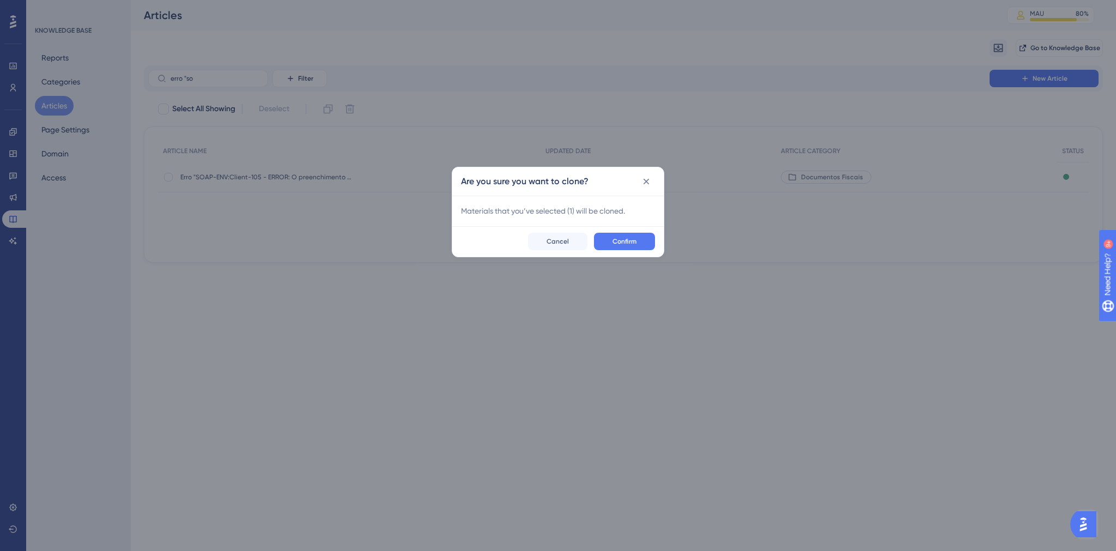
checkbox input "false"
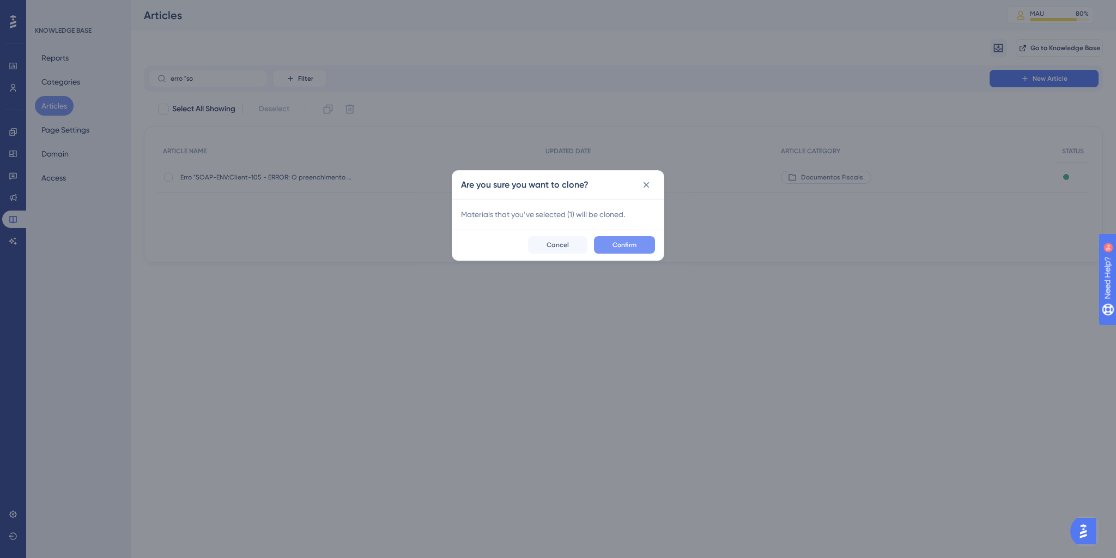
click at [640, 249] on button "Confirm" at bounding box center [624, 244] width 61 height 17
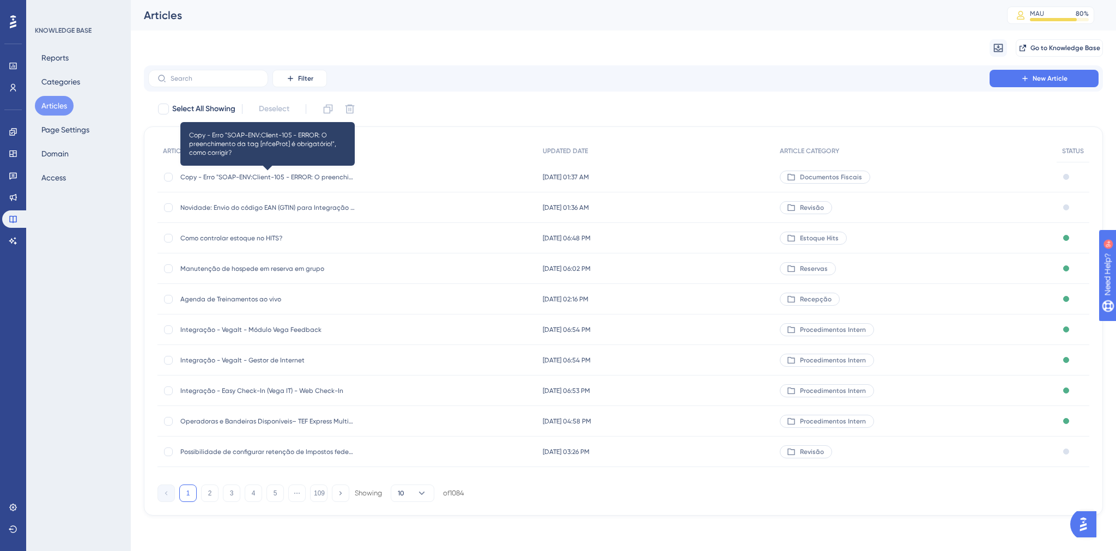
click at [205, 180] on span "Copy - Erro "SOAP-ENV:Client-105 - ERROR: O preenchimento da tag [nfceProt] é o…" at bounding box center [267, 177] width 174 height 9
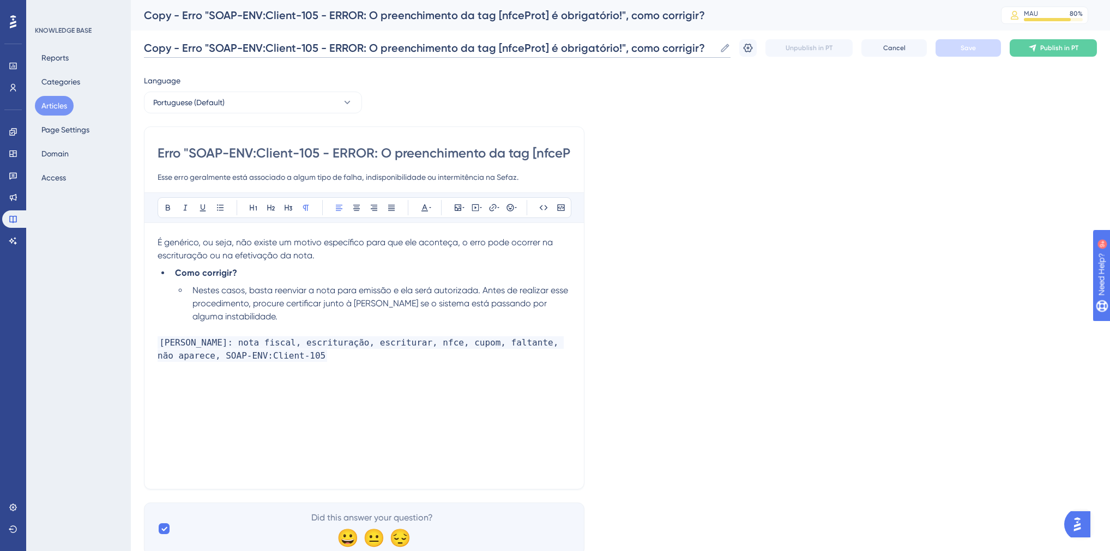
drag, startPoint x: 184, startPoint y: 50, endPoint x: 144, endPoint y: 50, distance: 39.2
click at [144, 50] on input "Copy - Erro "SOAP-ENV:Client-105 - ERROR: O preenchimento da tag [nfceProt] é o…" at bounding box center [429, 47] width 571 height 15
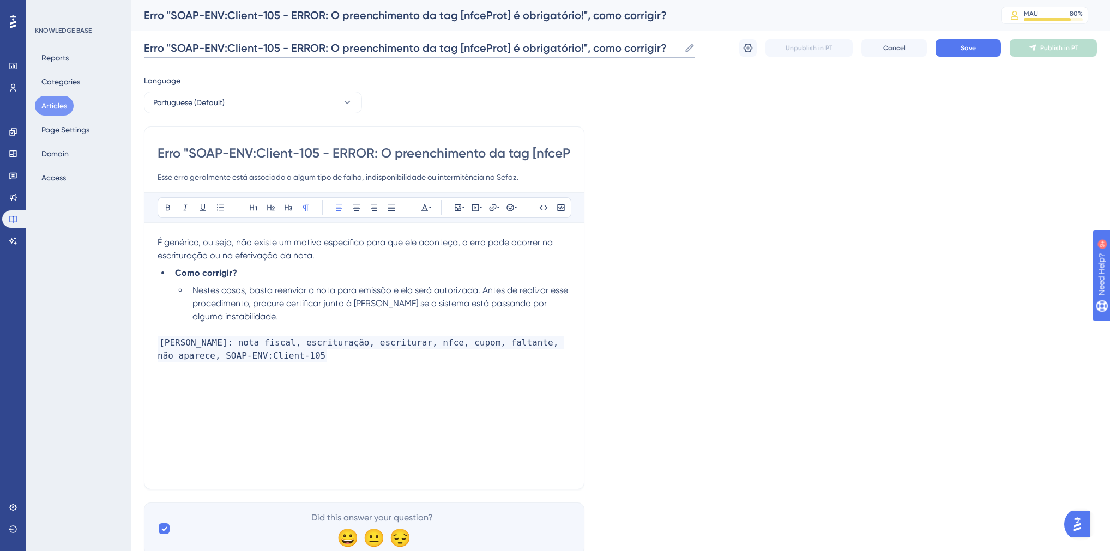
type input "Erro "SOAP-ENV:Client-105 - ERROR: O preenchimento da tag [nfceProt] é obrigató…"
click at [189, 153] on input "Erro "SOAP-ENV:Client-105 - ERROR: O preenchimento da tag [nfceProt] é obrigató…" at bounding box center [364, 152] width 413 height 17
click at [190, 152] on input "Erro "SOAP-ENV:Client-105 - ERROR: O preenchimento da tag [nfceProt] é obrigató…" at bounding box center [364, 152] width 413 height 17
drag, startPoint x: 190, startPoint y: 153, endPoint x: 471, endPoint y: 156, distance: 281.8
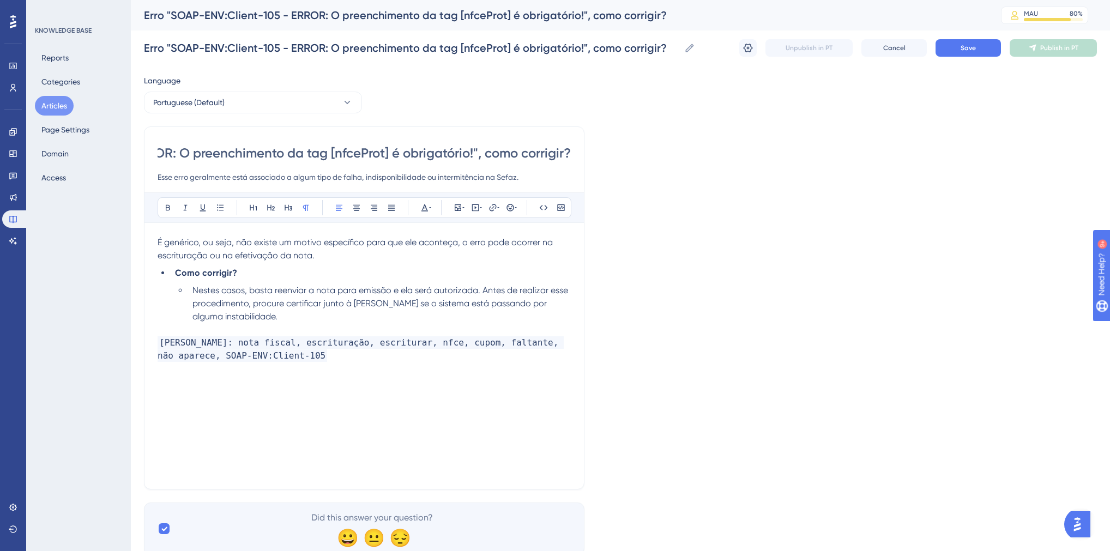
click at [471, 156] on input "Erro "SOAP-ENV:Client-105 - ERROR: O preenchimento da tag [nfceProt] é obrigató…" at bounding box center [364, 152] width 413 height 17
paste input "Rejeicao: Falha no schema XML - cvc-type.3.1.3: The value 'XXXX' of element 'cE…"
type input "Erro "Rejeicao: Falha no schema XML - cvc-type.3.1.3: The value 'XXXX' of eleme…"
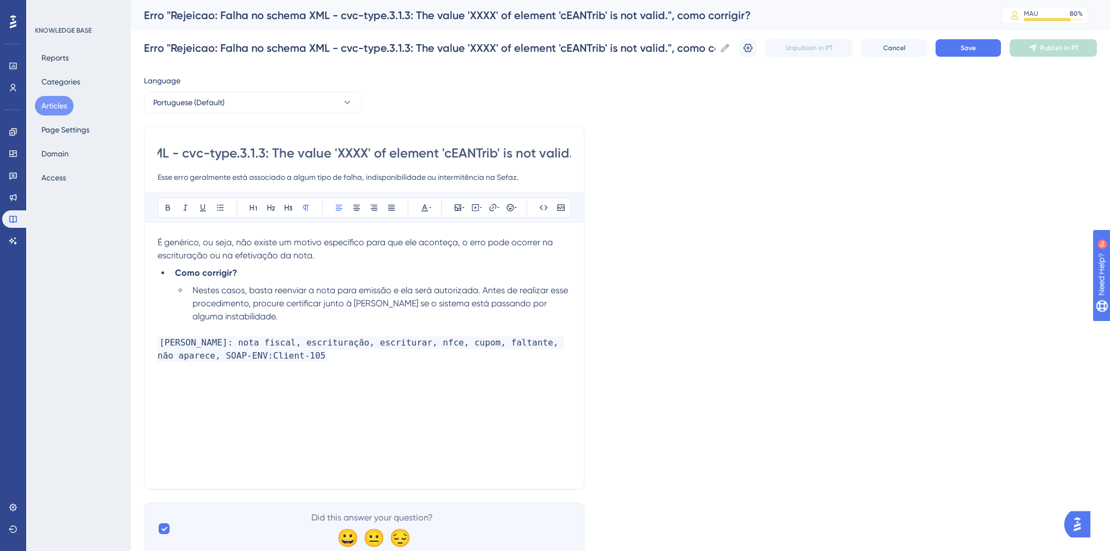
scroll to position [0, 307]
drag, startPoint x: 547, startPoint y: 154, endPoint x: 641, endPoint y: 153, distance: 93.7
click at [641, 153] on div "Language Portuguese (Default) Erro "Rejeicao: Falha no schema XML - cvc-type.3.…" at bounding box center [620, 314] width 953 height 481
click at [501, 153] on input "Erro "Rejeicao: Falha no schema XML - cvc-type.3.1.3: The value 'XXXX' of eleme…" at bounding box center [364, 152] width 413 height 17
click at [479, 156] on input "Erro "Rejeicao: Falha no schema XML - cvc-type.3.1.3: The value 'XXXX' of eleme…" at bounding box center [364, 152] width 413 height 17
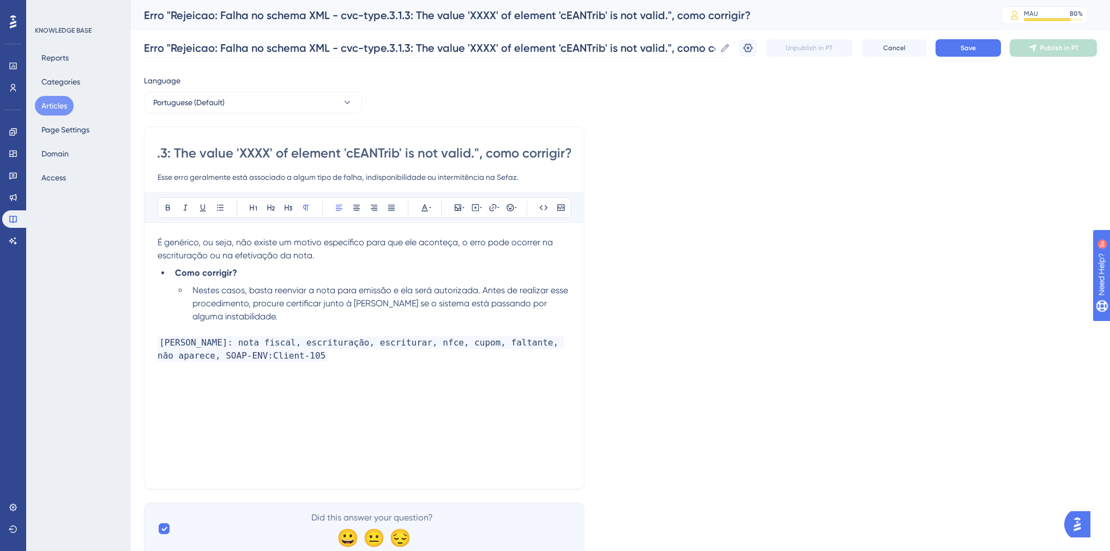
type input "Erro "Rejeicao: Falha no schema XML - cvc-type.3.1.3: The value 'XXXX' of eleme…"
click at [279, 51] on input "Erro "Rejeicao: Falha no schema XML - cvc-type.3.1.3: The value 'XXXX' of eleme…" at bounding box center [429, 47] width 571 height 15
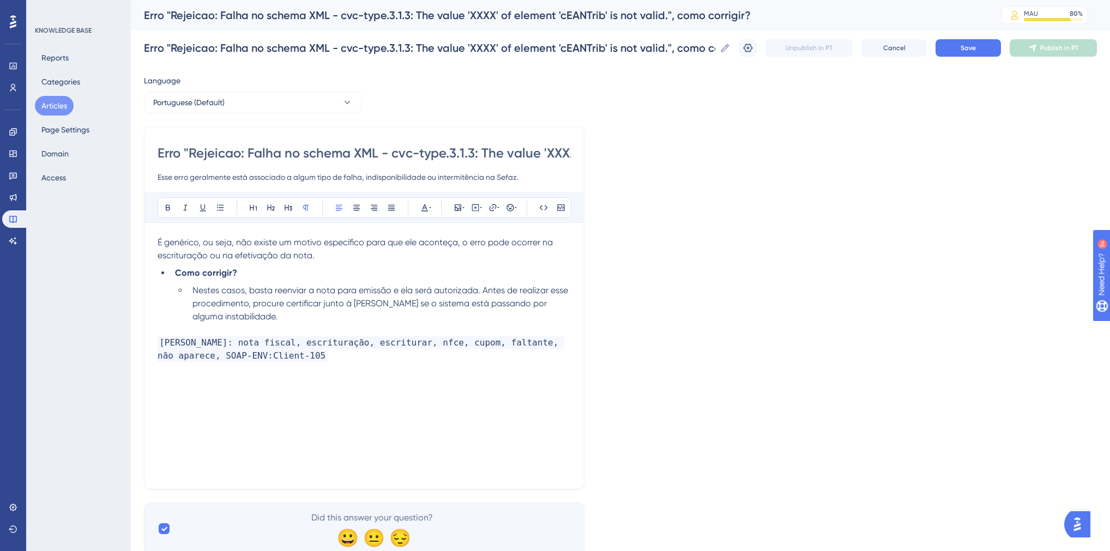
drag, startPoint x: 295, startPoint y: 178, endPoint x: 314, endPoint y: 179, distance: 18.6
click at [314, 179] on input "Esse erro geralmente está associado a algum tipo de falha, indisponibilidade ou…" at bounding box center [364, 177] width 413 height 13
click at [313, 179] on input "Esse erro geralmente está associado a algum tipo de falha, indisponibilidade ou…" at bounding box center [364, 177] width 413 height 13
drag, startPoint x: 231, startPoint y: 178, endPoint x: 192, endPoint y: 180, distance: 39.3
click at [192, 180] on input "Esse erro geralmente está associado a algum tipo de falha, indisponibilidade ou…" at bounding box center [364, 177] width 413 height 13
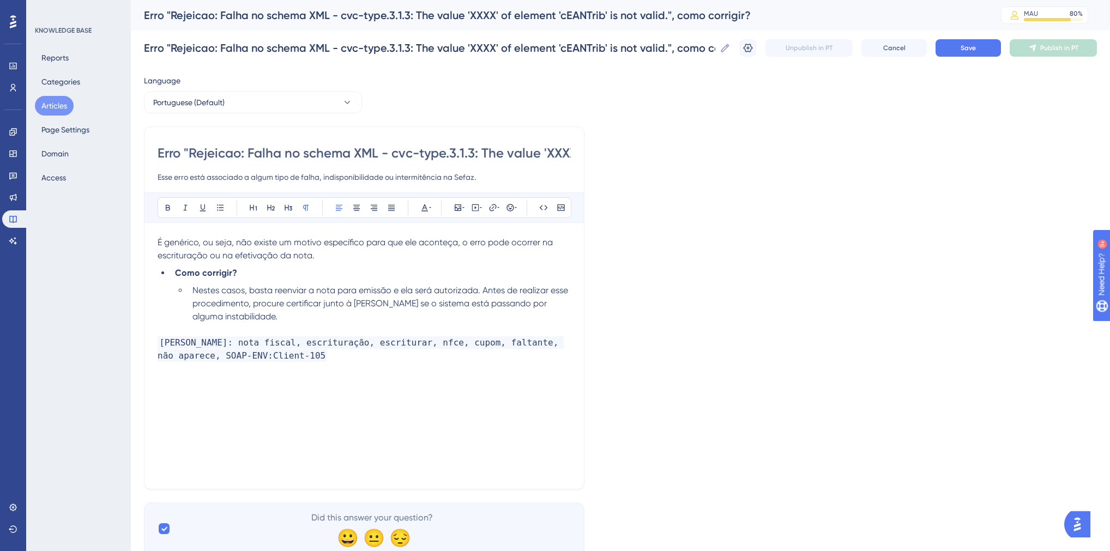
click at [251, 177] on input "Esse erro está associado a algum tipo de falha, indisponibilidade ou intermitên…" at bounding box center [364, 177] width 413 height 13
click at [258, 177] on input "Esse erro está associado ao algum tipo de falha, indisponibilidade ou intermitê…" at bounding box center [364, 177] width 413 height 13
type input "Esse erro está associado a falta de configuração do código EAN (GTIN) que é obr…"
click at [153, 244] on div "Erro "Rejeicao: Falha no schema XML - cvc-type.3.1.3: The value 'XXXX' of eleme…" at bounding box center [364, 307] width 440 height 363
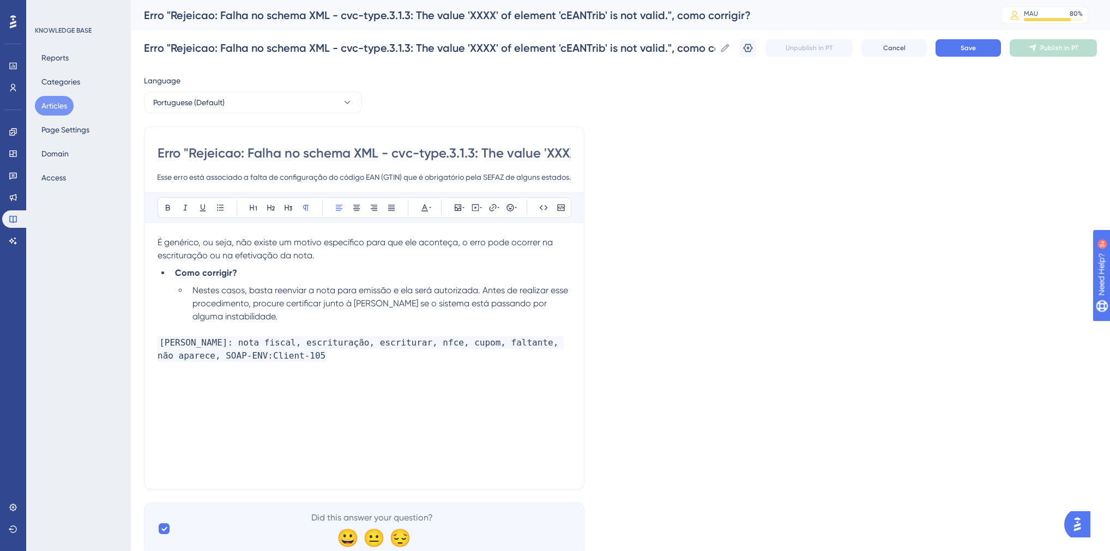
scroll to position [0, 0]
click at [157, 244] on div "Erro "Rejeicao: Falha no schema XML - cvc-type.3.1.3: The value 'XXXX' of eleme…" at bounding box center [364, 307] width 440 height 363
click at [158, 241] on span "É genérico, ou seja, não existe um motivo específico para que ele aconteça, o e…" at bounding box center [356, 248] width 397 height 23
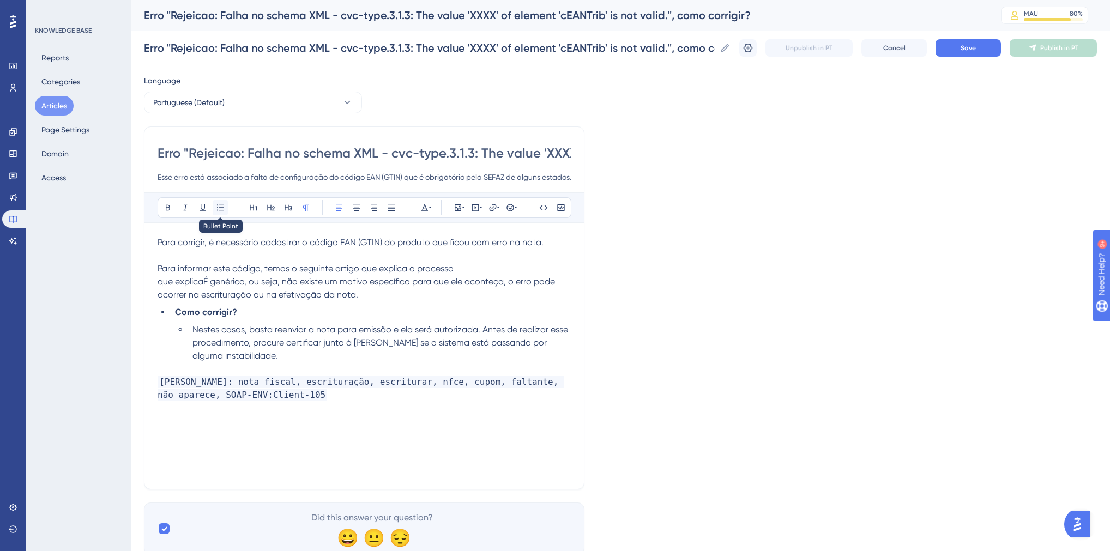
click at [213, 207] on button at bounding box center [220, 207] width 15 height 15
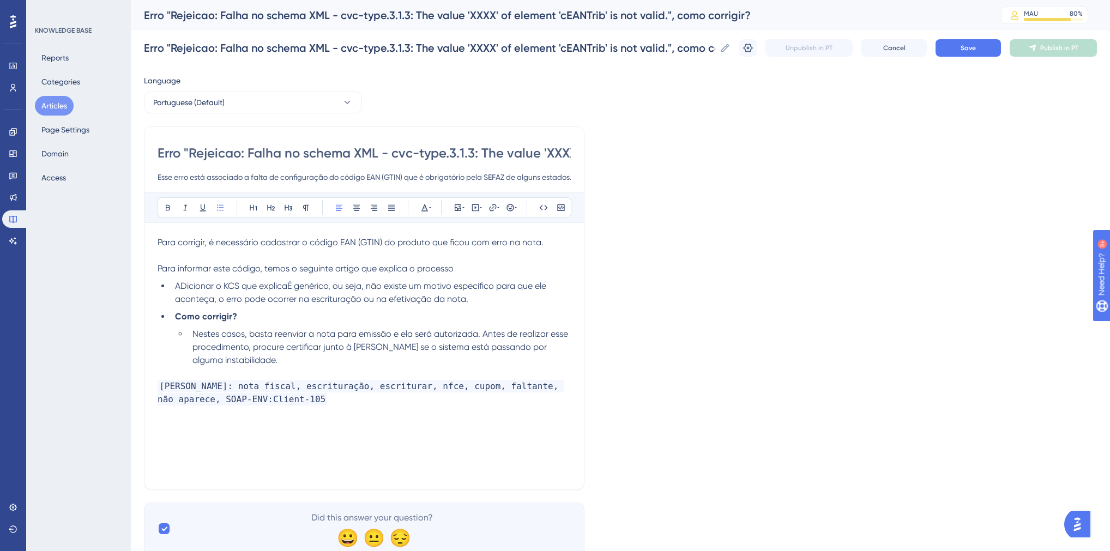
click at [186, 281] on span "ADicionar o KCS que explicaÉ genérico, ou seja, não existe um motivo específico…" at bounding box center [361, 292] width 373 height 23
click at [241, 288] on span "Adicionar o KCS que explicaÉ genérico, ou seja, não existe um motivo específico…" at bounding box center [361, 292] width 372 height 23
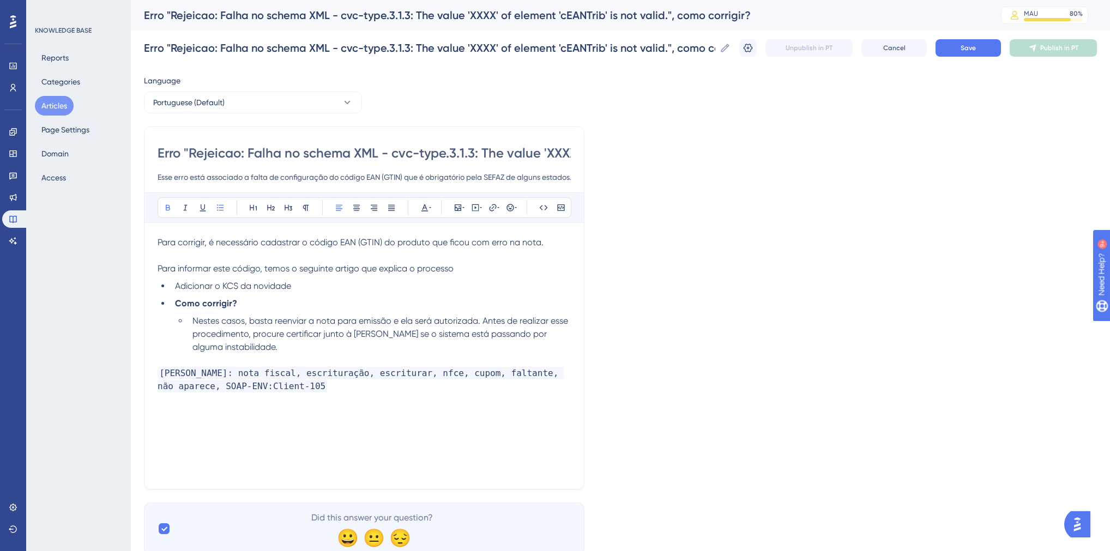
click at [223, 301] on strong "Como corrigir?" at bounding box center [206, 303] width 62 height 10
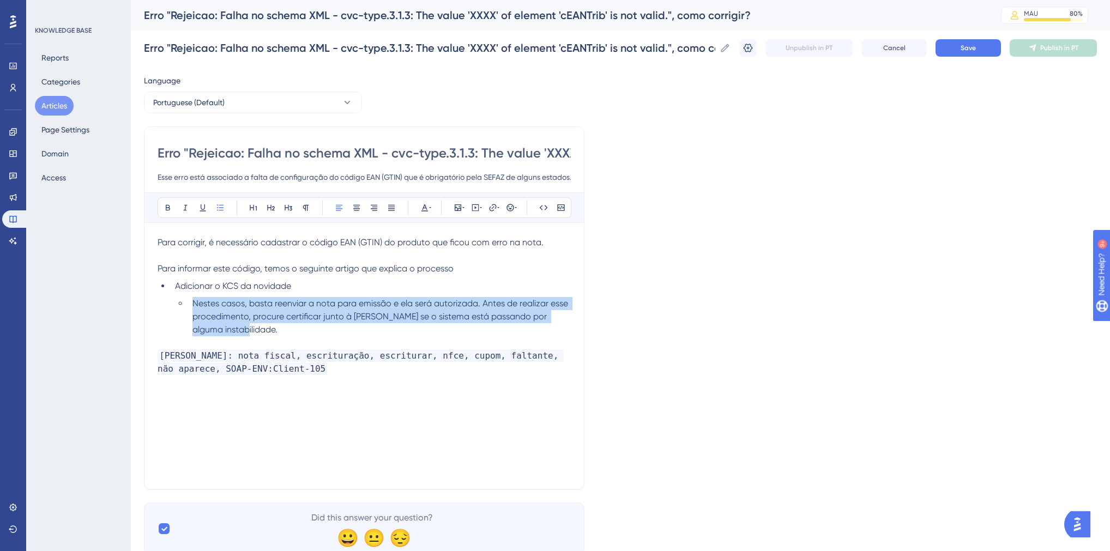
drag, startPoint x: 257, startPoint y: 328, endPoint x: 194, endPoint y: 307, distance: 66.4
click at [194, 307] on li "Nestes casos, basta reenviar a nota para emissão e ela será autorizada. Antes d…" at bounding box center [379, 316] width 383 height 39
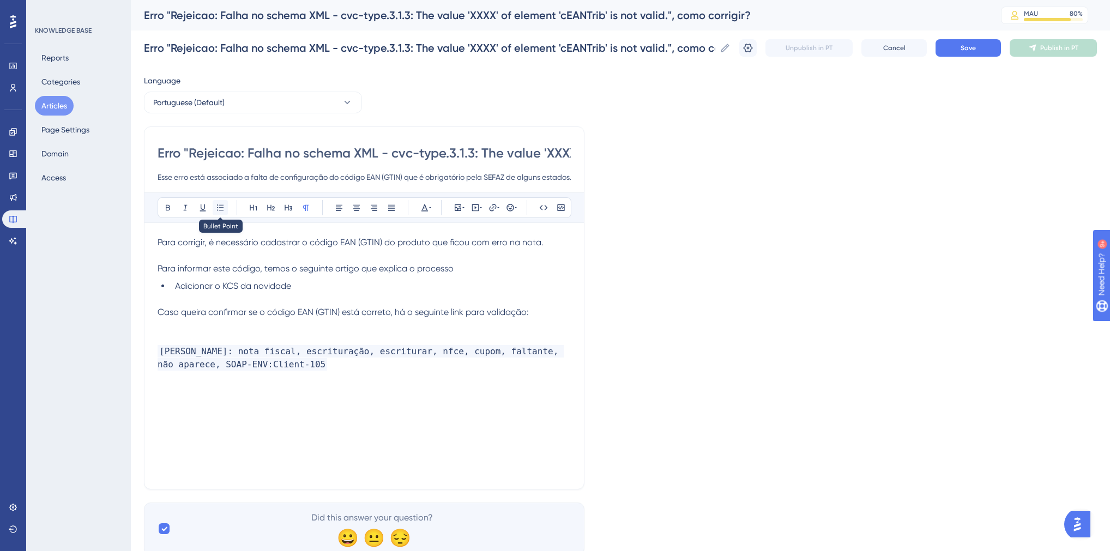
click at [222, 209] on icon at bounding box center [220, 207] width 7 height 6
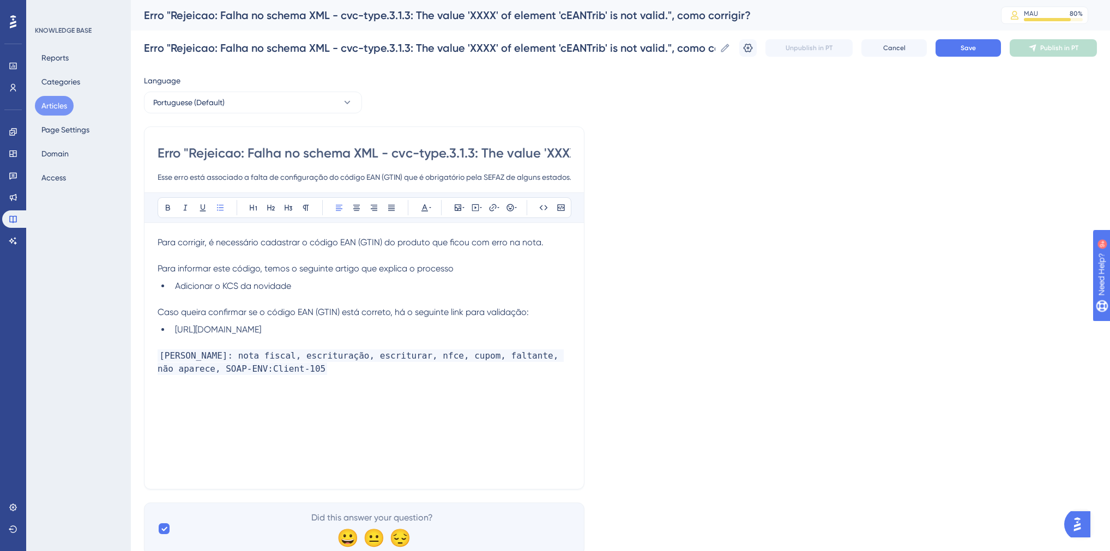
click at [261, 331] on span "[URL][DOMAIN_NAME]" at bounding box center [218, 329] width 86 height 10
click at [489, 211] on icon at bounding box center [492, 207] width 9 height 9
drag, startPoint x: 477, startPoint y: 281, endPoint x: 432, endPoint y: 283, distance: 45.3
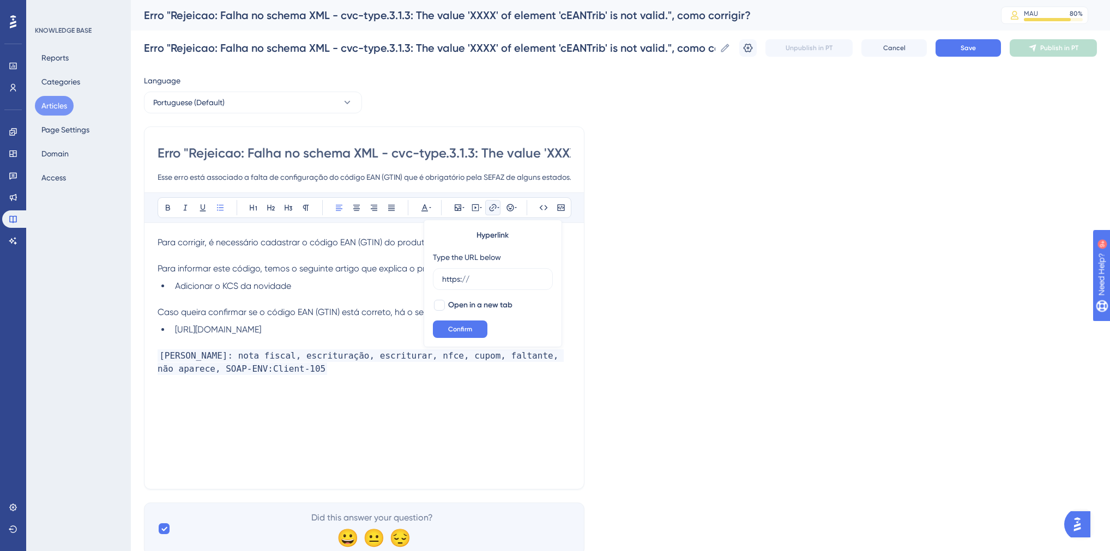
click at [433, 283] on div "Type the URL below https://" at bounding box center [493, 270] width 120 height 39
type input "[URL][DOMAIN_NAME]"
click at [470, 325] on span "Confirm" at bounding box center [460, 329] width 24 height 9
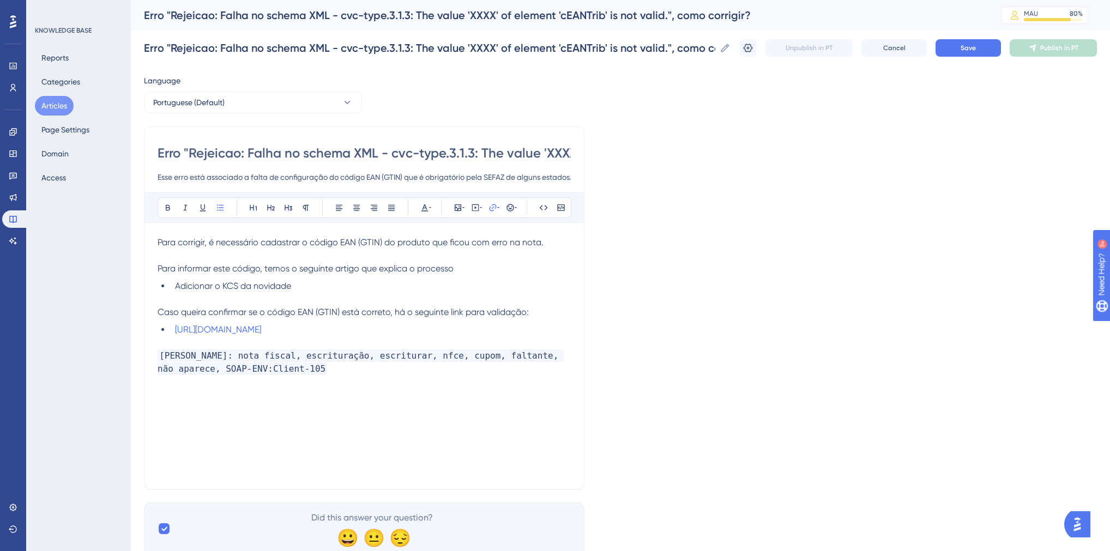
click at [283, 371] on span "[PERSON_NAME]: nota fiscal, escrituração, escriturar, nfce, cupom, faltante, nã…" at bounding box center [361, 362] width 406 height 26
drag, startPoint x: 240, startPoint y: 355, endPoint x: 292, endPoint y: 356, distance: 52.3
click at [292, 356] on span "[PERSON_NAME]: nota fiscal, escrituração, escriturar, nfce, cupom, faltante, nã…" at bounding box center [361, 362] width 406 height 26
drag, startPoint x: 489, startPoint y: 154, endPoint x: 593, endPoint y: 158, distance: 103.6
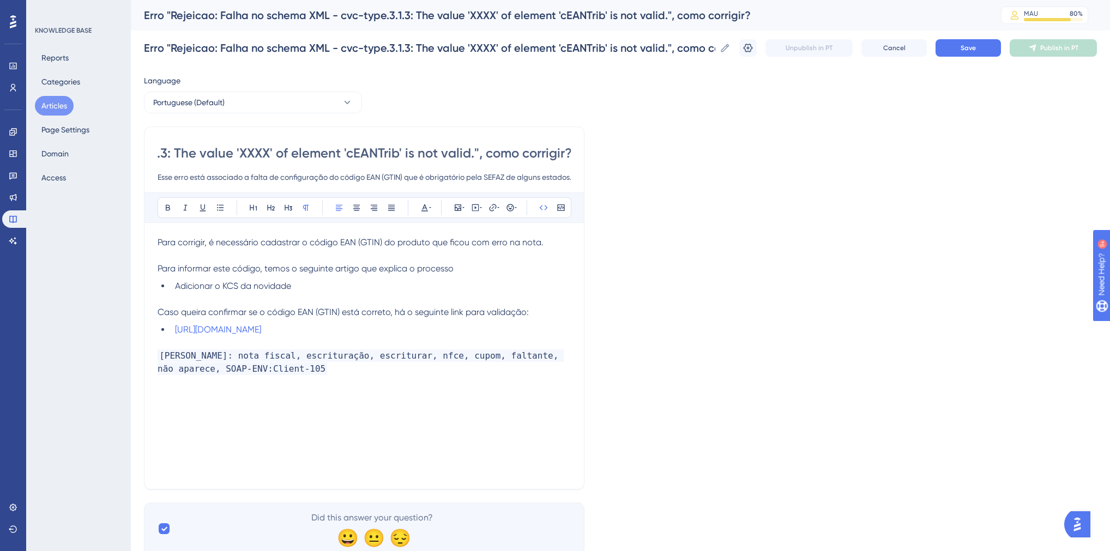
click at [593, 158] on div "Language Portuguese (Default) Erro "Rejeicao: Falha no schema XML - cvc-type.3.…" at bounding box center [620, 314] width 953 height 481
drag, startPoint x: 241, startPoint y: 355, endPoint x: 292, endPoint y: 355, distance: 51.2
click at [292, 355] on span "[PERSON_NAME]: nota fiscal, escrituração, escriturar, nfce, cupom, faltante, nã…" at bounding box center [361, 362] width 406 height 26
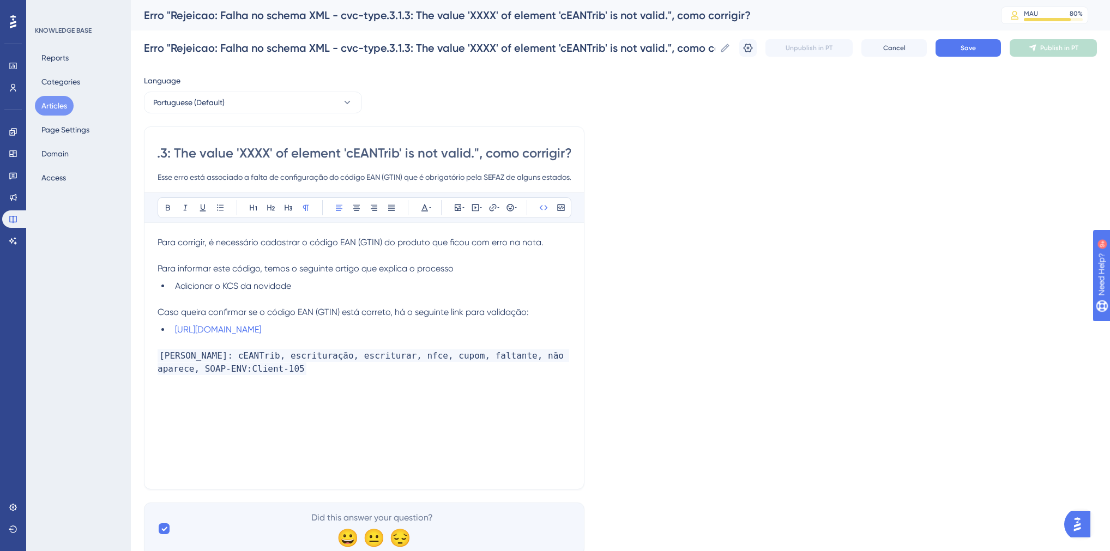
drag, startPoint x: 434, startPoint y: 156, endPoint x: 636, endPoint y: 157, distance: 201.7
click at [636, 157] on div "Language Portuguese (Default) Erro "Rejeicao: Falha no schema XML - cvc-type.3.…" at bounding box center [620, 314] width 953 height 481
click at [451, 159] on input "Erro "Rejeicao: Falha no schema XML - cvc-type.3.1.3: The value 'XXXX' of eleme…" at bounding box center [364, 152] width 413 height 17
drag, startPoint x: 366, startPoint y: 157, endPoint x: 117, endPoint y: 156, distance: 249.1
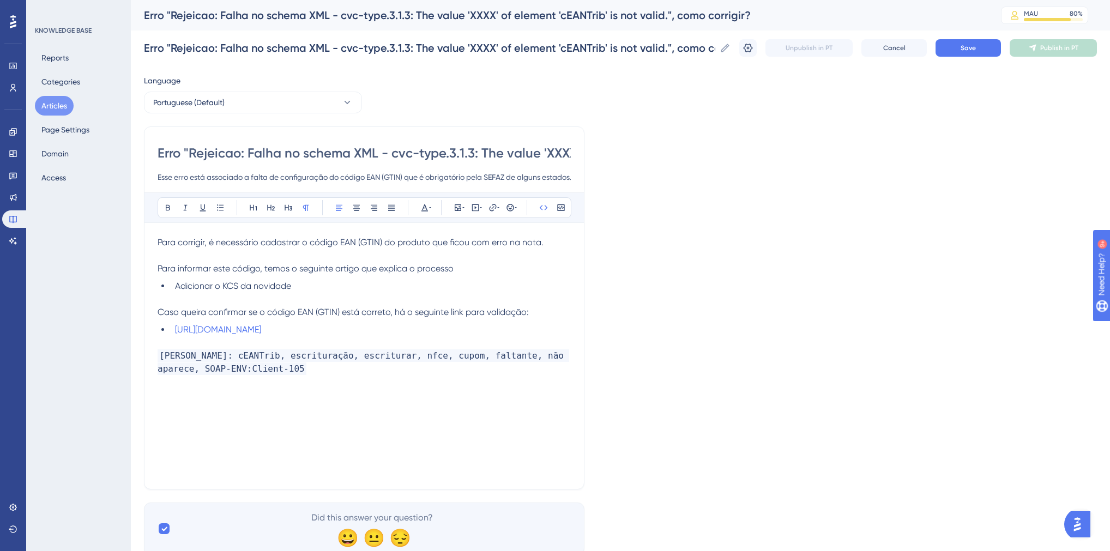
click at [131, 156] on div "Performance Users Engagement Widgets Feedback Product Updates Knowledge Base AI…" at bounding box center [620, 286] width 979 height 572
click at [277, 351] on span "[PERSON_NAME]: cEANTrib, escrituração, escriturar, nfce, cupom, faltante, não a…" at bounding box center [364, 362] width 412 height 26
click at [286, 355] on span "[PERSON_NAME]: cEANTrib, escrituração, escriturar, nfce, cupom, faltante, não a…" at bounding box center [364, 362] width 412 height 26
click at [155, 243] on div "Erro "Rejeicao: Falha no schema XML - cvc-type.3.1.3: The value 'XXXX' of eleme…" at bounding box center [364, 307] width 440 height 363
click at [158, 242] on span "Para corrigir, é necessário cadastrar o código EAN (GTIN) do produto que ficou …" at bounding box center [351, 242] width 386 height 10
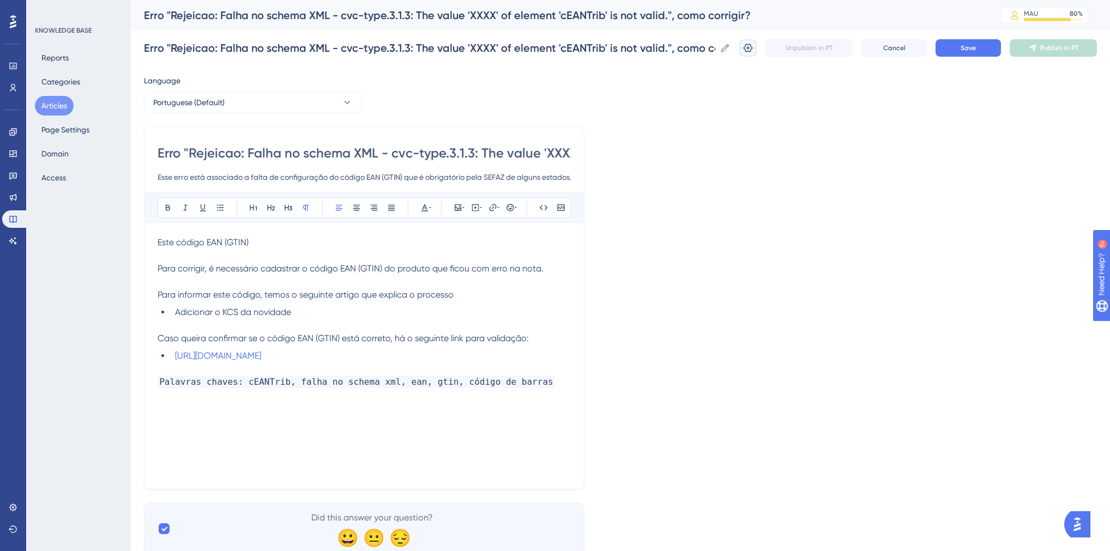
click at [753, 46] on icon at bounding box center [747, 48] width 11 height 11
click at [753, 50] on icon at bounding box center [747, 48] width 11 height 11
click at [753, 49] on icon at bounding box center [747, 48] width 11 height 11
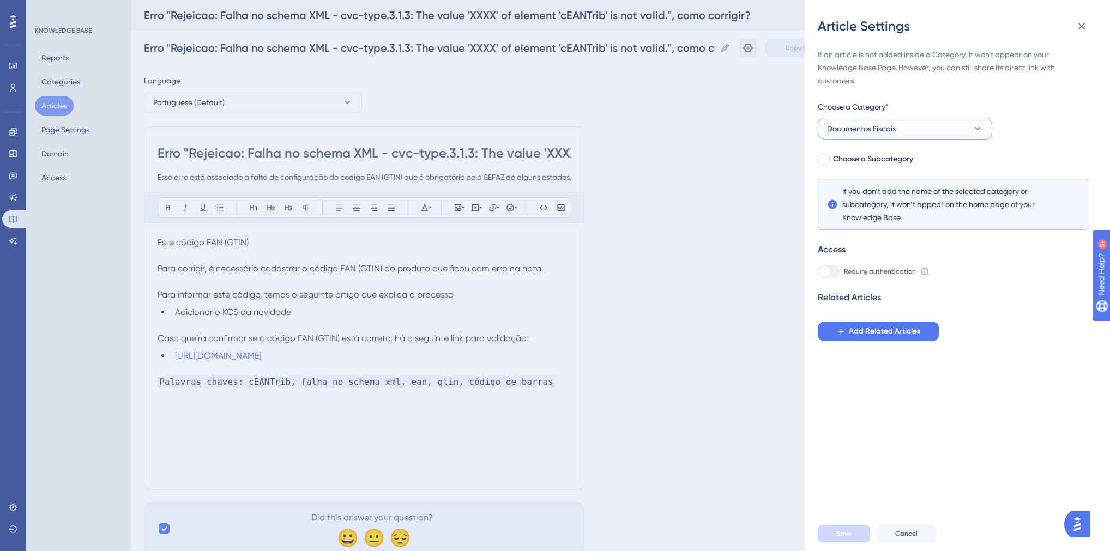
click at [863, 125] on span "Documentos Fiscais" at bounding box center [861, 128] width 69 height 13
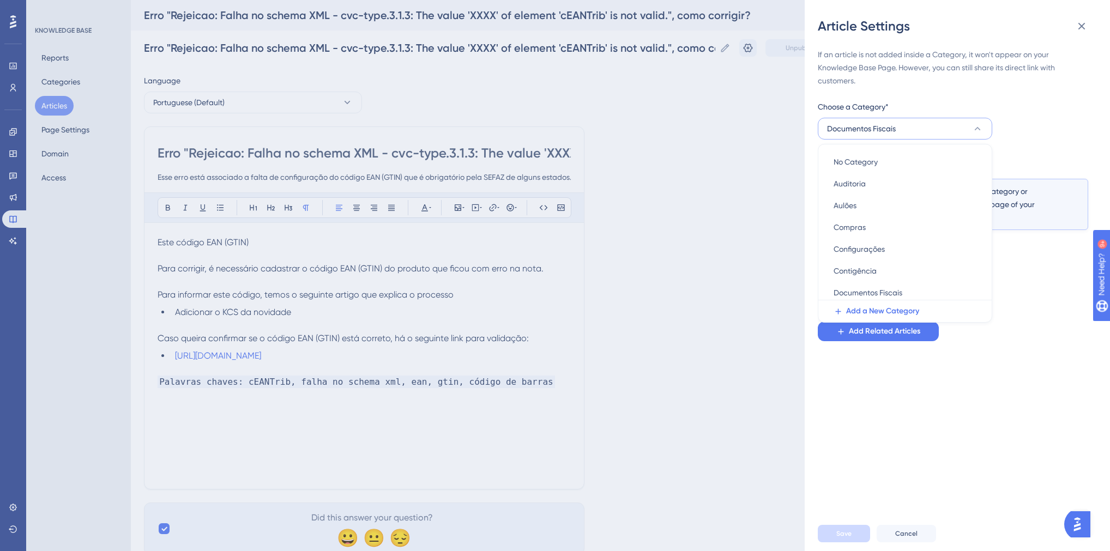
click at [952, 132] on button "Documentos Fiscais" at bounding box center [905, 129] width 174 height 22
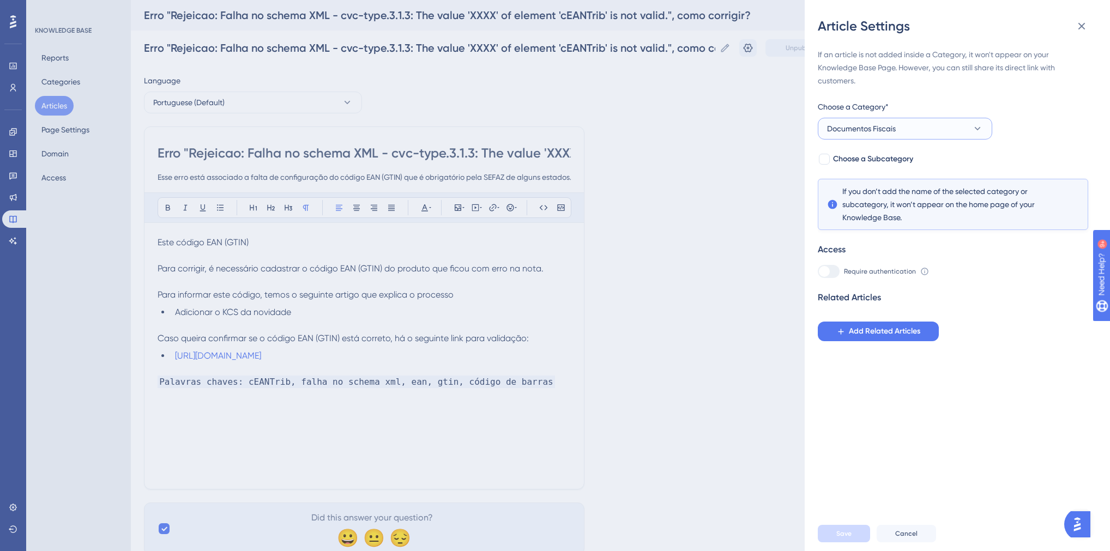
click at [935, 129] on button "Documentos Fiscais" at bounding box center [905, 129] width 174 height 22
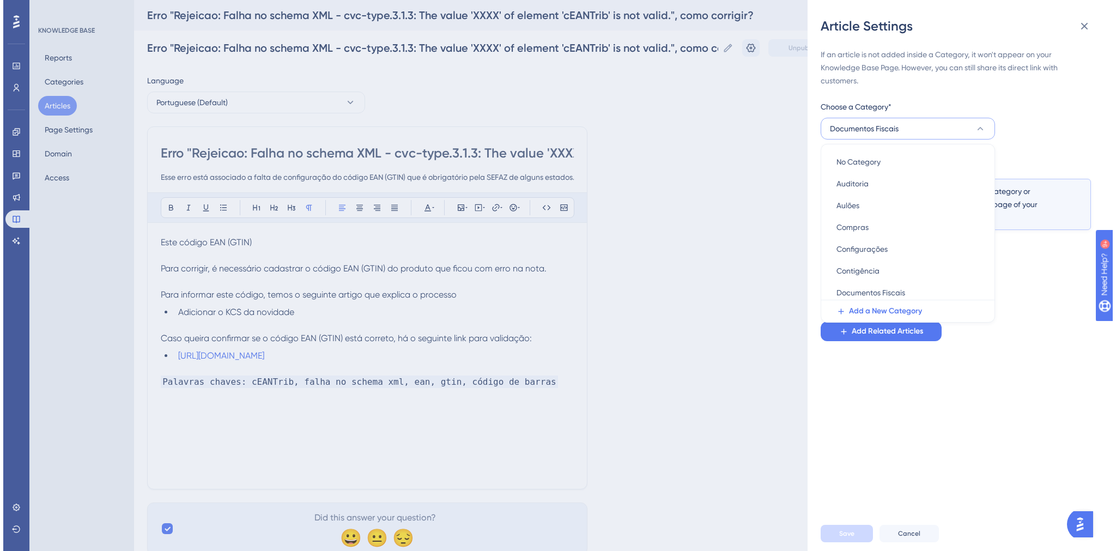
scroll to position [287, 0]
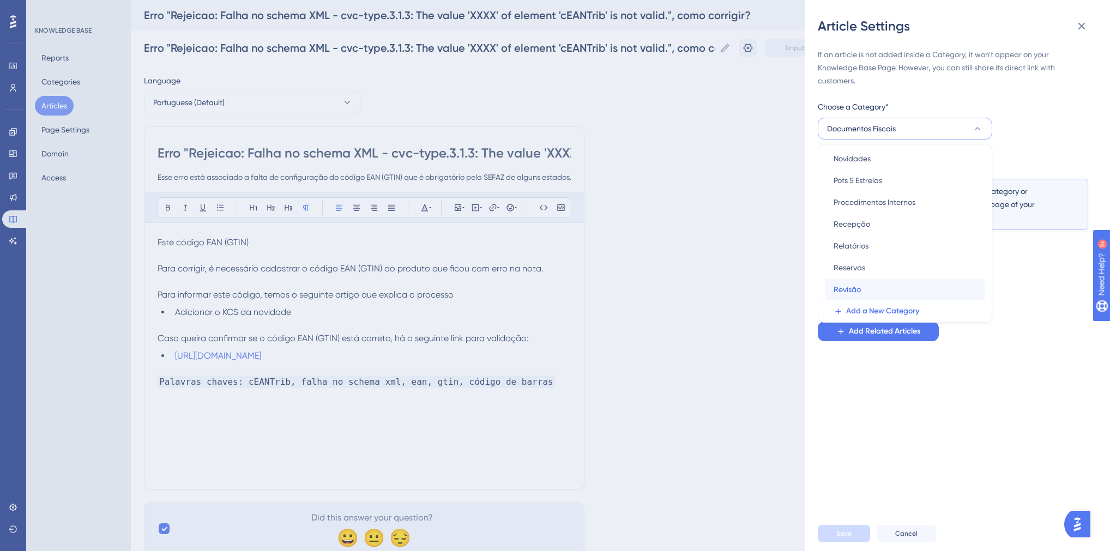
click at [864, 286] on div "Revisão Revisão" at bounding box center [904, 290] width 143 height 22
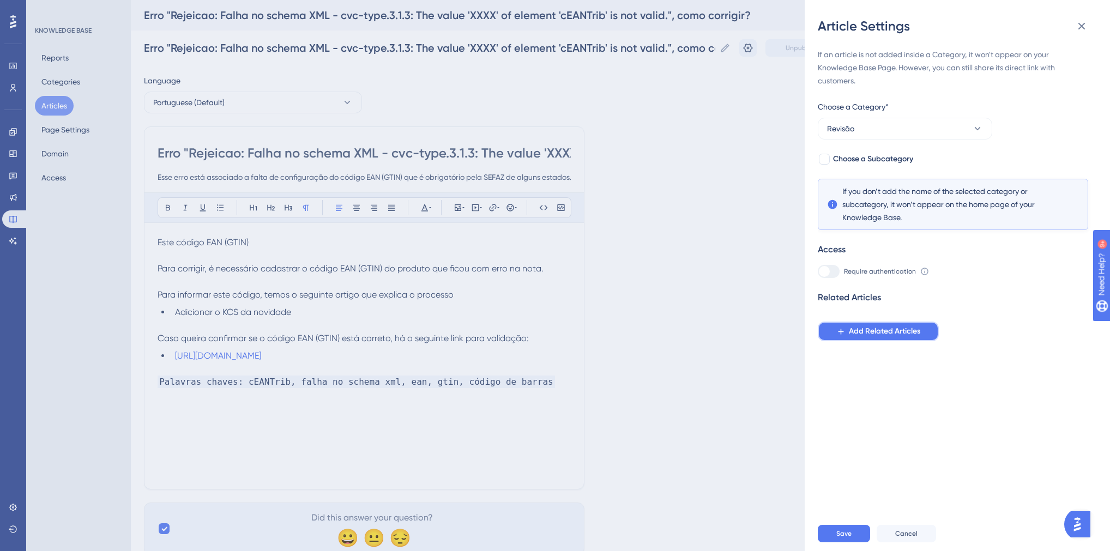
click at [876, 332] on span "Add Related Articles" at bounding box center [884, 331] width 71 height 13
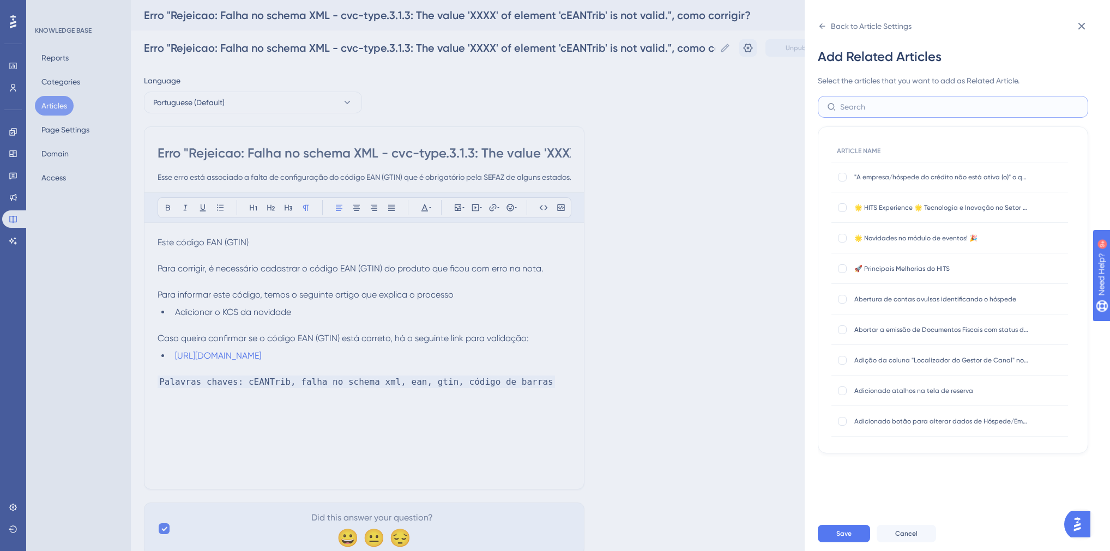
click at [862, 110] on input "text" at bounding box center [959, 107] width 239 height 12
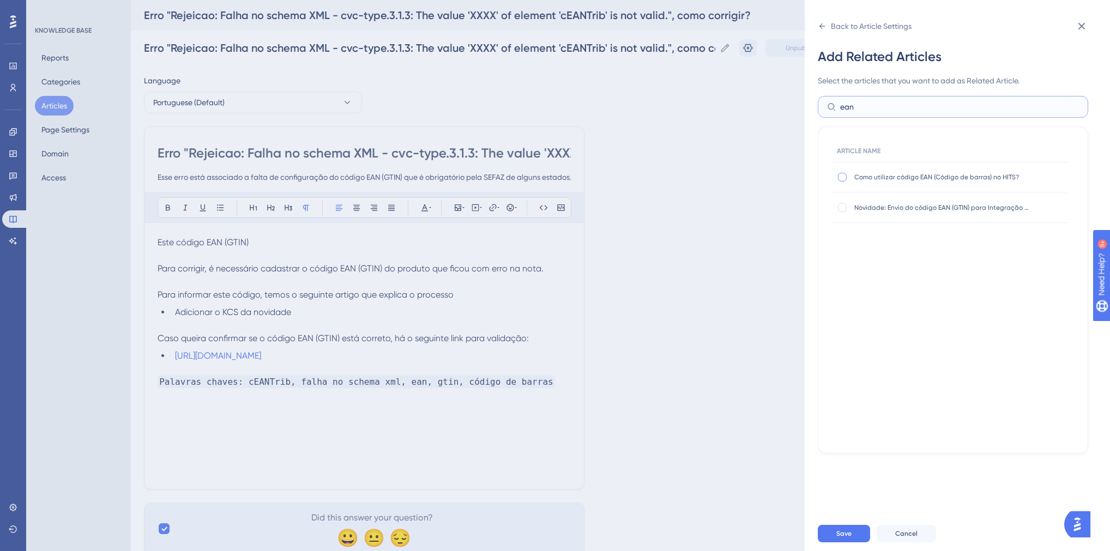
type input "ean"
click at [841, 176] on div at bounding box center [842, 177] width 9 height 9
checkbox input "true"
click at [843, 210] on div at bounding box center [842, 207] width 9 height 9
checkbox input "true"
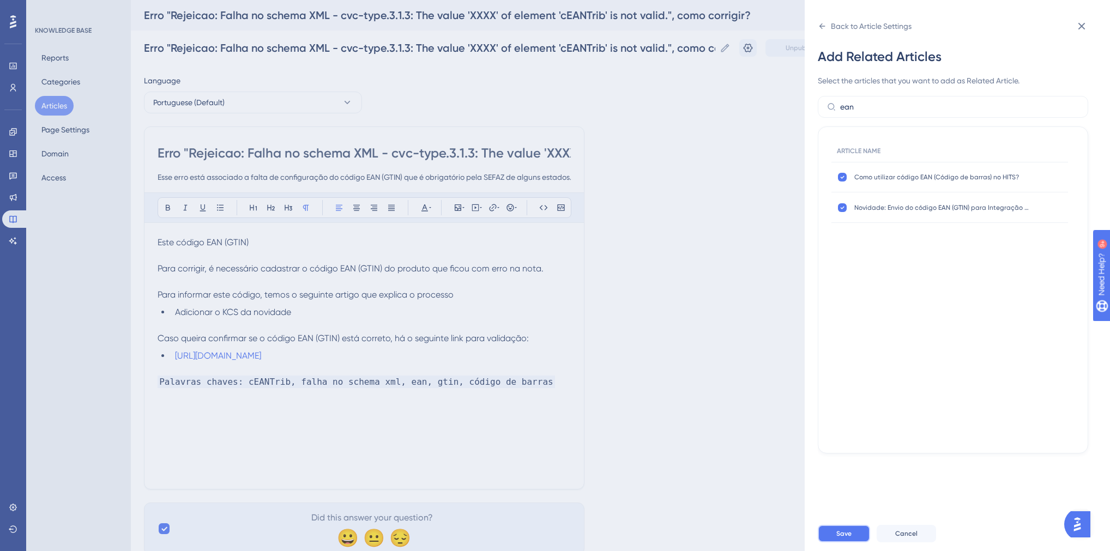
click at [839, 538] on span "Save" at bounding box center [843, 533] width 15 height 9
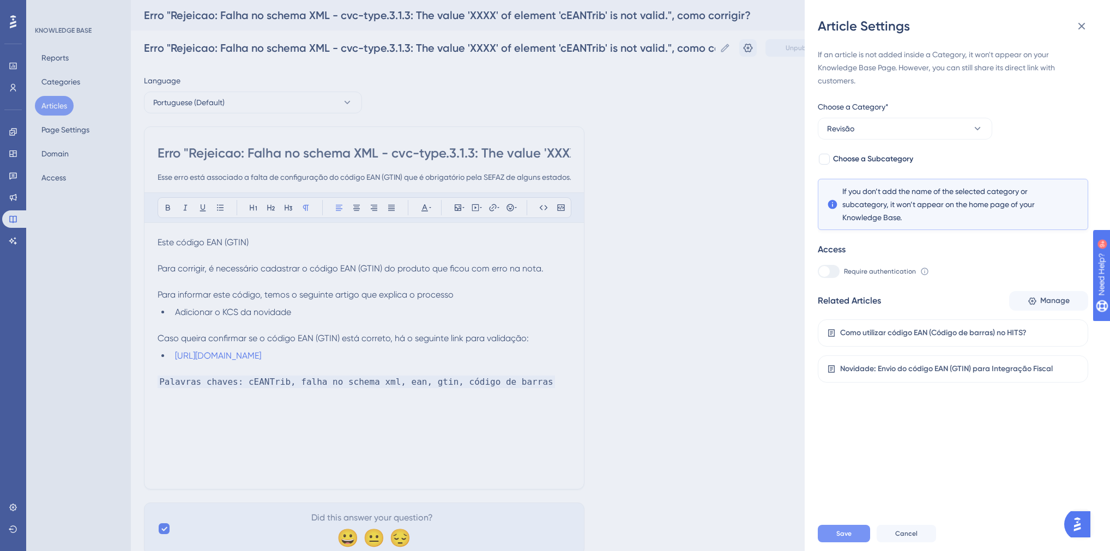
click at [851, 537] on button "Save" at bounding box center [844, 533] width 52 height 17
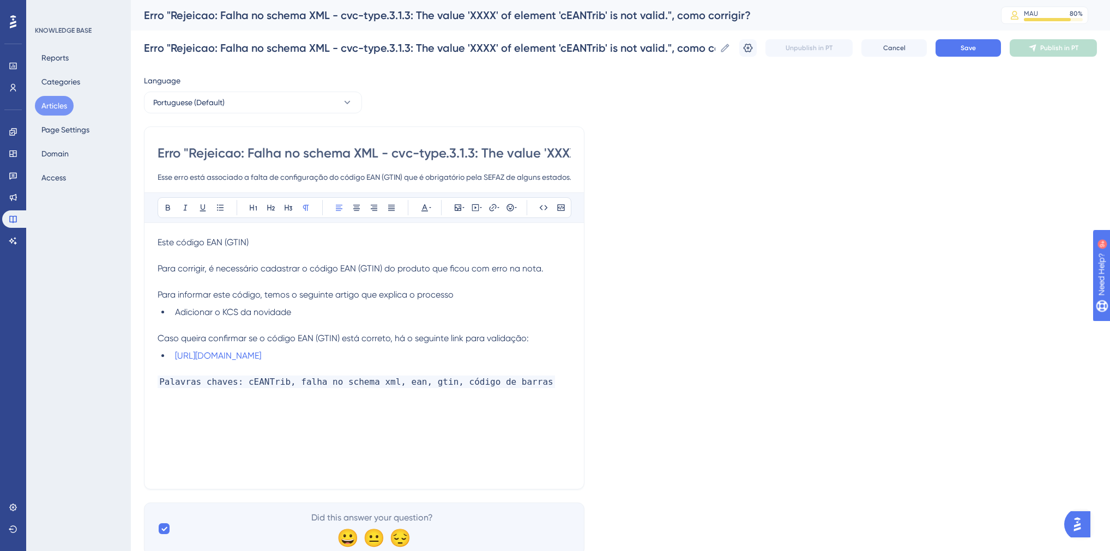
click at [257, 238] on p "Este código EAN (GTIN)" at bounding box center [364, 242] width 413 height 13
drag, startPoint x: 257, startPoint y: 240, endPoint x: 156, endPoint y: 249, distance: 101.2
click at [156, 249] on div "Erro "Rejeicao: Falha no schema XML - cvc-type.3.1.3: The value 'XXXX' of eleme…" at bounding box center [364, 307] width 440 height 363
click at [161, 244] on span "Este código EAN (GTIN)" at bounding box center [203, 242] width 91 height 10
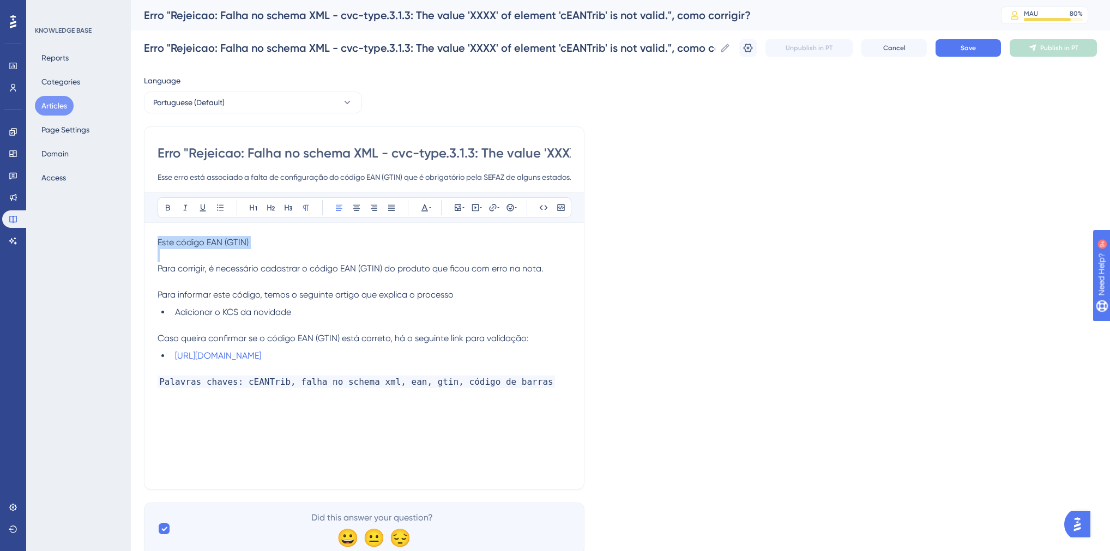
click at [161, 244] on span "Este código EAN (GTIN)" at bounding box center [203, 242] width 91 height 10
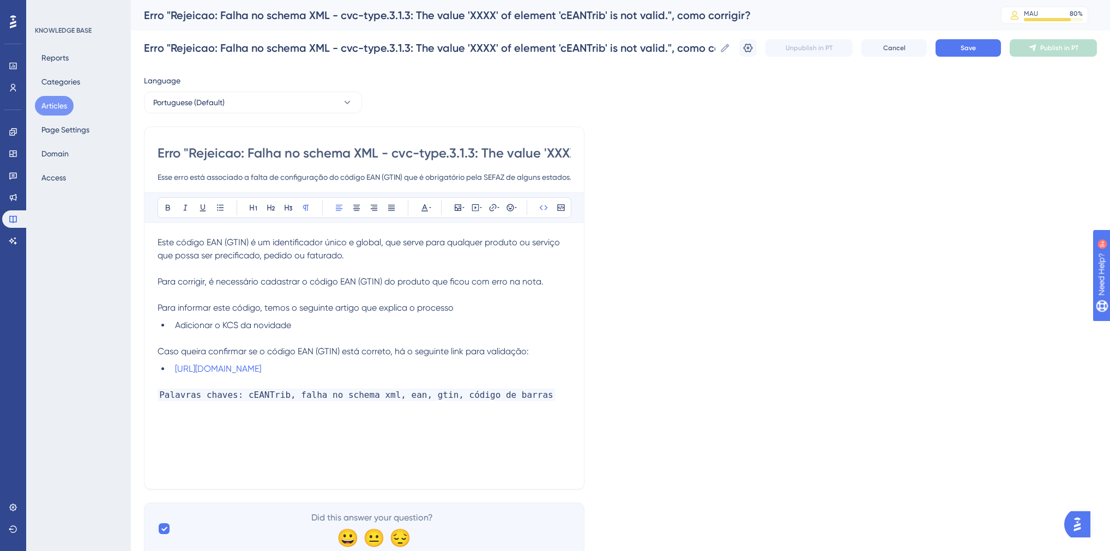
click at [319, 427] on div "Este código EAN (GTIN) é um identificador único e global, que serve para qualqu…" at bounding box center [364, 356] width 413 height 240
click at [959, 52] on button "Save" at bounding box center [967, 47] width 65 height 17
click at [67, 107] on button "Articles" at bounding box center [54, 106] width 39 height 20
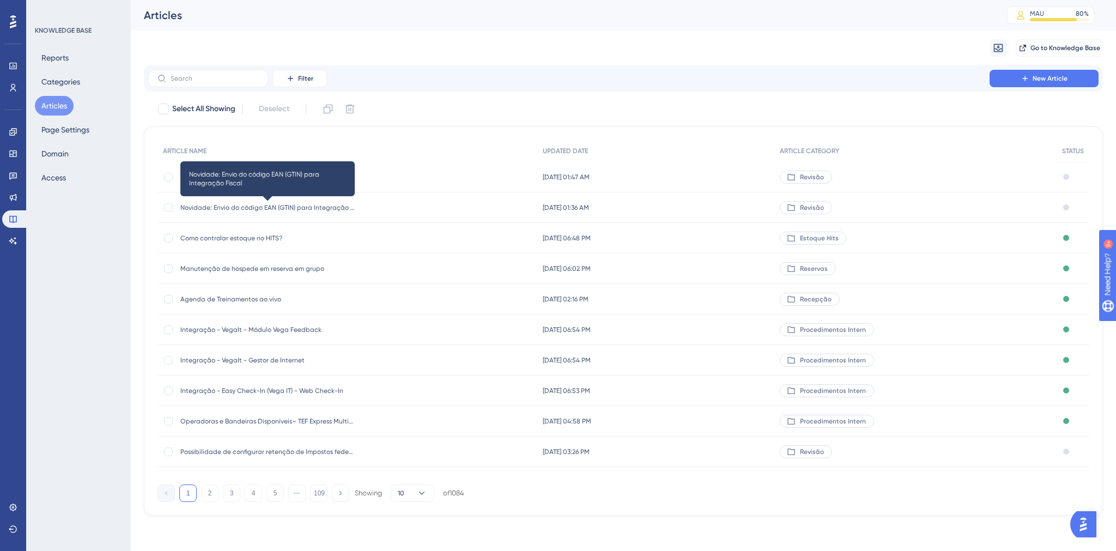
click at [250, 205] on span "Novidade: Envio do código EAN (GTIN) para Integração Fiscal" at bounding box center [267, 207] width 174 height 9
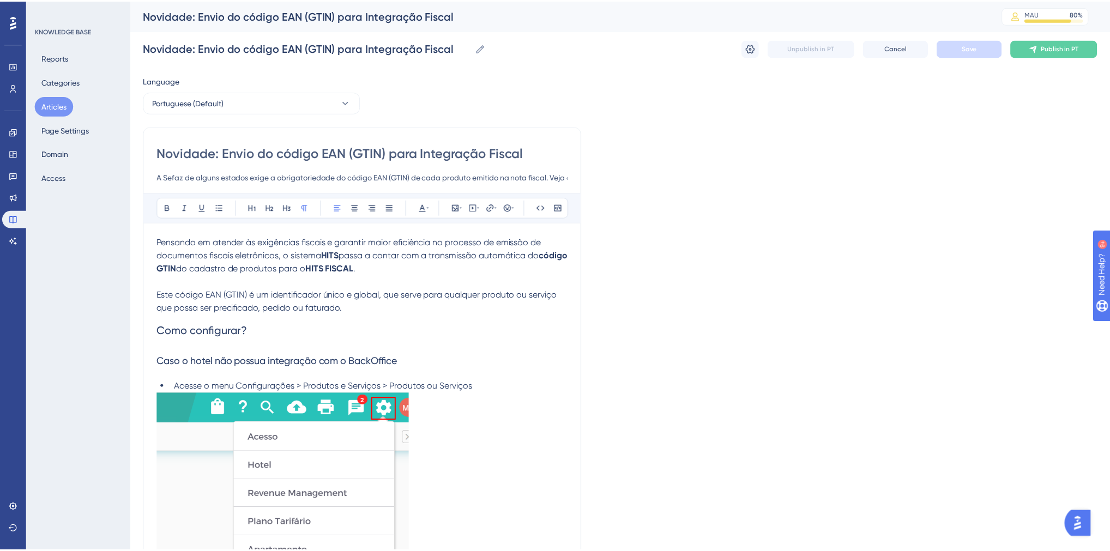
scroll to position [116, 0]
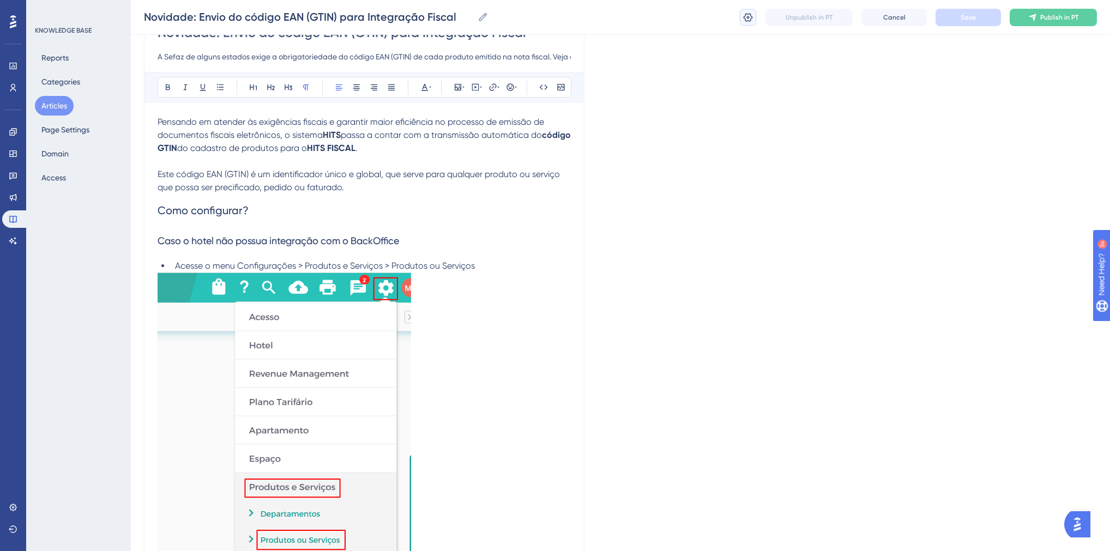
click at [748, 20] on icon at bounding box center [747, 17] width 9 height 9
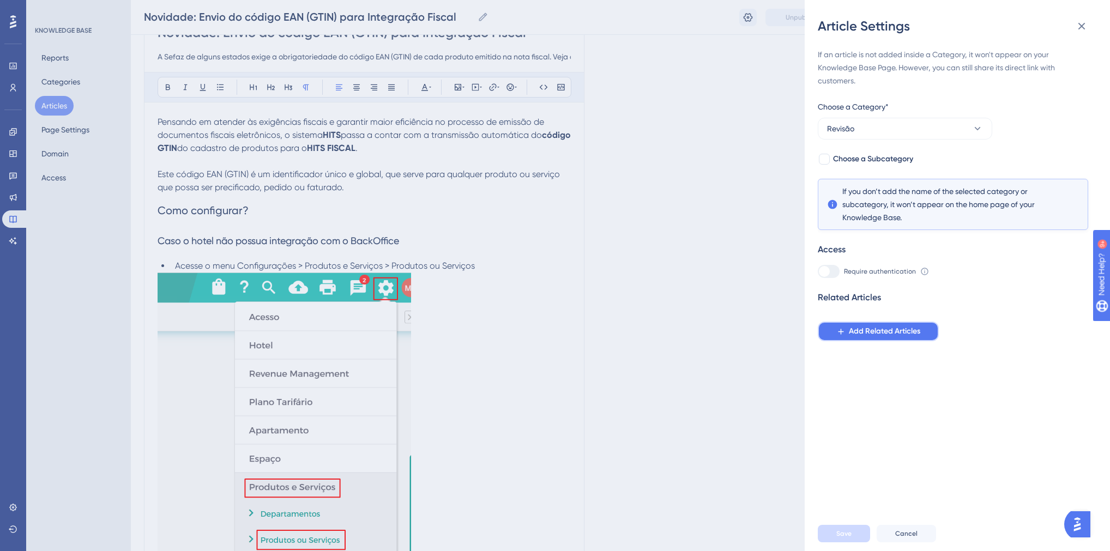
click at [867, 329] on span "Add Related Articles" at bounding box center [884, 331] width 71 height 13
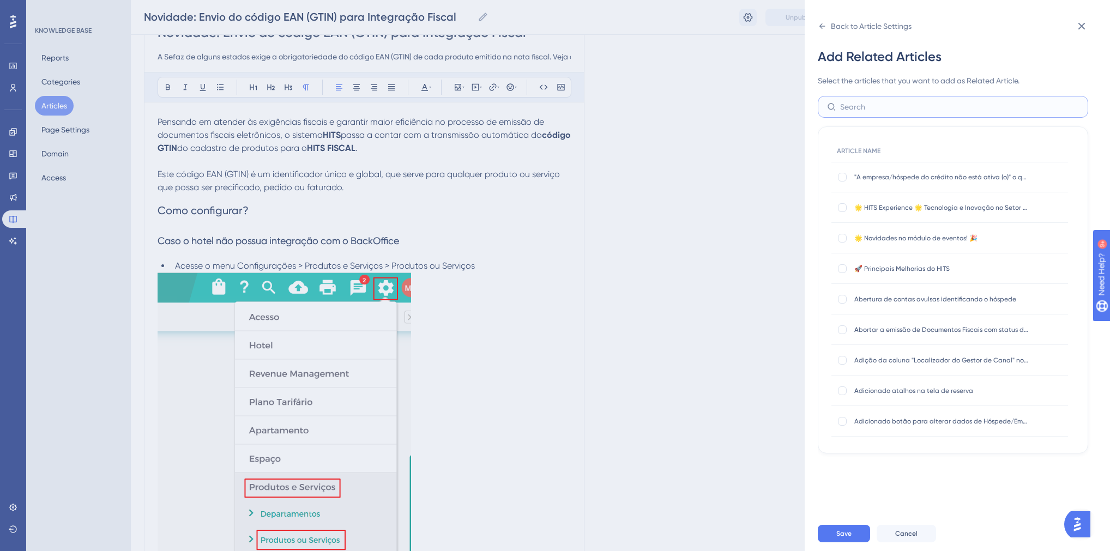
click at [871, 109] on input "text" at bounding box center [959, 107] width 239 height 12
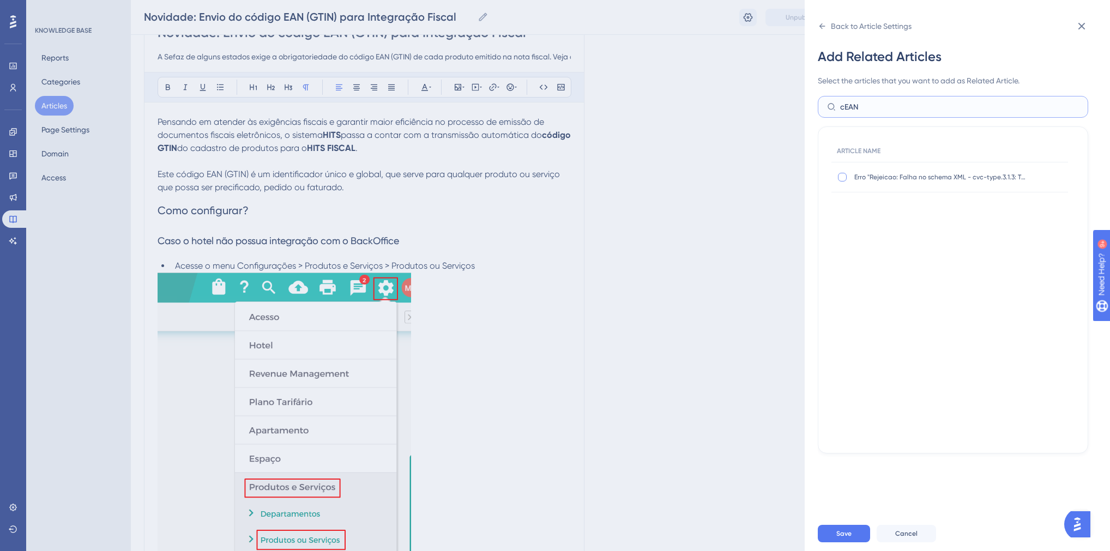
type input "cEAN"
click at [842, 178] on div at bounding box center [842, 177] width 9 height 9
checkbox input "true"
click at [862, 538] on button "Save" at bounding box center [844, 533] width 52 height 17
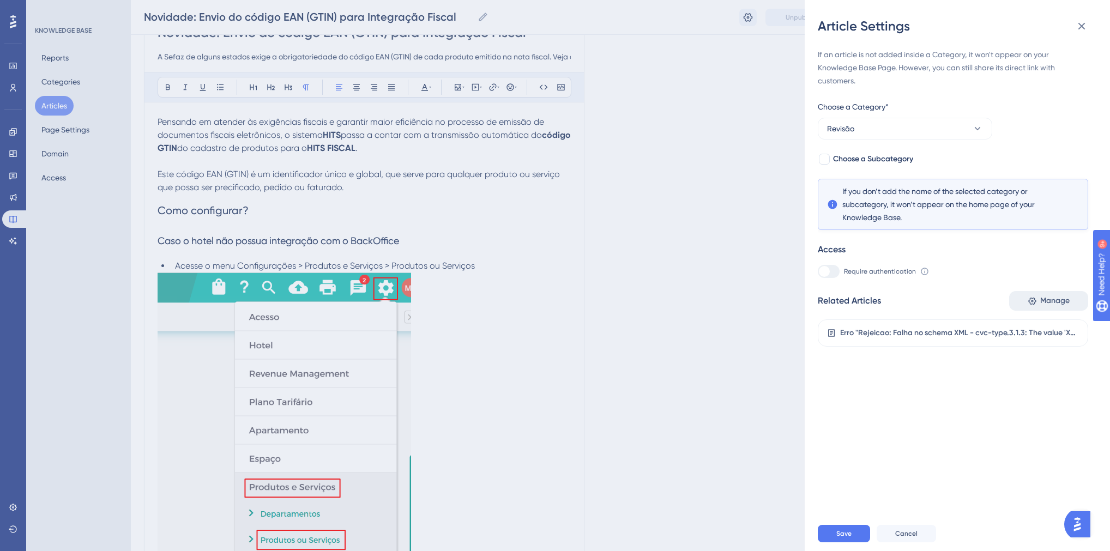
click at [1045, 305] on span "Manage" at bounding box center [1054, 300] width 29 height 13
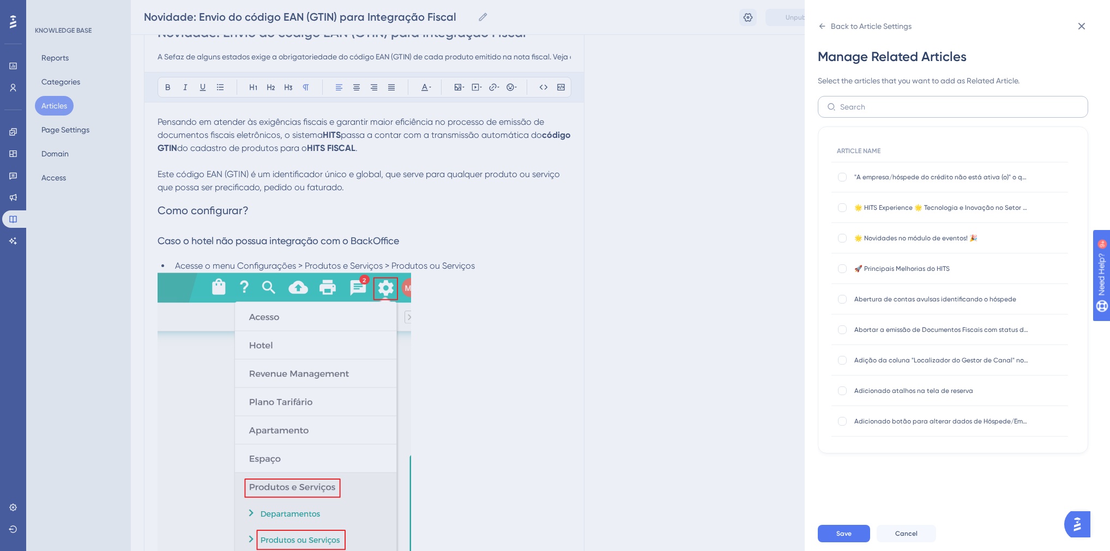
click at [867, 96] on label at bounding box center [953, 107] width 270 height 22
click at [867, 101] on input "text" at bounding box center [959, 107] width 239 height 12
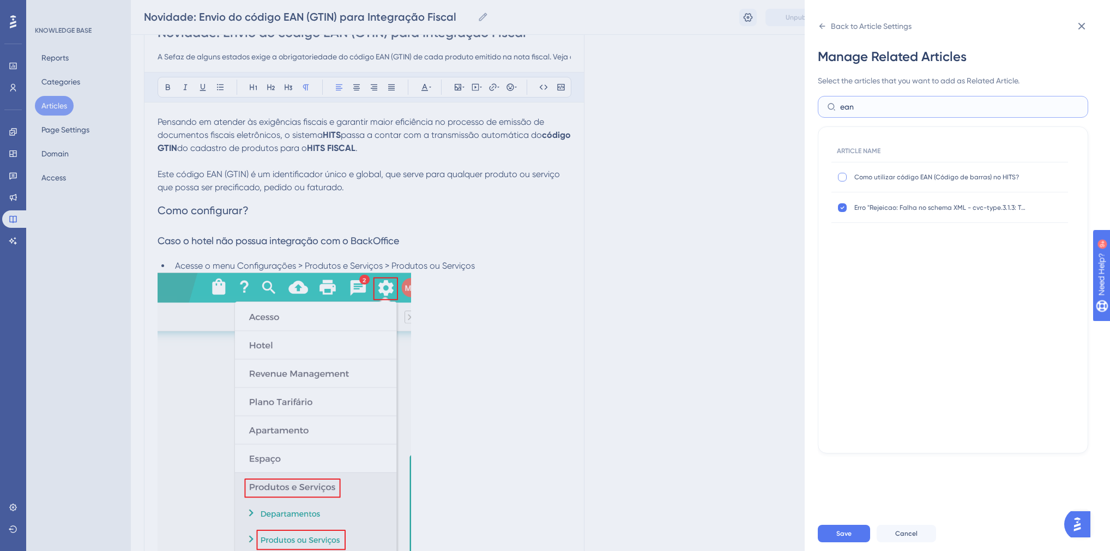
type input "ean"
click at [839, 177] on div at bounding box center [842, 177] width 9 height 9
checkbox input "true"
click at [849, 536] on span "Save" at bounding box center [843, 533] width 15 height 9
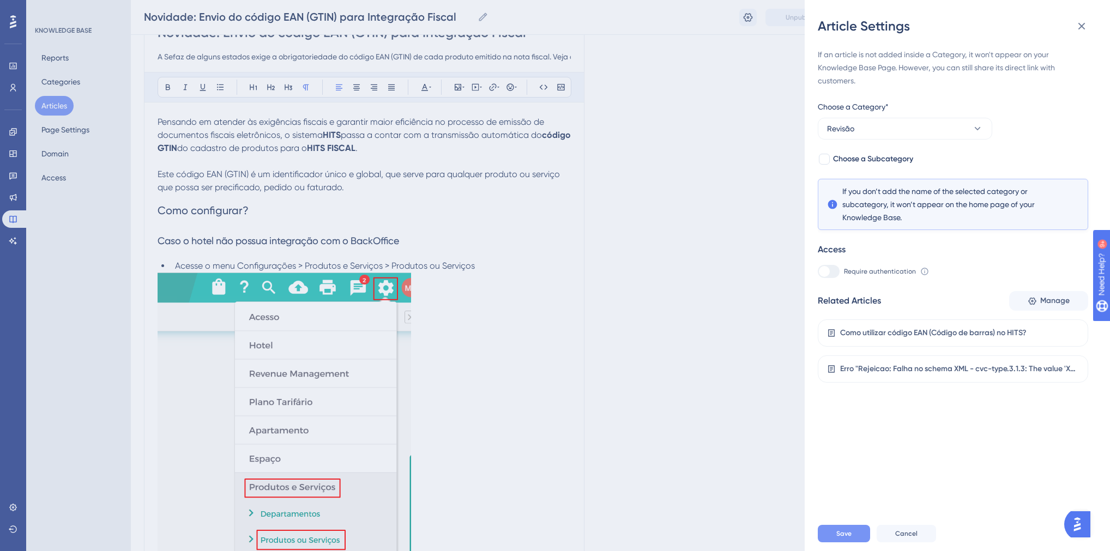
click at [847, 538] on span "Save" at bounding box center [843, 533] width 15 height 9
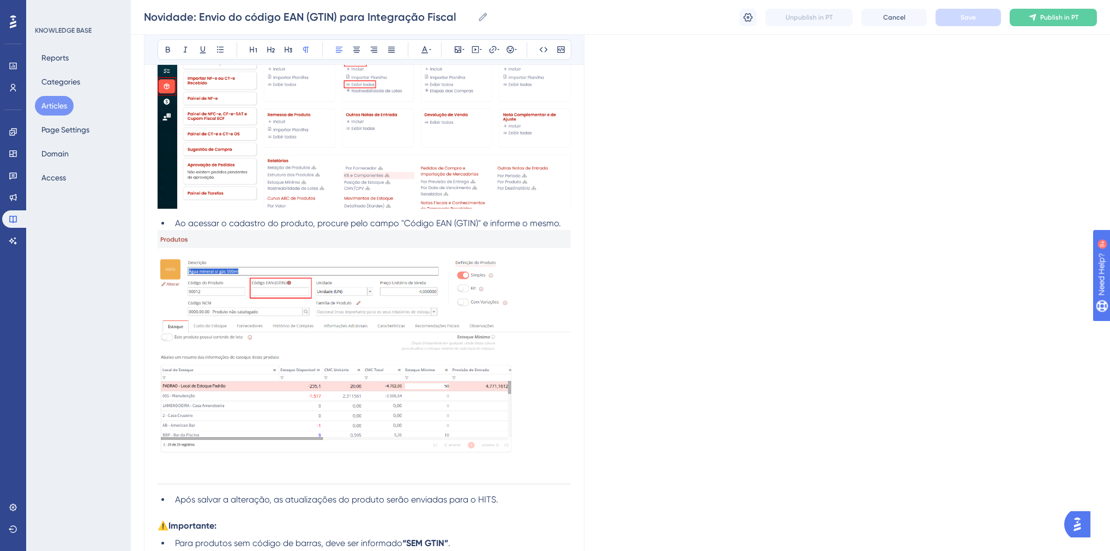
scroll to position [1377, 0]
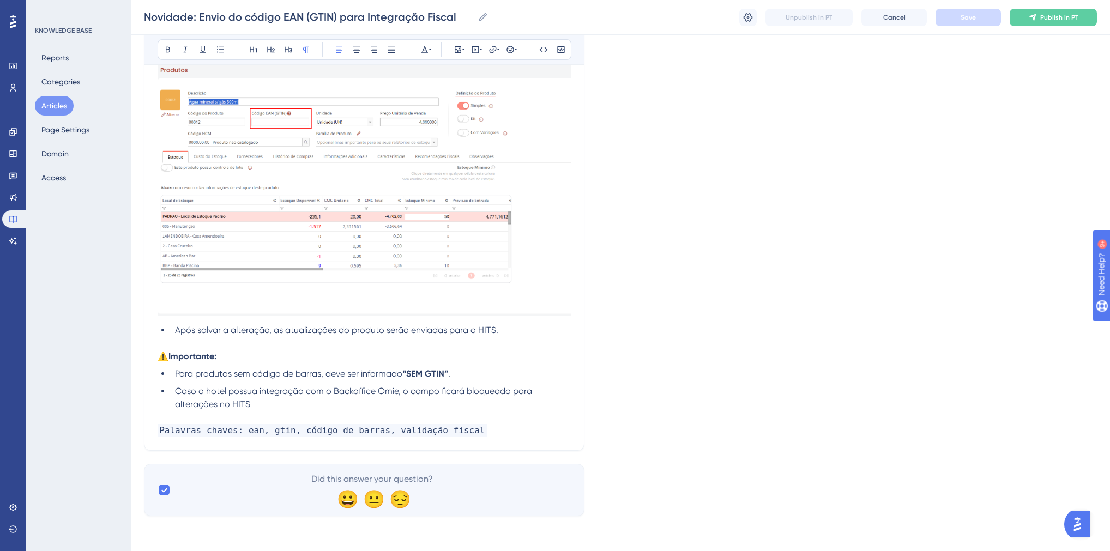
click at [264, 410] on li "Caso o hotel possua integração com o Backoffice Omie, o campo ficará bloqueado …" at bounding box center [371, 398] width 400 height 26
click at [159, 359] on span "⚠️" at bounding box center [163, 356] width 11 height 10
click at [264, 408] on li "Caso o hotel possua integração com o Backoffice Omie, o campo ficará bloqueado …" at bounding box center [371, 398] width 400 height 26
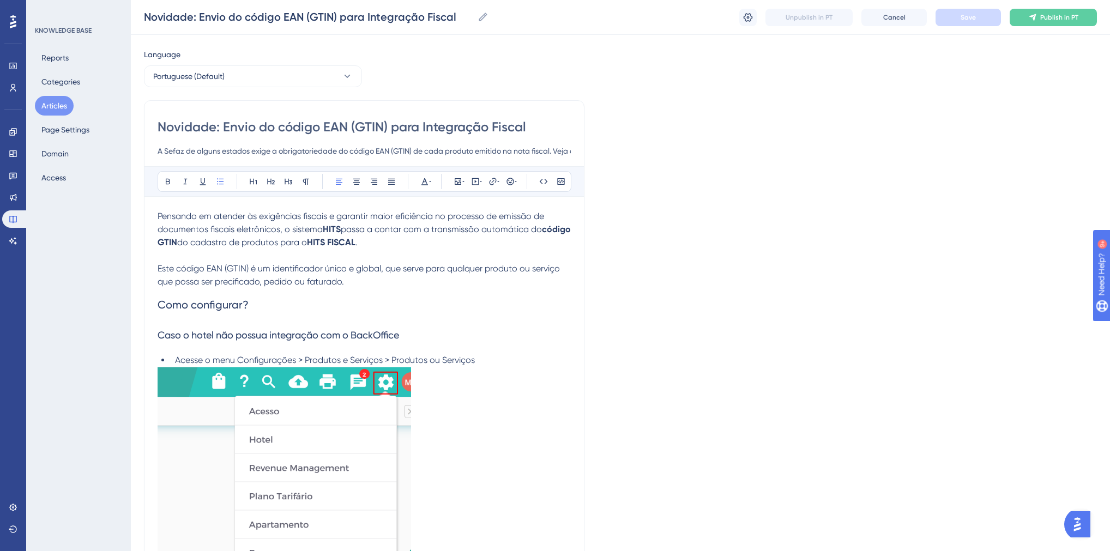
scroll to position [0, 0]
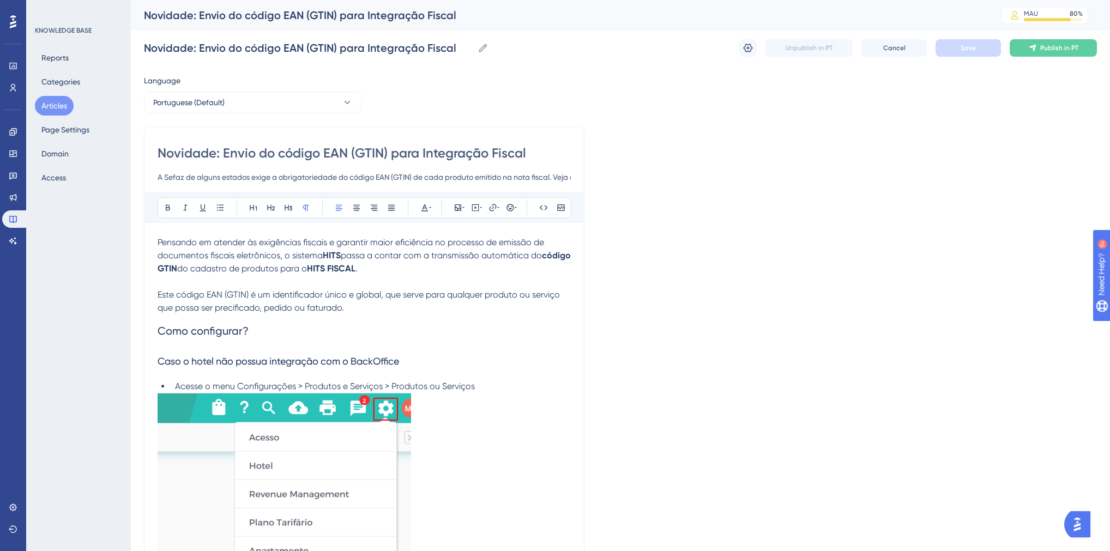
click at [350, 307] on p "Este código EAN (GTIN) é um identificador único e global, que serve para qualqu…" at bounding box center [364, 301] width 413 height 26
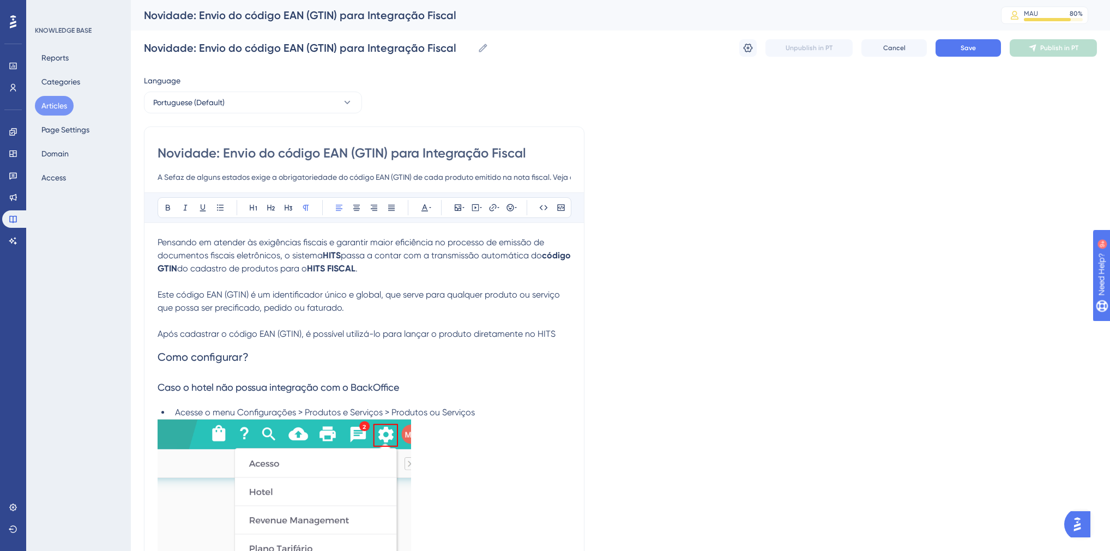
click at [560, 335] on p "Após cadastrar o código EAN (GTIN), é possível utilizá-lo para lançar o produto…" at bounding box center [364, 334] width 413 height 13
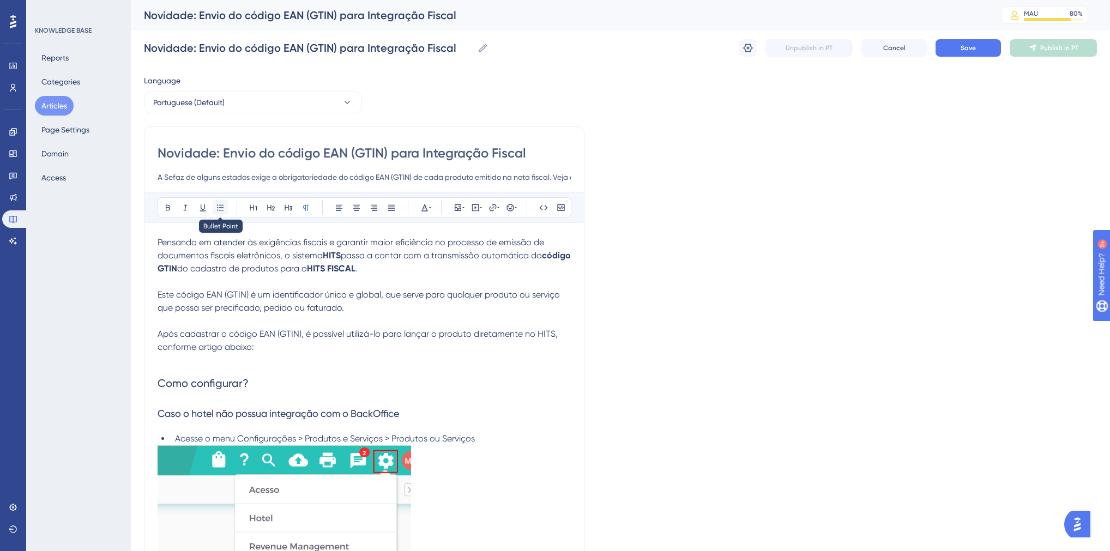
click at [218, 209] on icon at bounding box center [220, 207] width 9 height 9
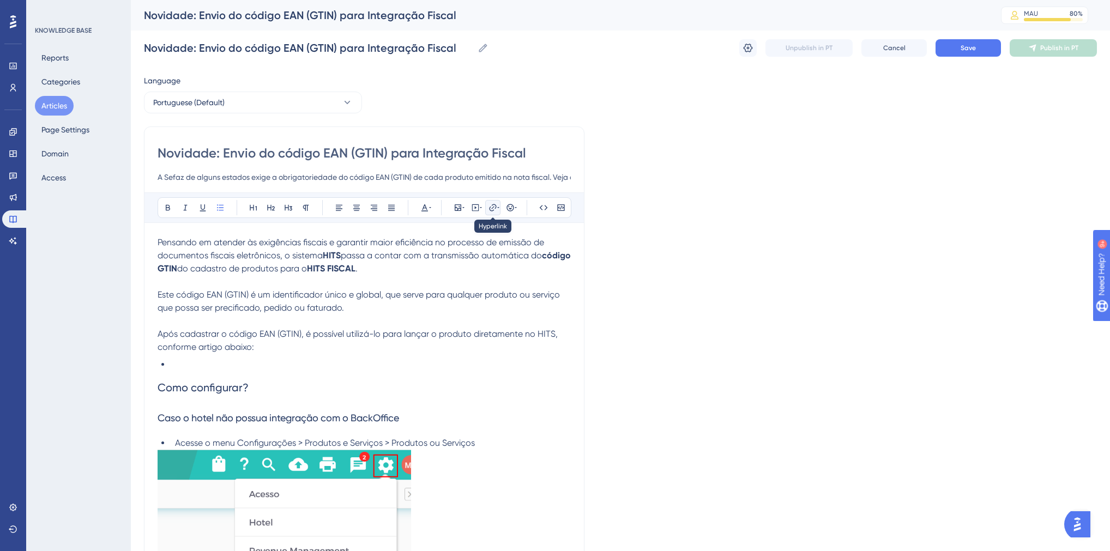
click at [491, 211] on button at bounding box center [492, 207] width 15 height 15
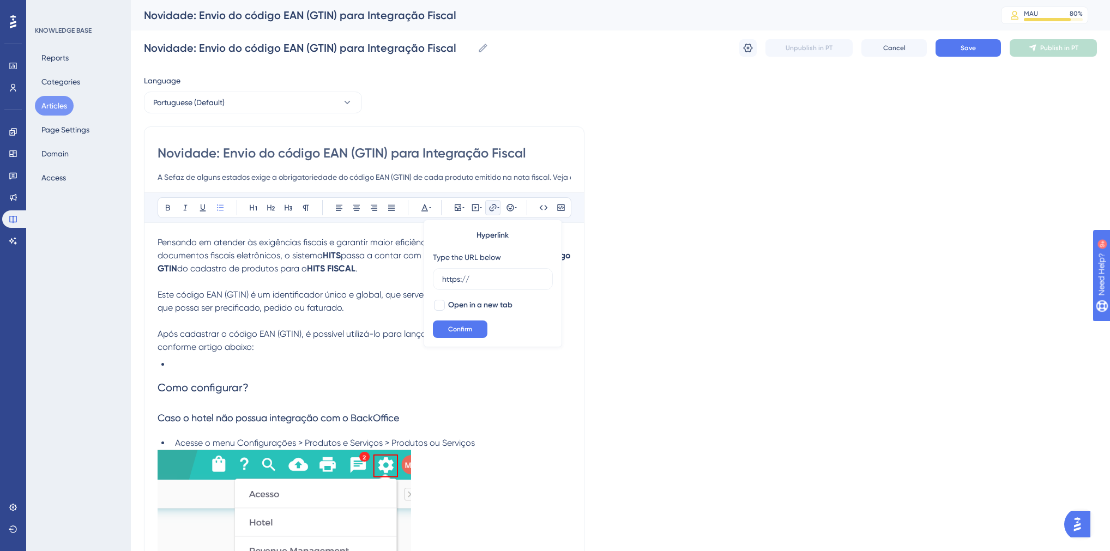
click at [209, 377] on h2 "Como configurar?" at bounding box center [364, 387] width 413 height 33
click at [207, 365] on li at bounding box center [371, 364] width 400 height 13
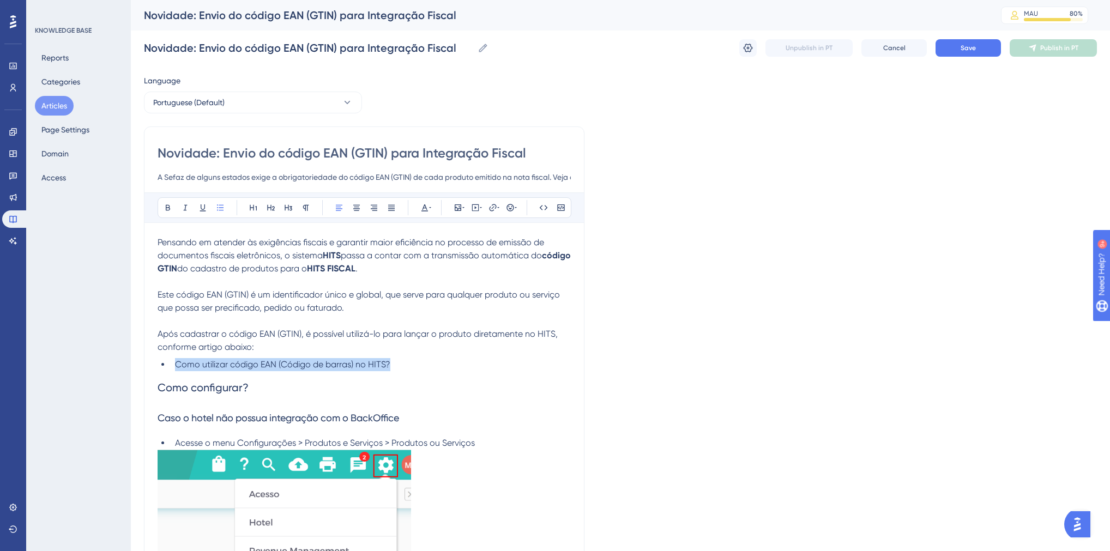
drag, startPoint x: 411, startPoint y: 362, endPoint x: 177, endPoint y: 358, distance: 233.9
click at [489, 202] on button at bounding box center [492, 207] width 15 height 15
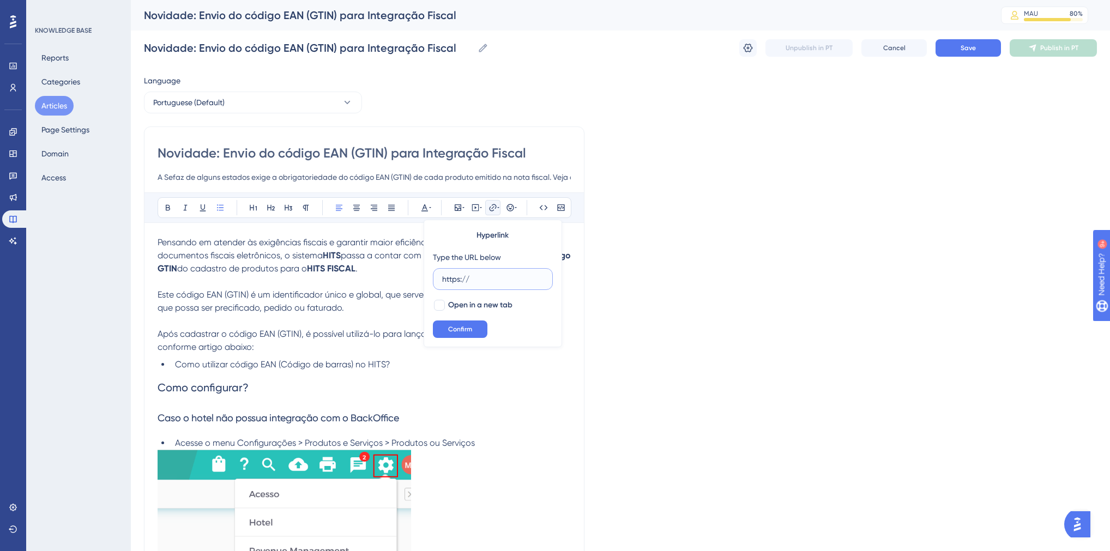
drag, startPoint x: 457, startPoint y: 279, endPoint x: 435, endPoint y: 279, distance: 21.3
click at [435, 279] on label "https://" at bounding box center [493, 279] width 120 height 22
click at [442, 279] on input "https://" at bounding box center [492, 279] width 101 height 12
paste input "[DOMAIN_NAME][URL]"
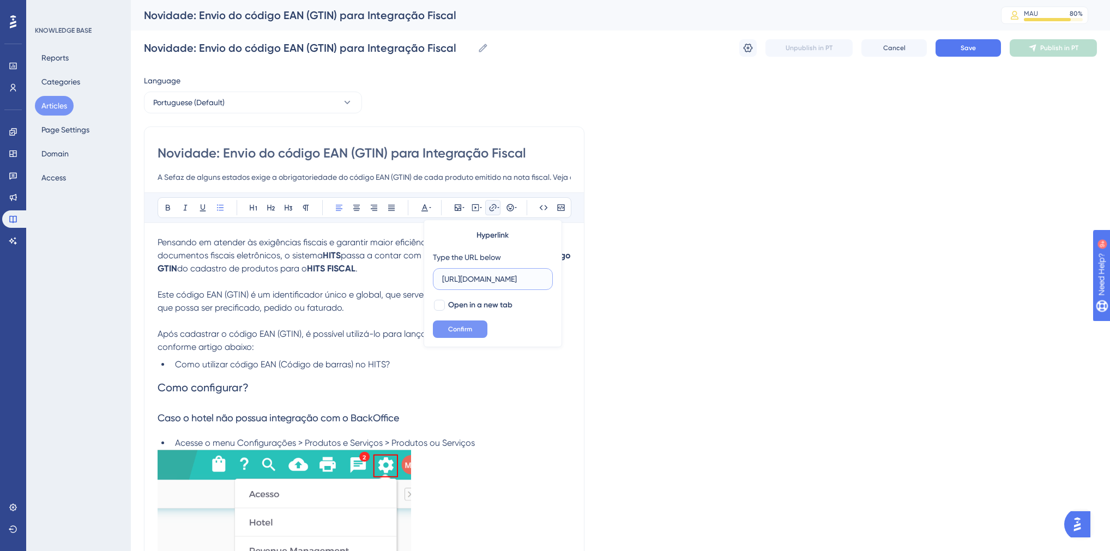
type input "[URL][DOMAIN_NAME]"
click at [473, 327] on button "Confirm" at bounding box center [460, 328] width 55 height 17
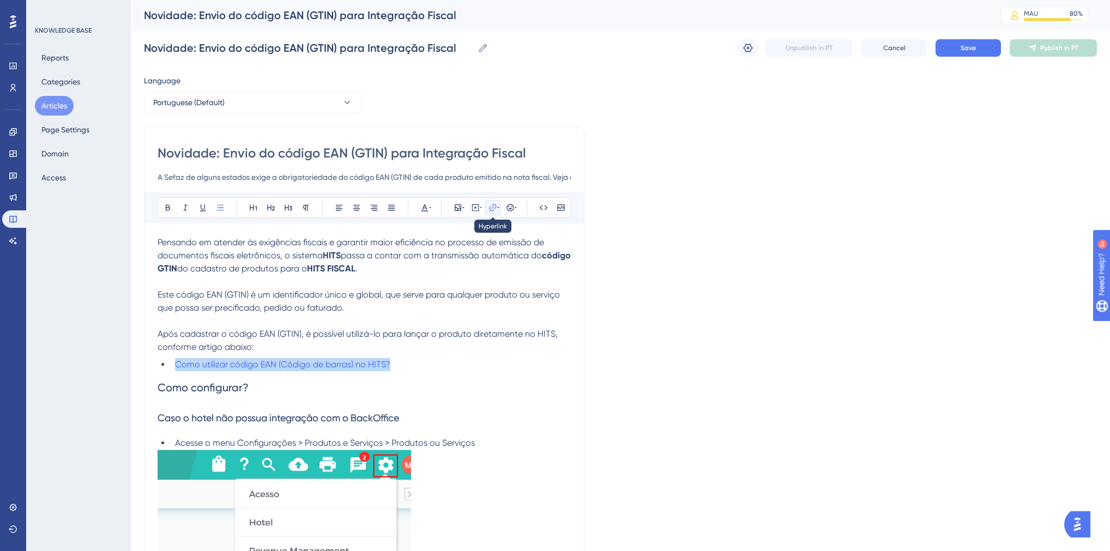
click at [493, 210] on icon at bounding box center [492, 207] width 9 height 9
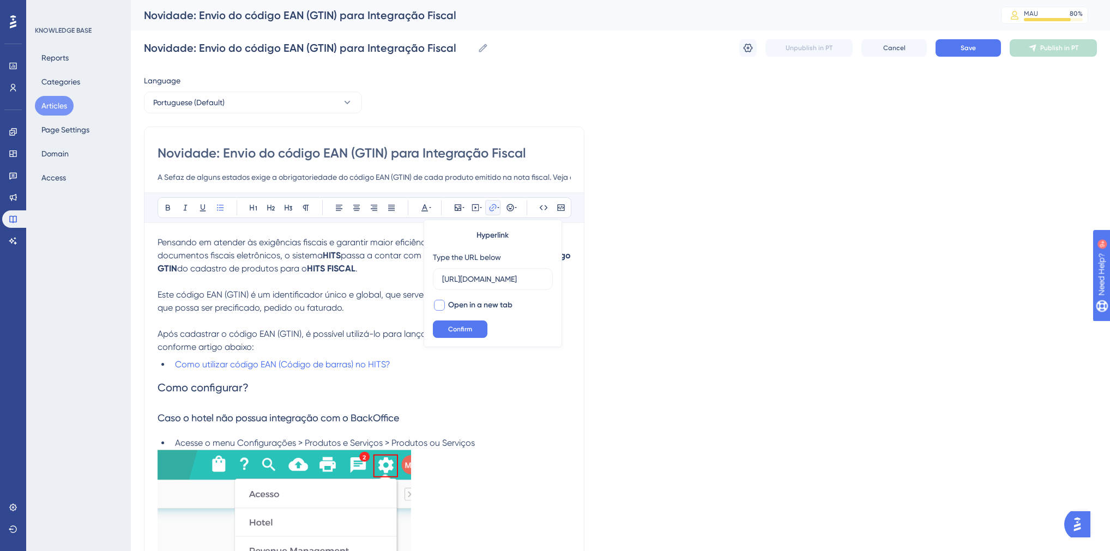
click at [450, 306] on span "Open in a new tab" at bounding box center [480, 305] width 64 height 13
checkbox input "true"
click at [453, 330] on span "Confirm" at bounding box center [460, 329] width 24 height 9
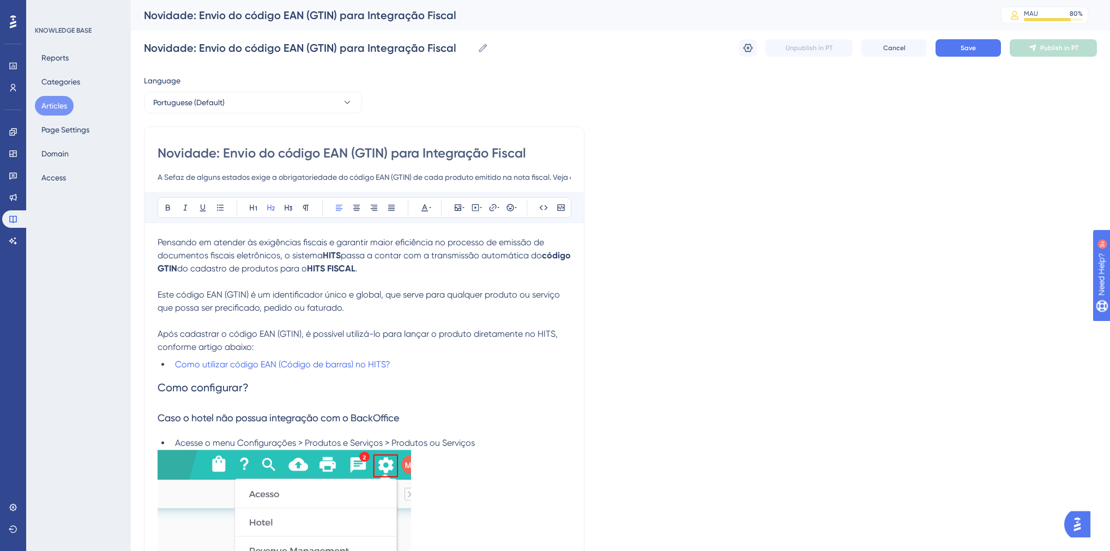
click at [503, 382] on h2 "Como configurar?" at bounding box center [364, 387] width 413 height 33
click at [963, 51] on span "Save" at bounding box center [967, 48] width 15 height 9
click at [38, 107] on button "Articles" at bounding box center [54, 106] width 39 height 20
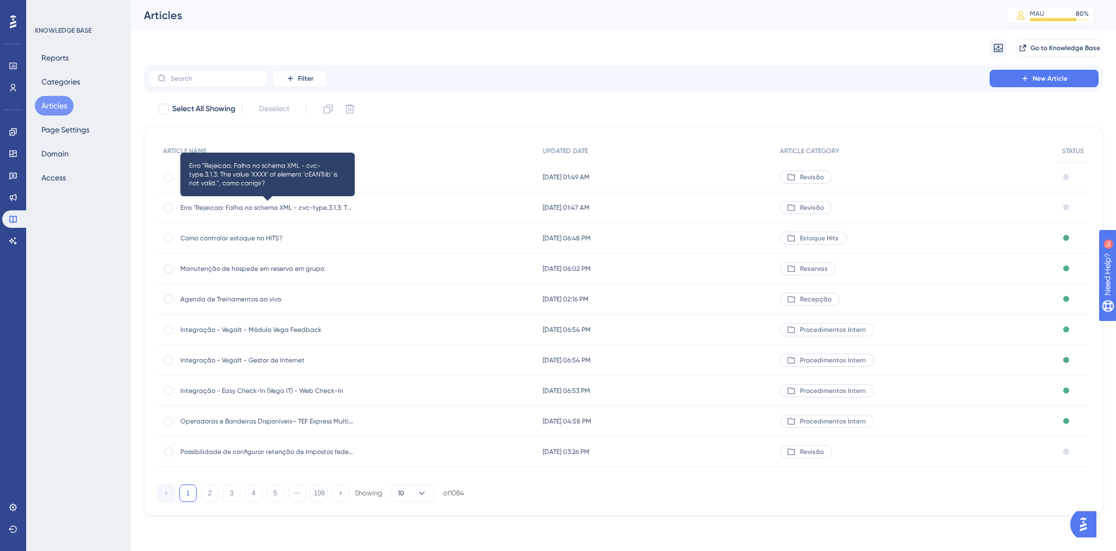
click at [276, 211] on span "Erro "Rejeicao: Falha no schema XML - cvc-type.3.1.3: The value 'XXXX' of eleme…" at bounding box center [267, 207] width 174 height 9
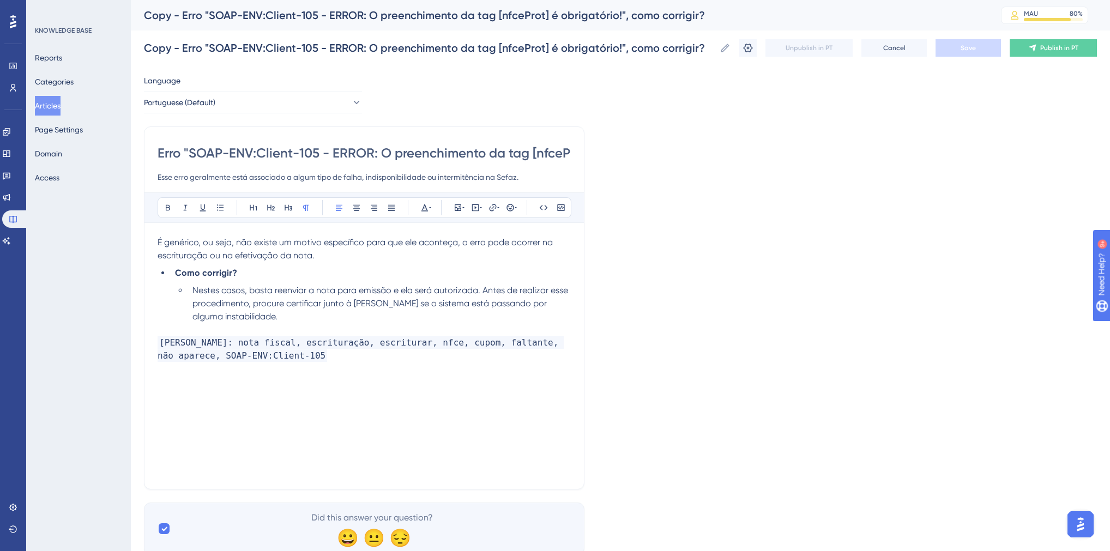
click at [60, 104] on button "Articles" at bounding box center [48, 106] width 26 height 20
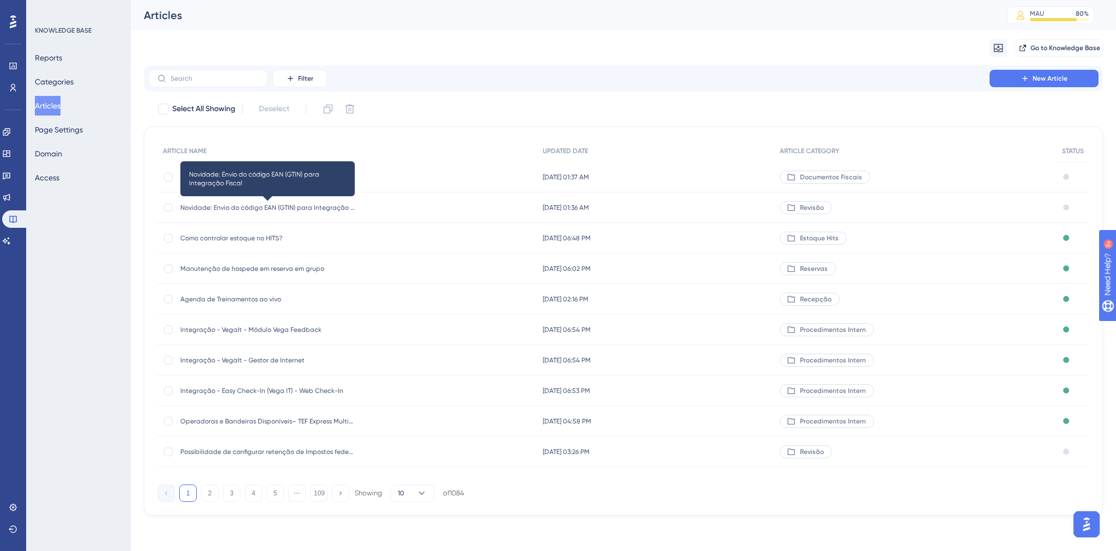
click at [239, 204] on span "Novidade: Envio do código EAN (GTIN) para Integração Fiscal" at bounding box center [267, 207] width 174 height 9
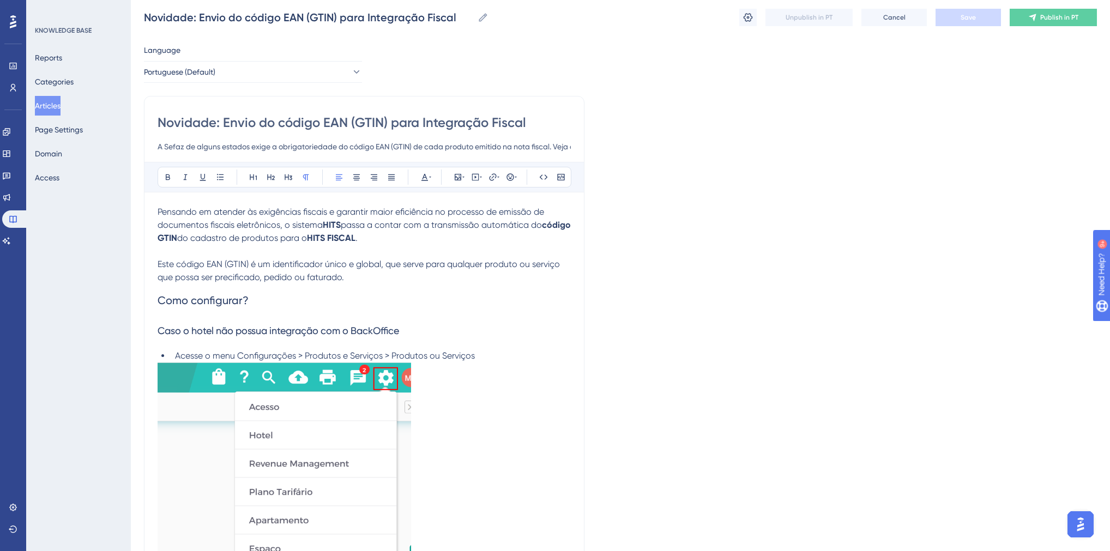
scroll to position [29, 0]
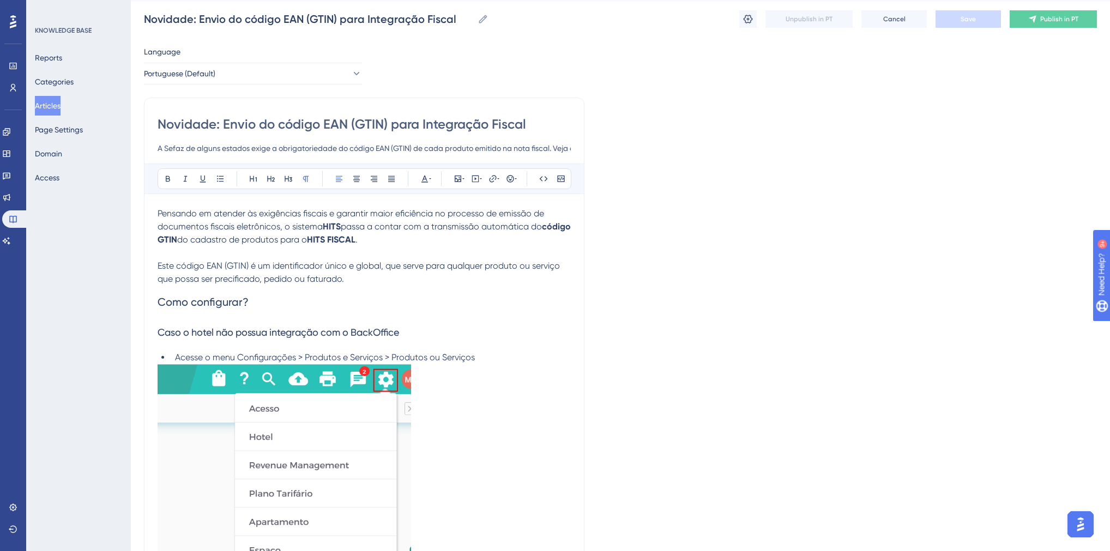
drag, startPoint x: 350, startPoint y: 279, endPoint x: 159, endPoint y: 268, distance: 191.7
click at [159, 268] on p "Este código EAN (GTIN) é um identificador único e global, que serve para qualqu…" at bounding box center [364, 272] width 413 height 26
copy span "Este código EAN (GTIN) é um identificador único e global, que serve para qualqu…"
click at [391, 280] on p "Este código EAN (GTIN) é um identificador único e global, que serve para qualqu…" at bounding box center [364, 272] width 413 height 26
click at [750, 21] on icon at bounding box center [747, 19] width 9 height 9
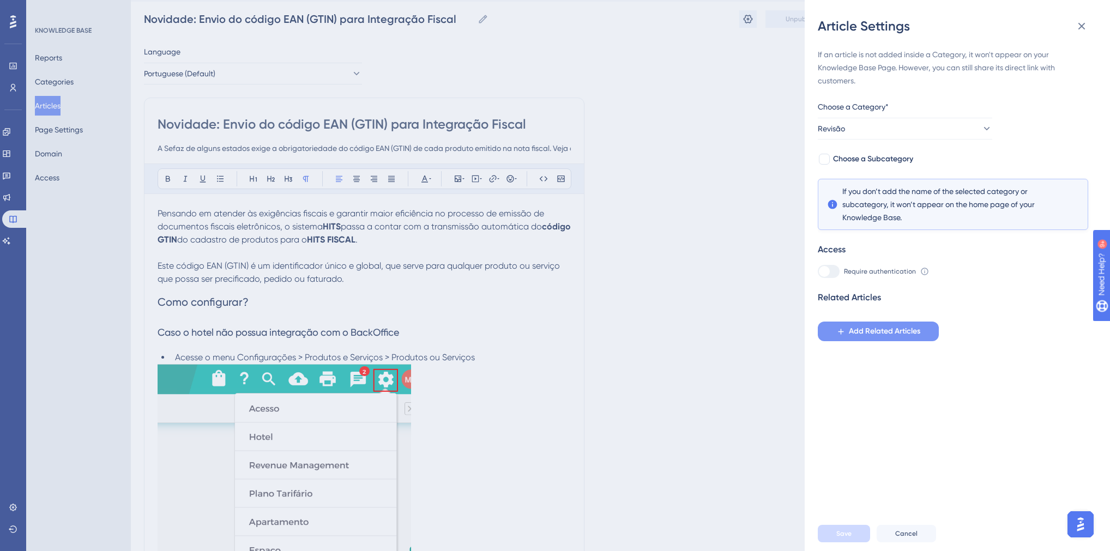
click at [866, 326] on span "Add Related Articles" at bounding box center [884, 331] width 71 height 13
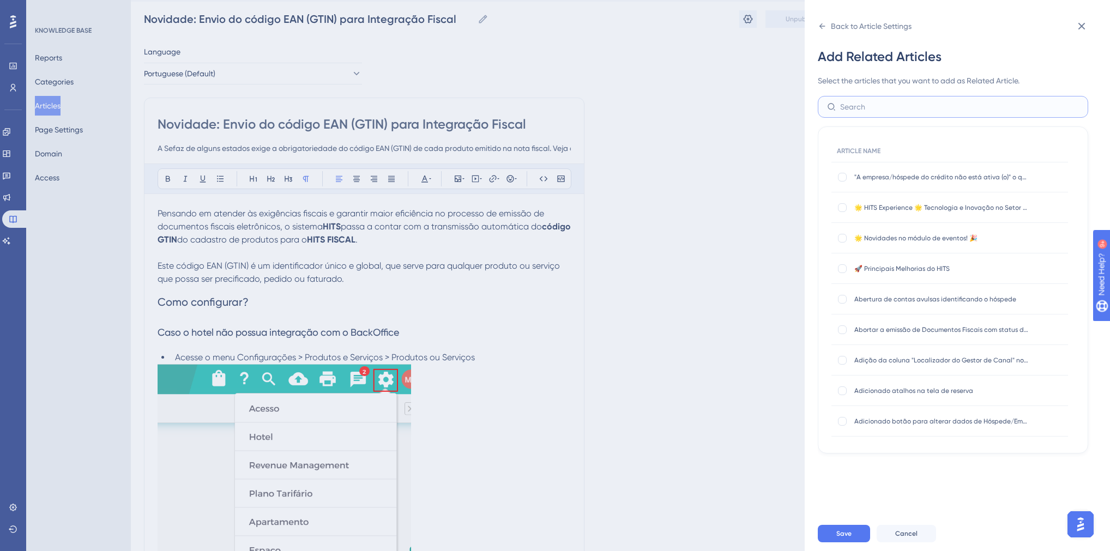
click at [881, 109] on input "text" at bounding box center [959, 107] width 239 height 12
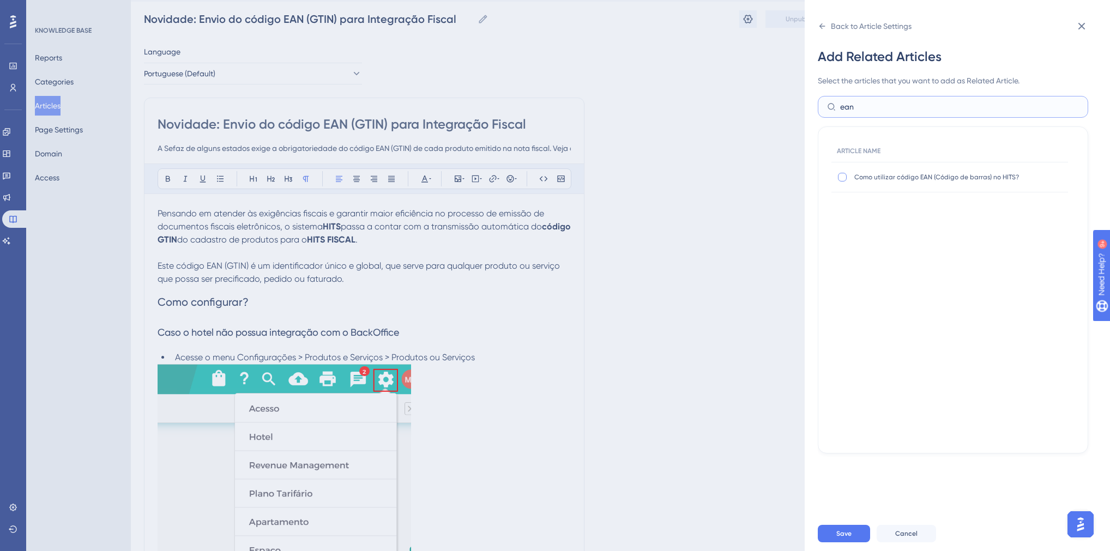
type input "ean"
click at [843, 178] on div at bounding box center [842, 177] width 9 height 9
checkbox input "true"
click at [850, 538] on span "Save" at bounding box center [843, 533] width 15 height 9
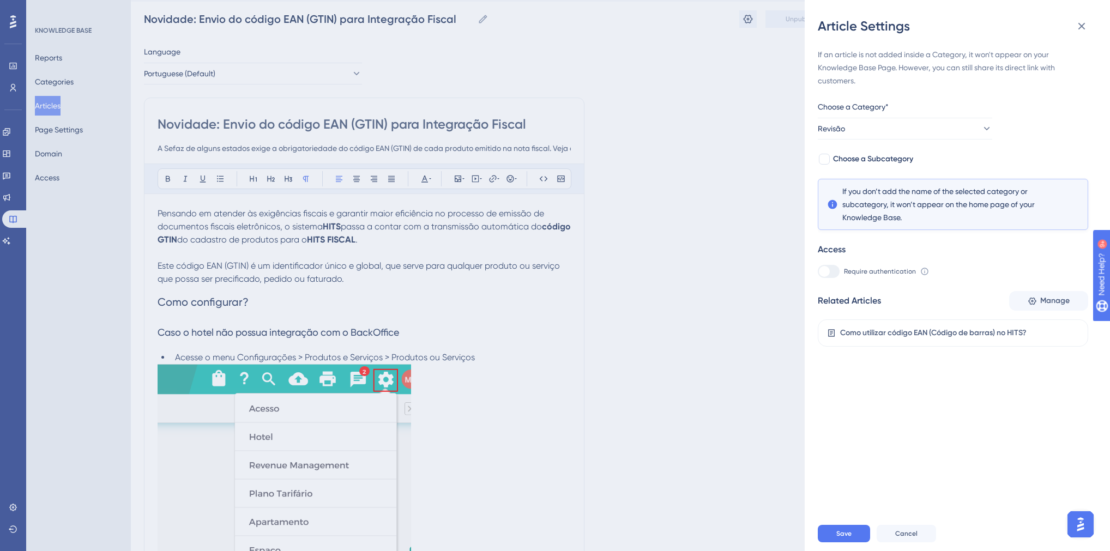
click at [713, 370] on div "Article Settings If an article is not added inside a Category, it won't appear …" at bounding box center [555, 275] width 1110 height 551
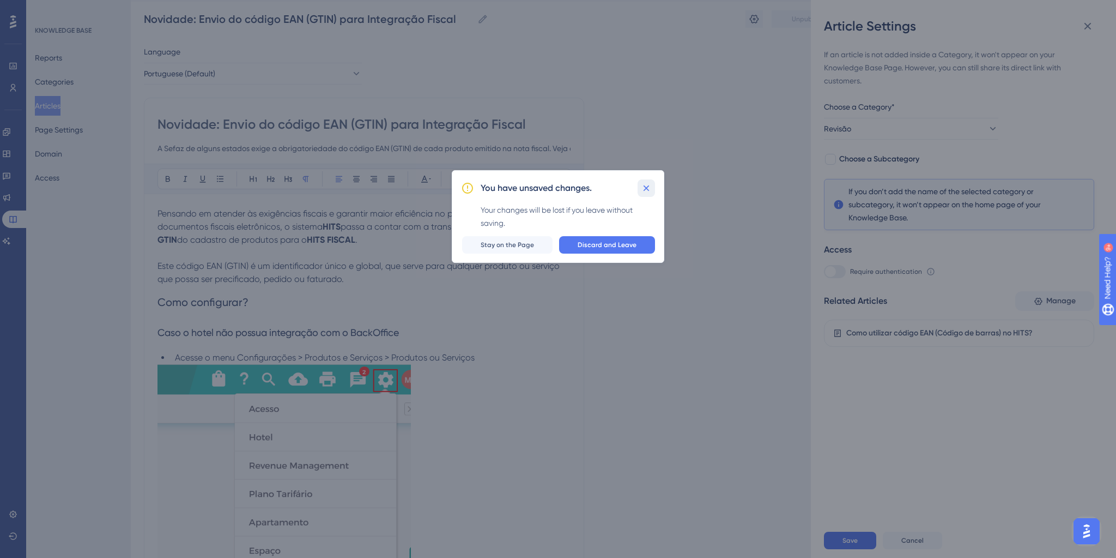
click at [650, 187] on icon at bounding box center [646, 188] width 11 height 11
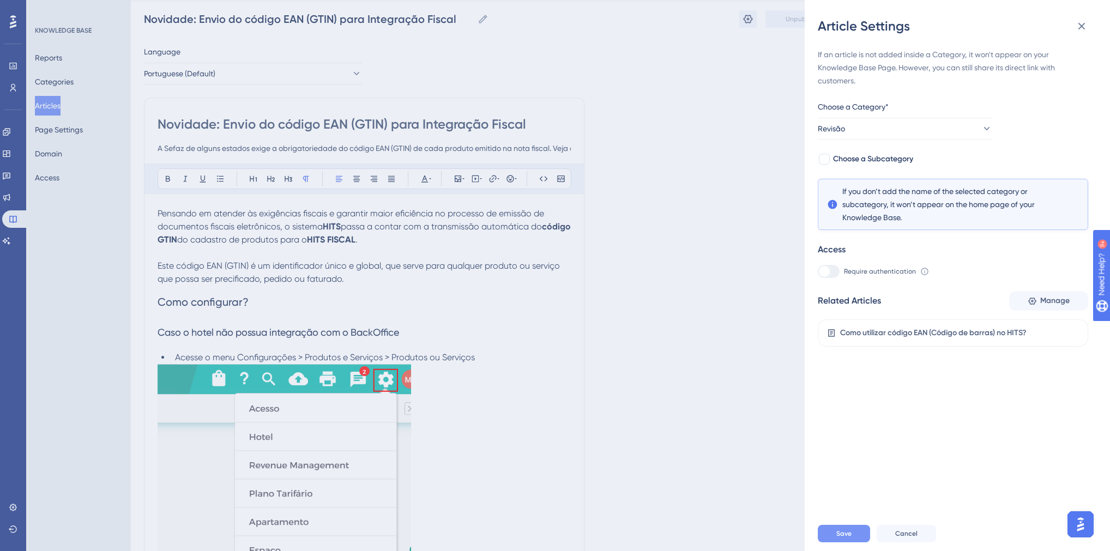
click at [859, 538] on button "Save" at bounding box center [844, 533] width 52 height 17
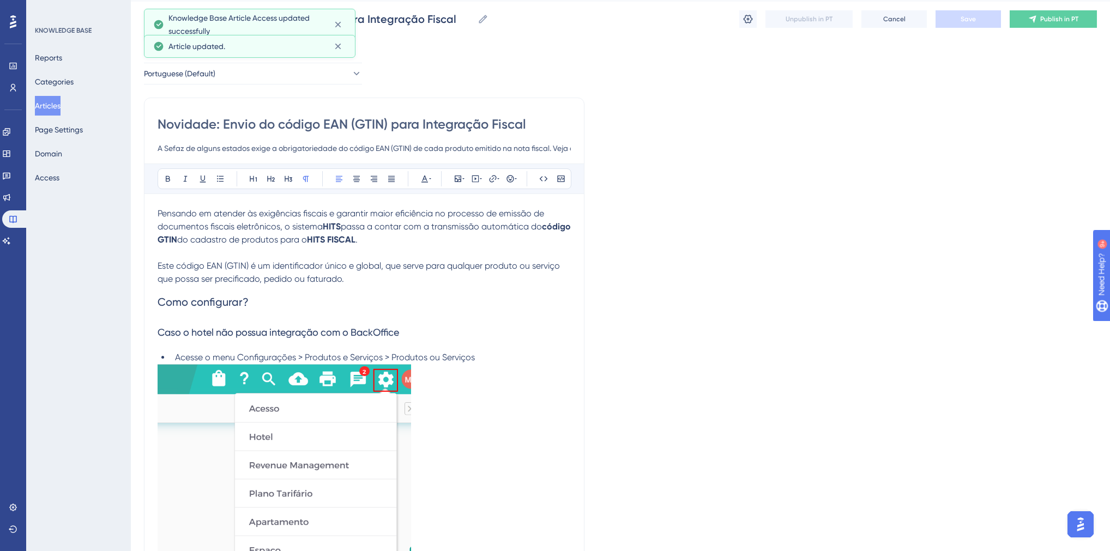
click at [60, 108] on button "Articles" at bounding box center [48, 106] width 26 height 20
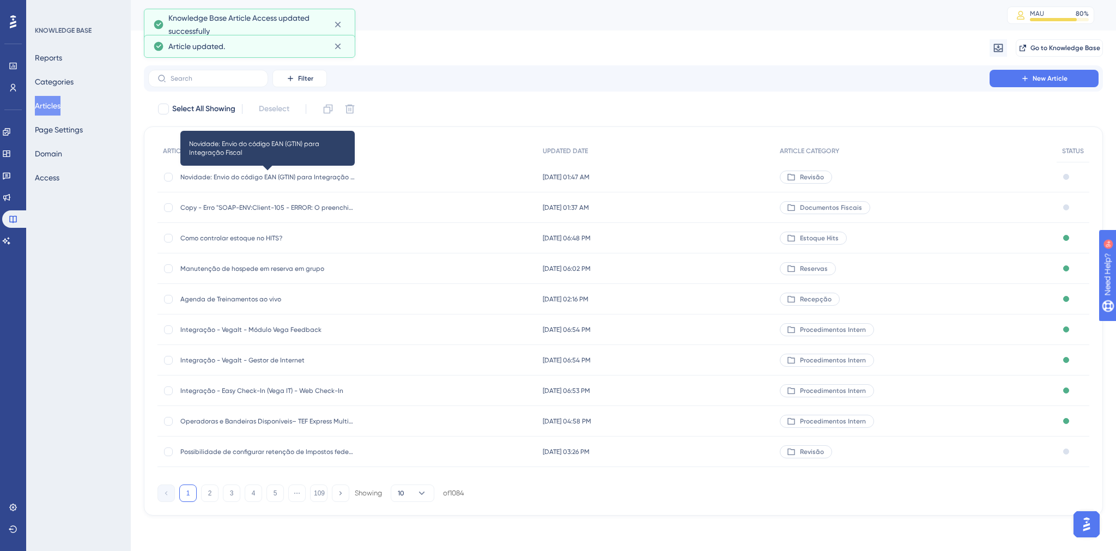
click at [255, 178] on span "Novidade: Envio do código EAN (GTIN) para Integração Fiscal" at bounding box center [267, 177] width 174 height 9
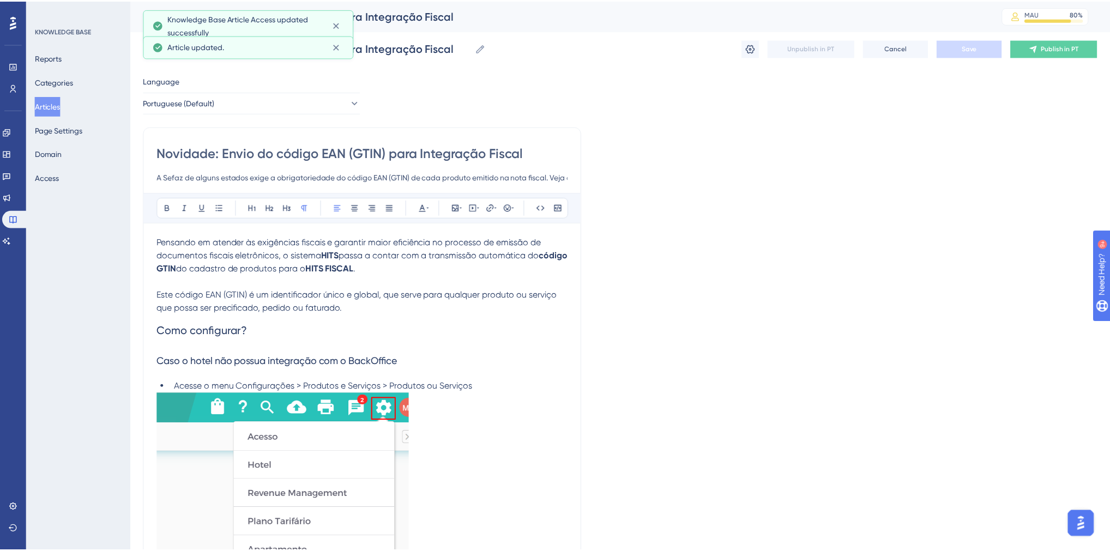
scroll to position [116, 0]
